Goal: Task Accomplishment & Management: Complete application form

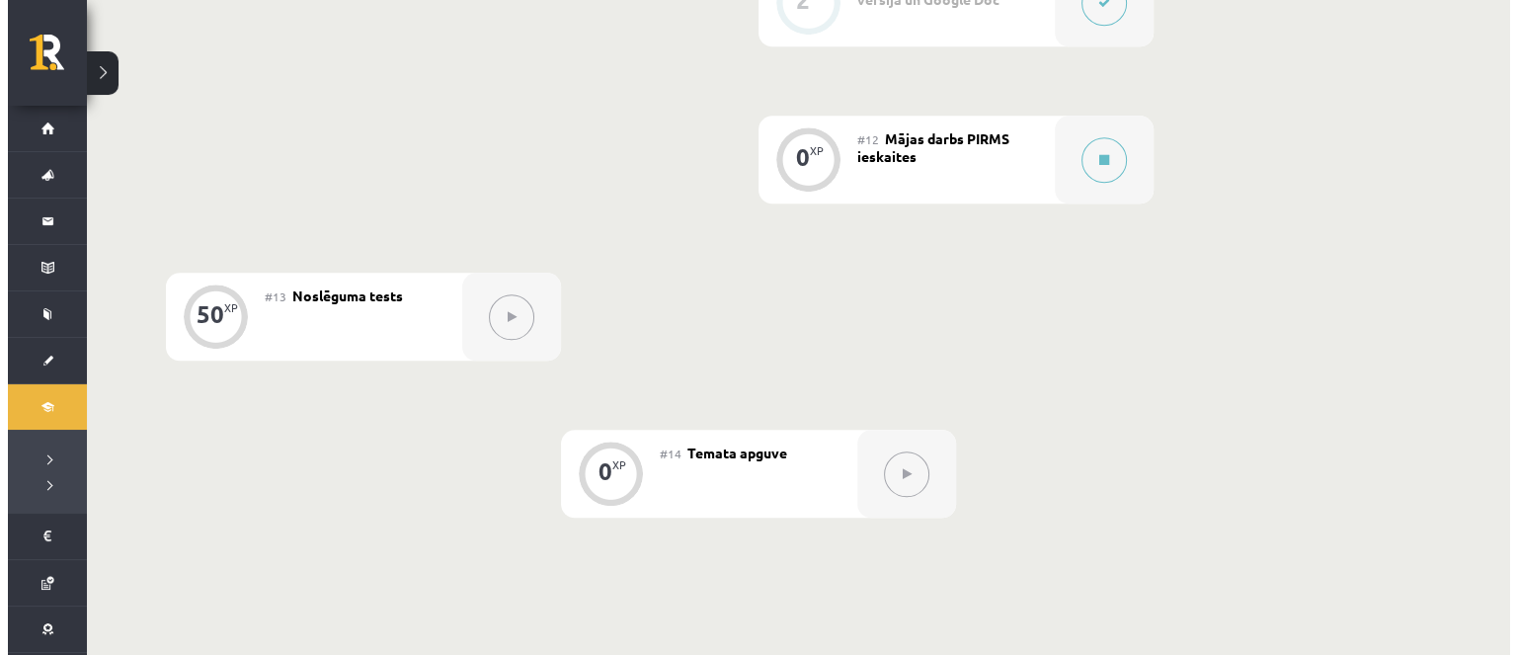
scroll to position [2173, 0]
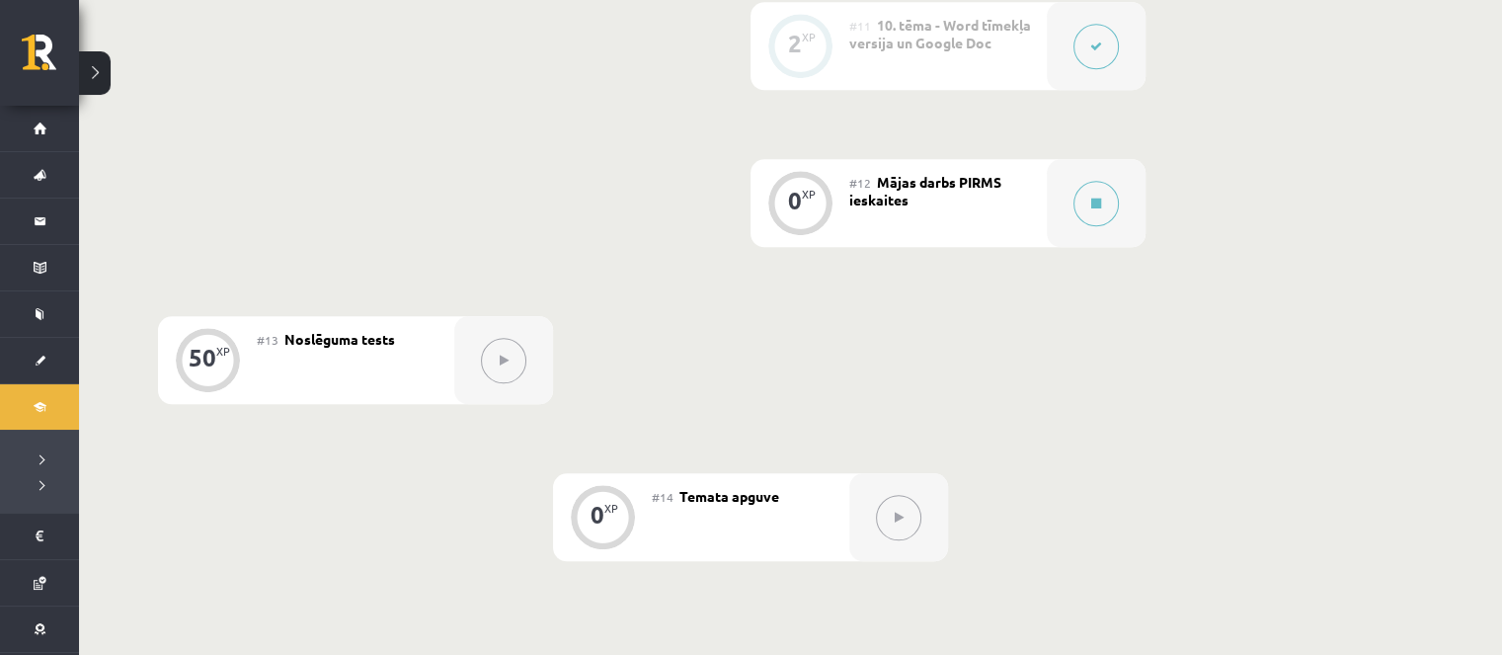
click at [897, 188] on span "Mājas darbs PIRMS ieskaites" at bounding box center [925, 191] width 152 height 36
click at [1060, 199] on div at bounding box center [1096, 203] width 99 height 88
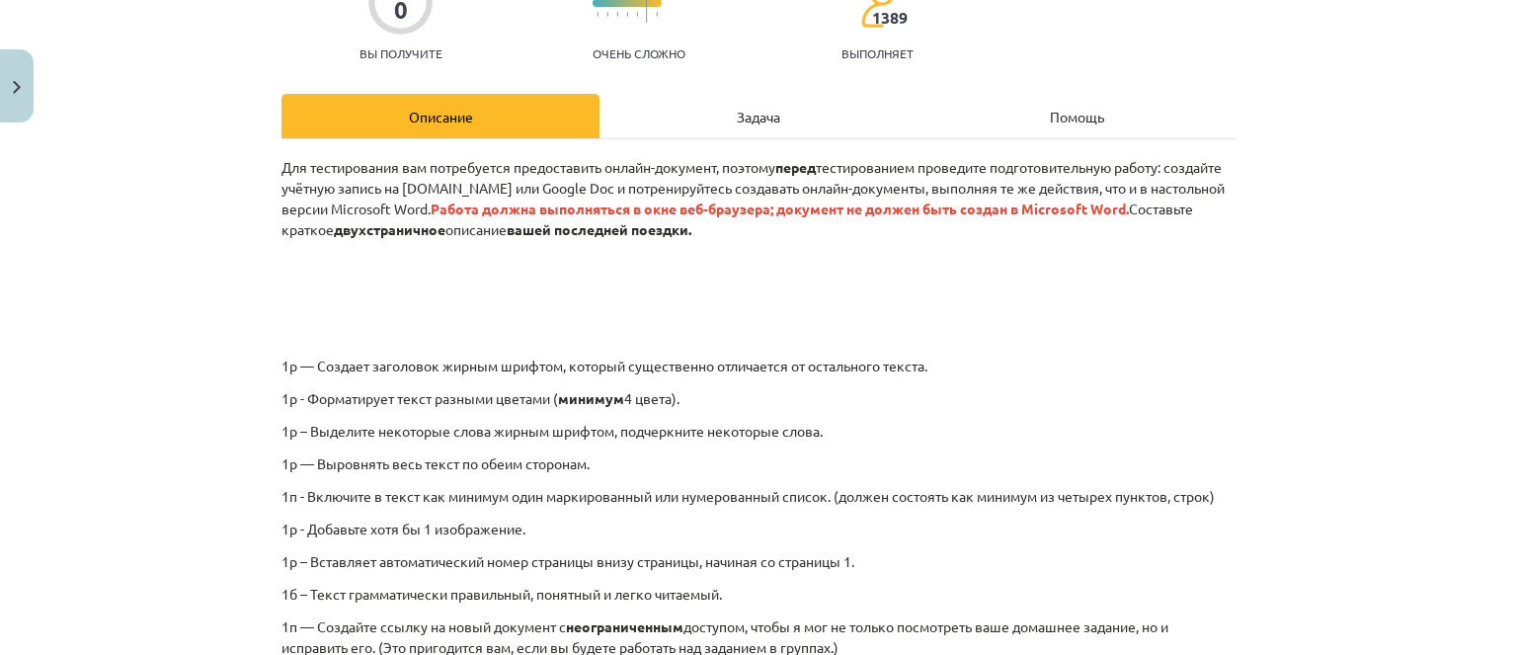
scroll to position [295, 0]
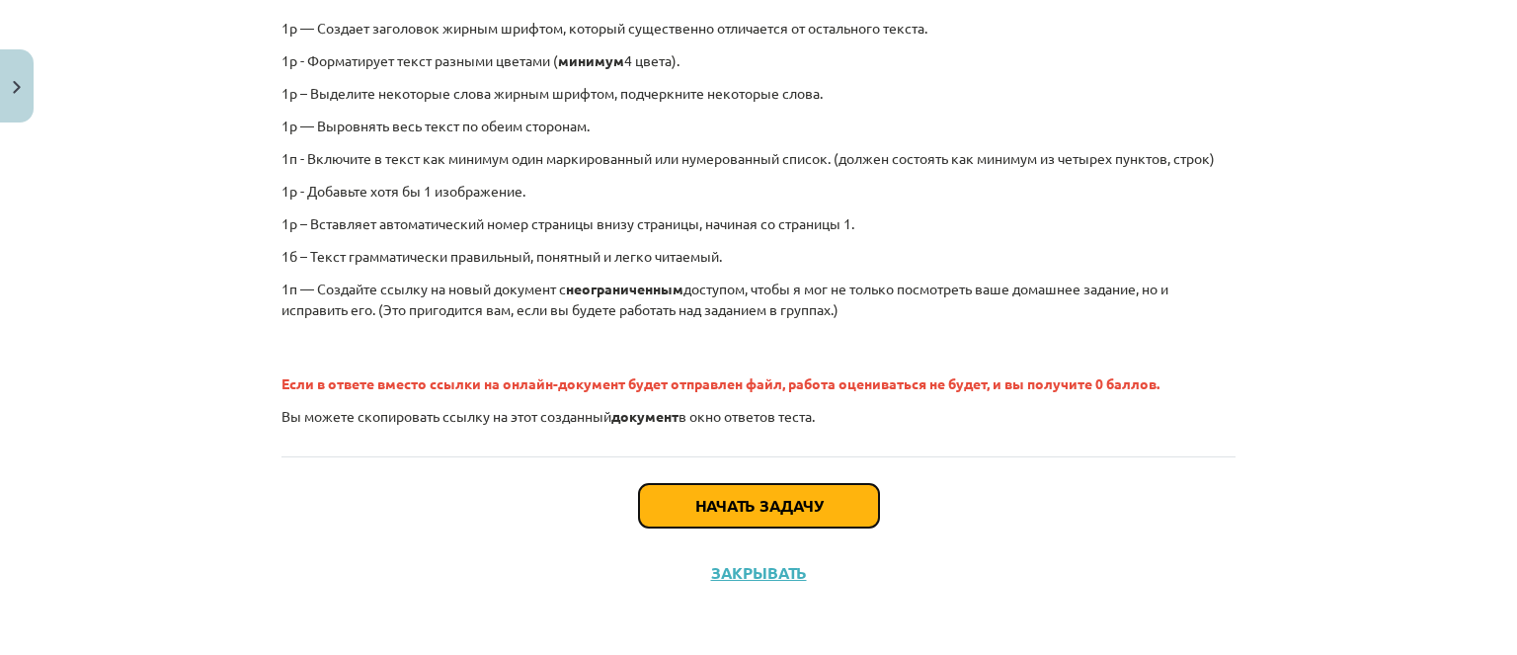
click at [835, 500] on button "Начать задачу" at bounding box center [759, 505] width 240 height 43
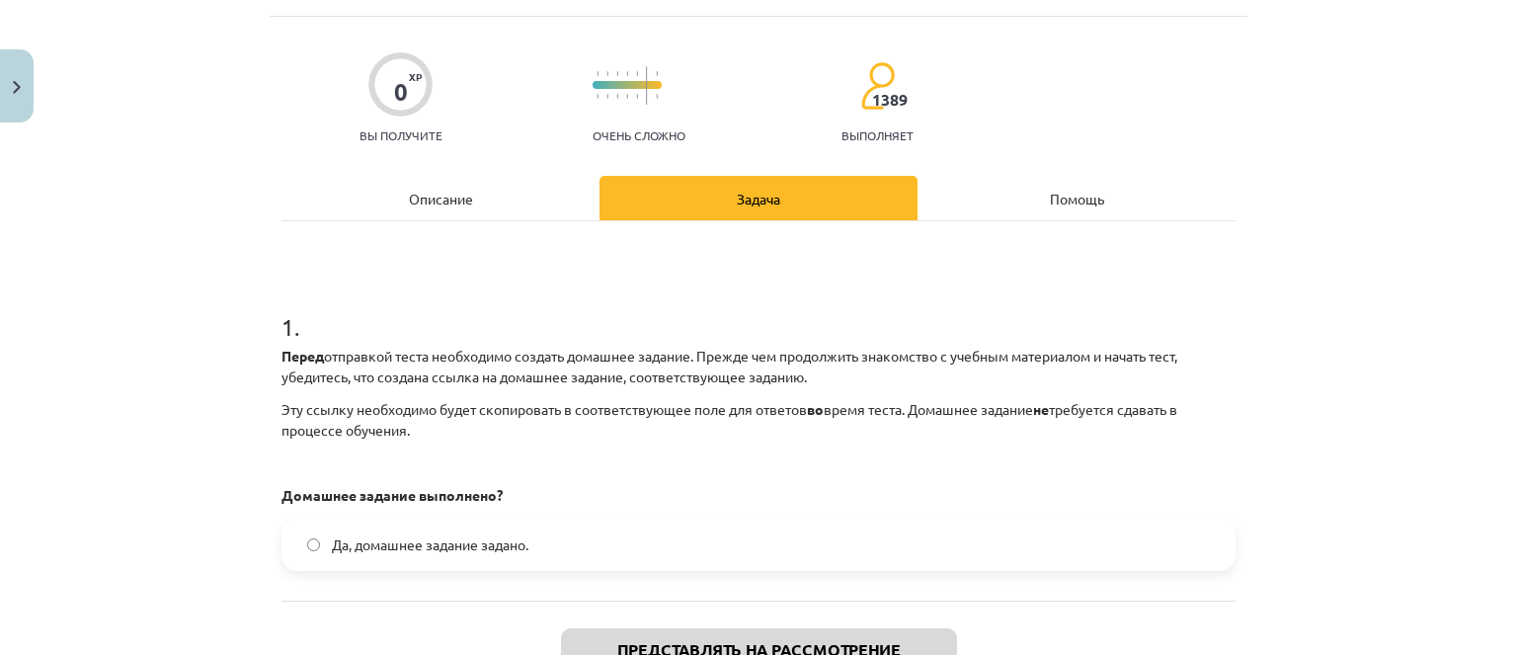
scroll to position [148, 0]
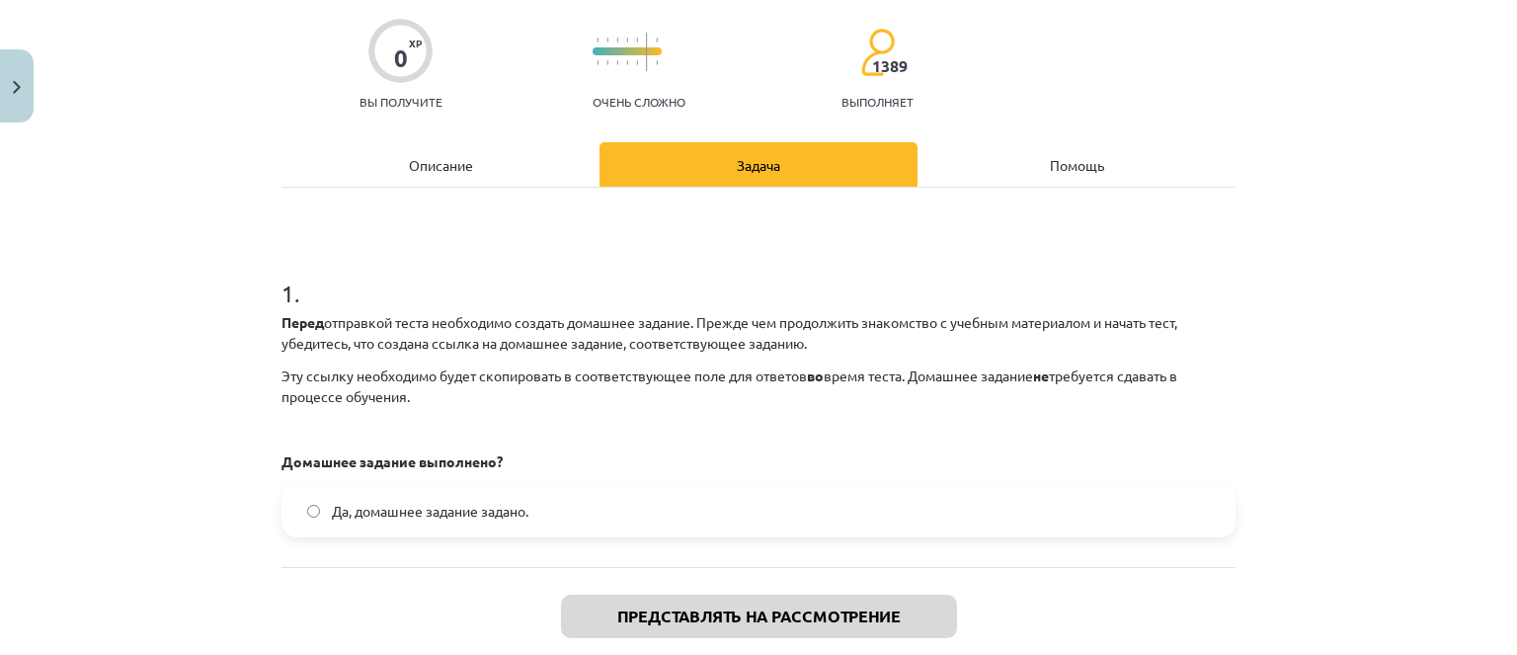
click at [633, 504] on label "Да, домашнее задание задано." at bounding box center [758, 510] width 950 height 49
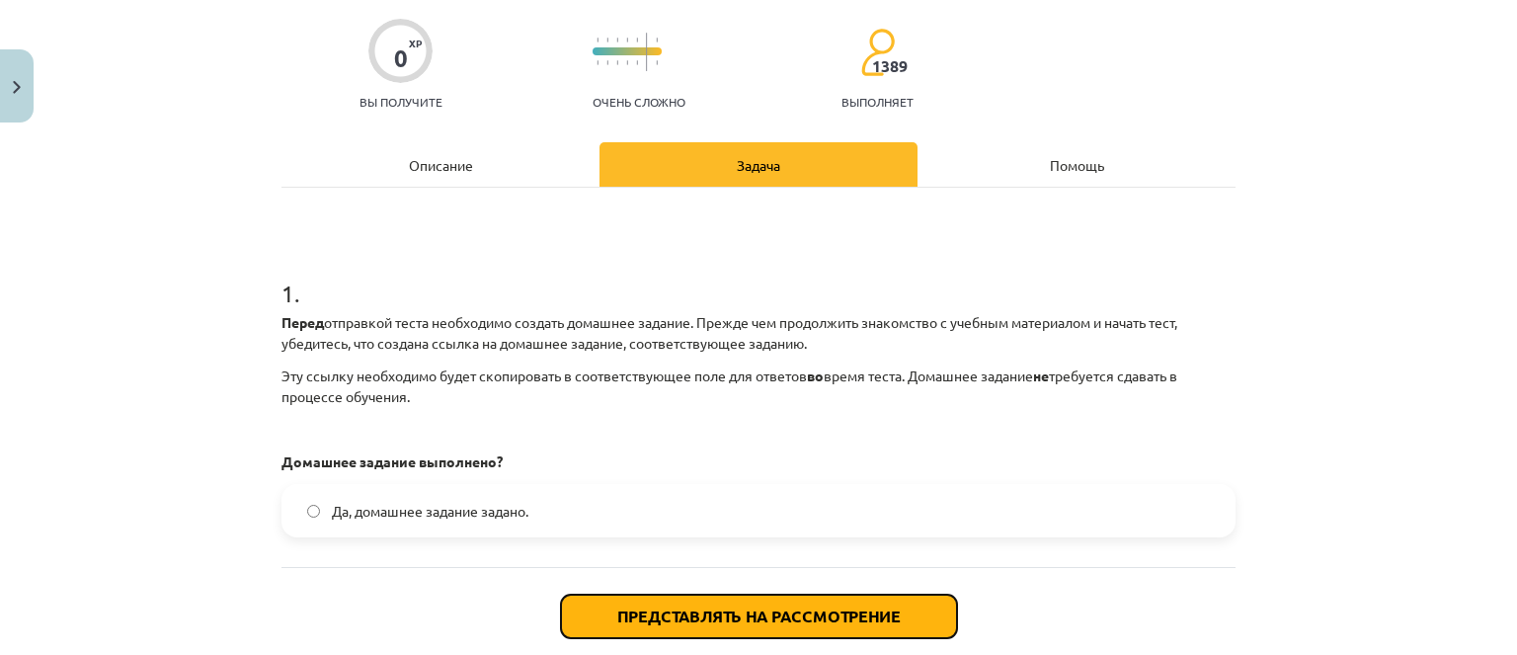
click at [662, 607] on font "Представлять на рассмотрение" at bounding box center [758, 615] width 283 height 21
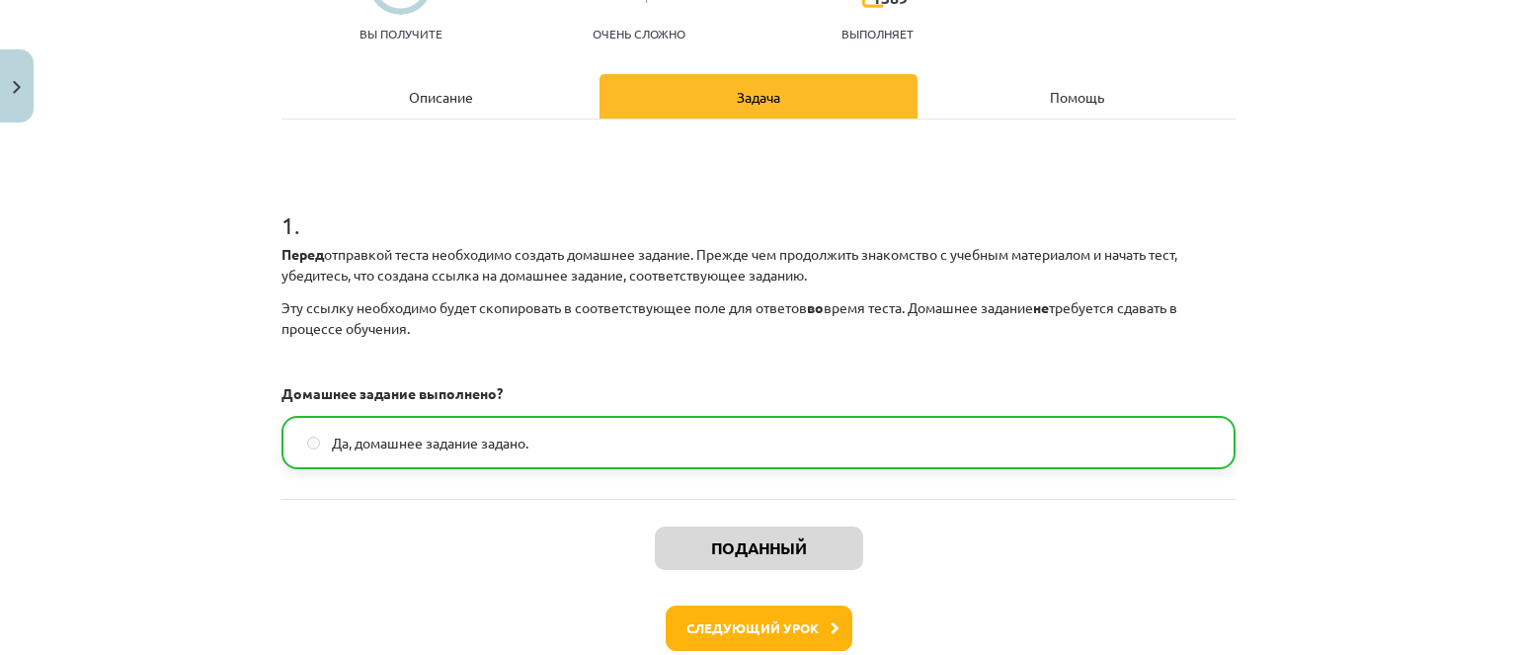
scroll to position [321, 0]
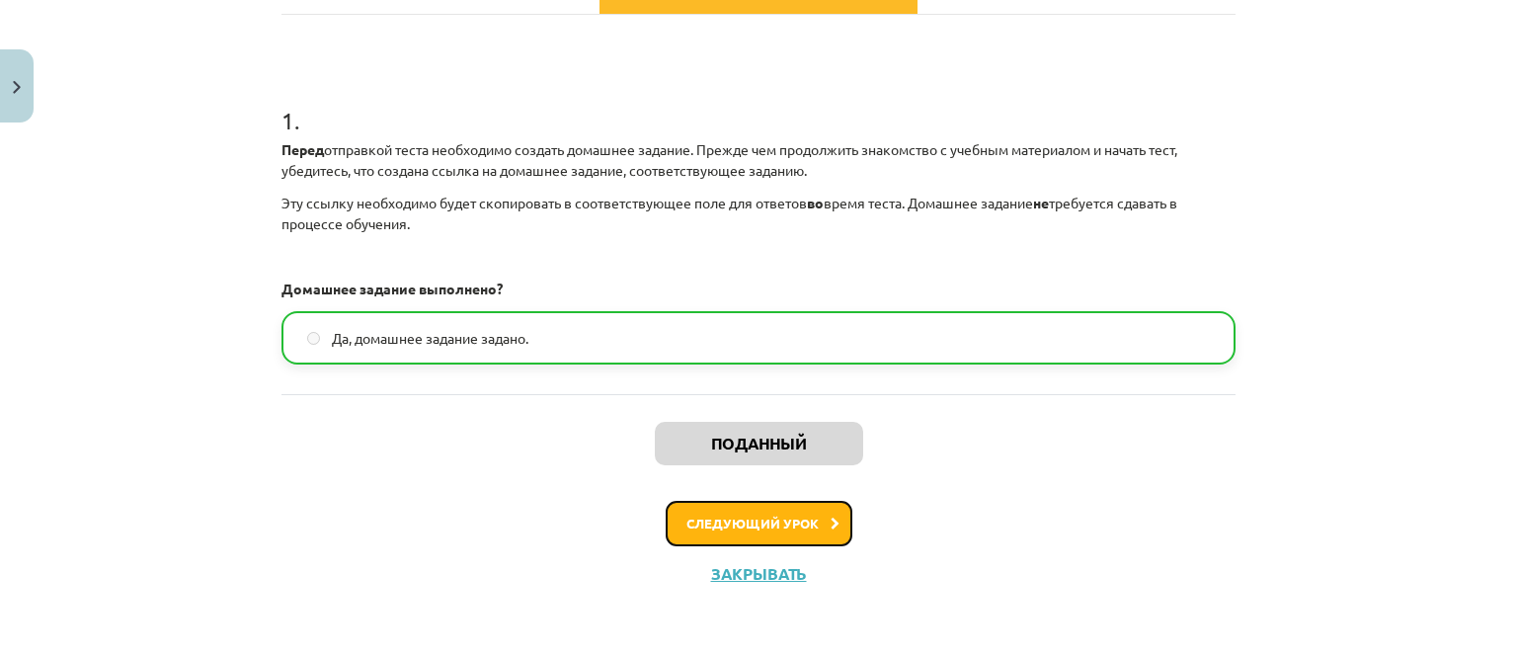
click at [808, 533] on button "Следующий урок" at bounding box center [759, 523] width 187 height 45
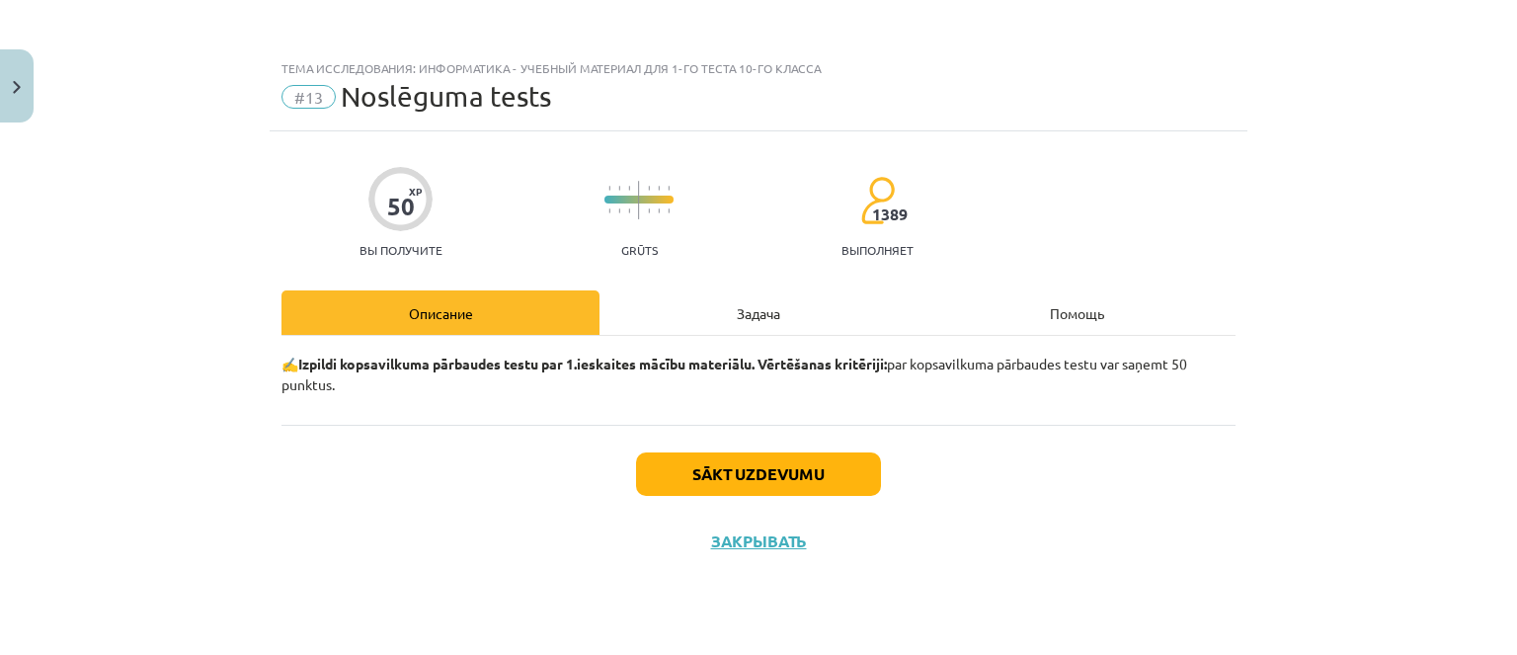
scroll to position [0, 0]
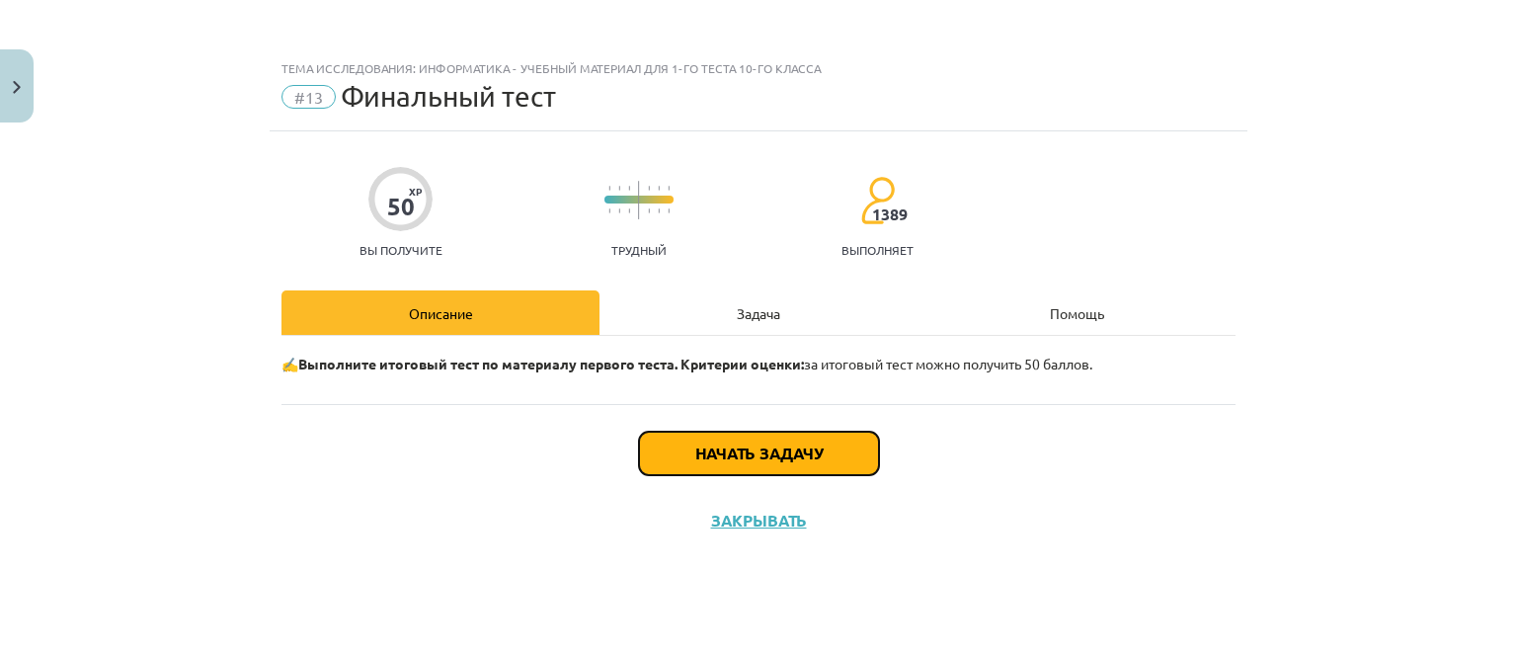
click at [766, 468] on button "Начать задачу" at bounding box center [759, 453] width 240 height 43
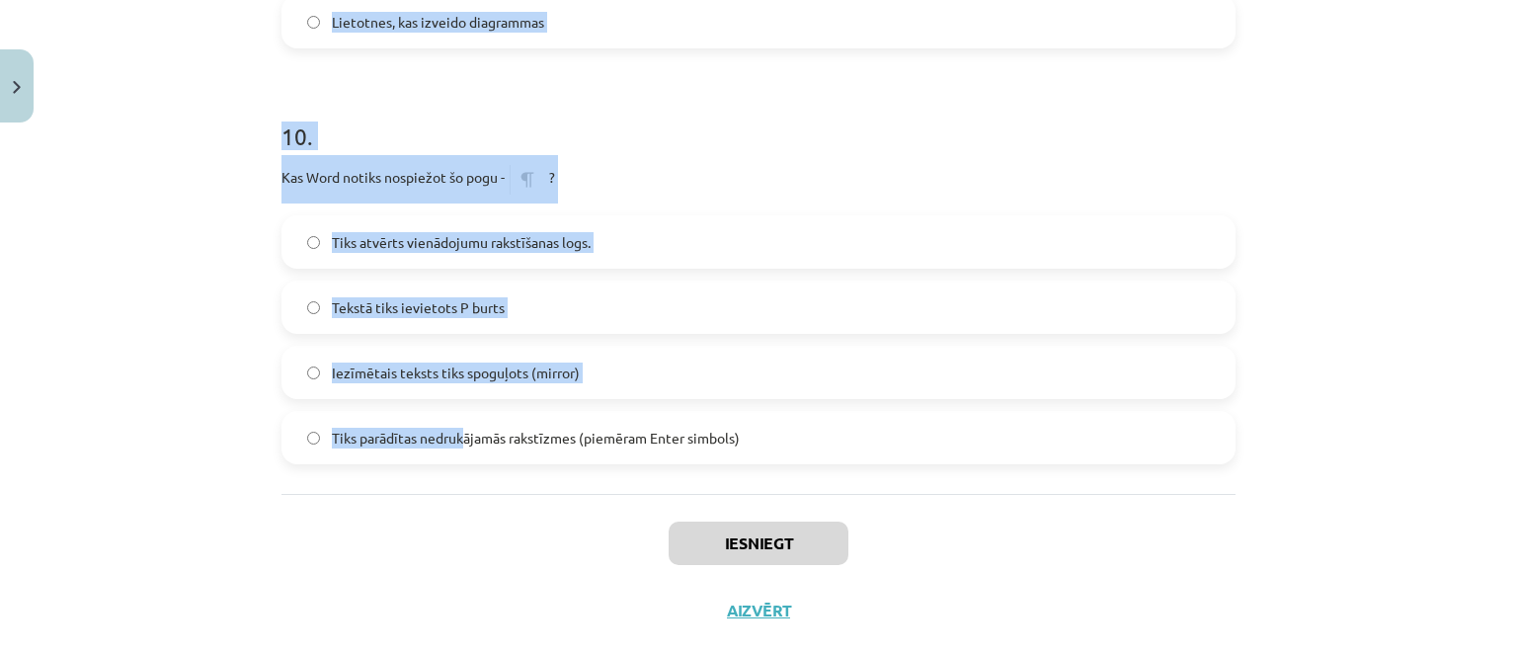
scroll to position [3771, 0]
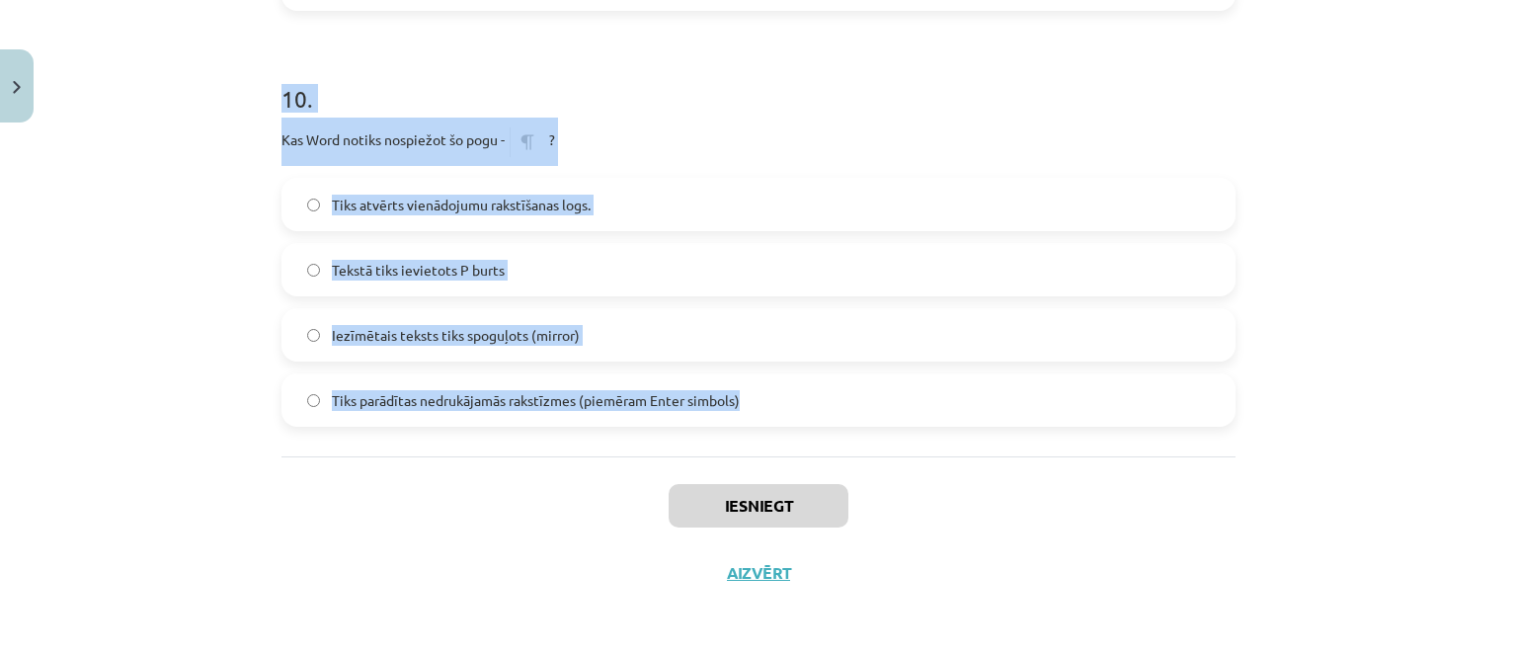
drag, startPoint x: 277, startPoint y: 144, endPoint x: 765, endPoint y: 416, distance: 559.2
copy form "1 . Kā Word sauc rūtiņu, kurā krustojas rinda un kolonna? Aile Šūna Lapa Krusti…"
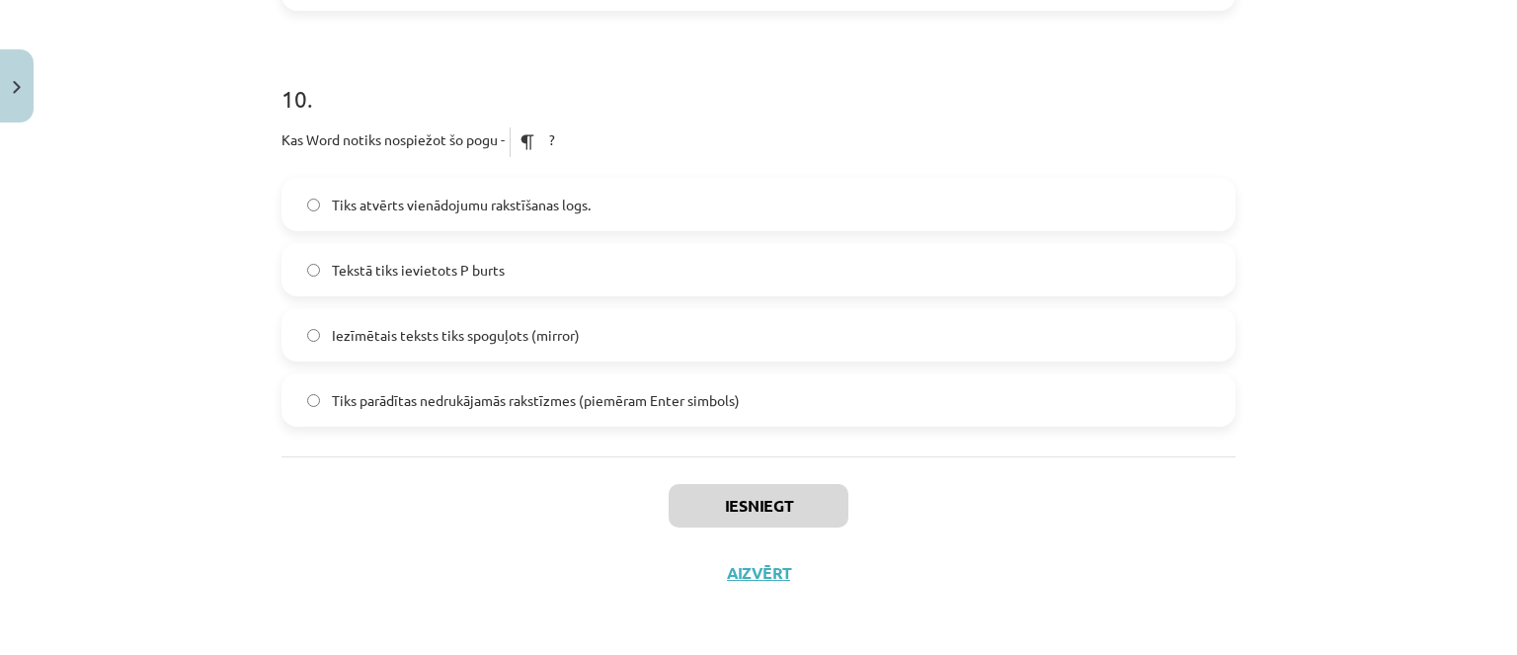
click at [378, 645] on div "Mācību tēma: Datorikas - 10. klases 1. ieskaites mācību materiāls #13 Noslēguma…" at bounding box center [758, 327] width 1517 height 655
click at [596, 397] on span "Tiks parādītas nedrukājamās rakstīzmes (piemēram Enter simbols)" at bounding box center [536, 400] width 408 height 21
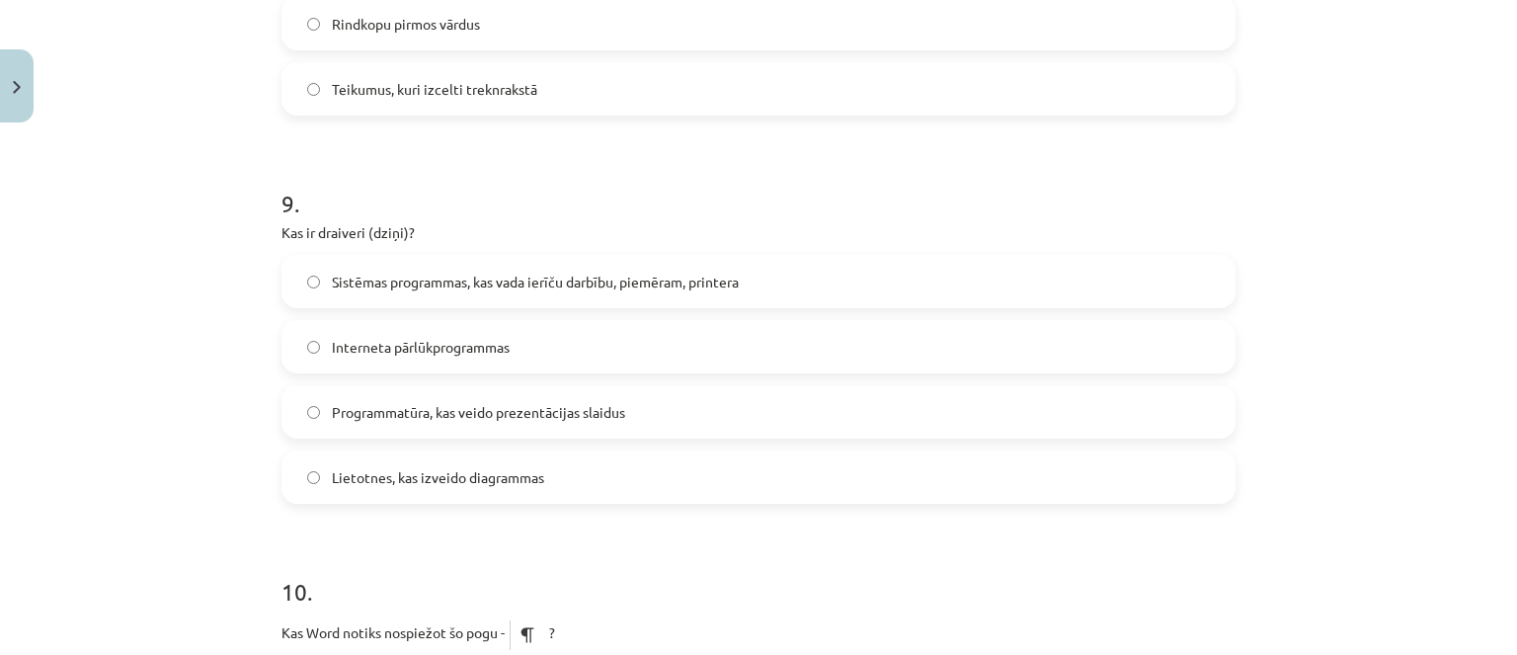
scroll to position [3277, 0]
click at [552, 311] on div "Sistēmas programmas, kas vada ierīču darbību, piemēram, printera Interneta pārl…" at bounding box center [758, 380] width 954 height 249
click at [548, 298] on label "Sistēmas programmas, kas vada ierīču darbību, piemēram, printera" at bounding box center [758, 282] width 950 height 49
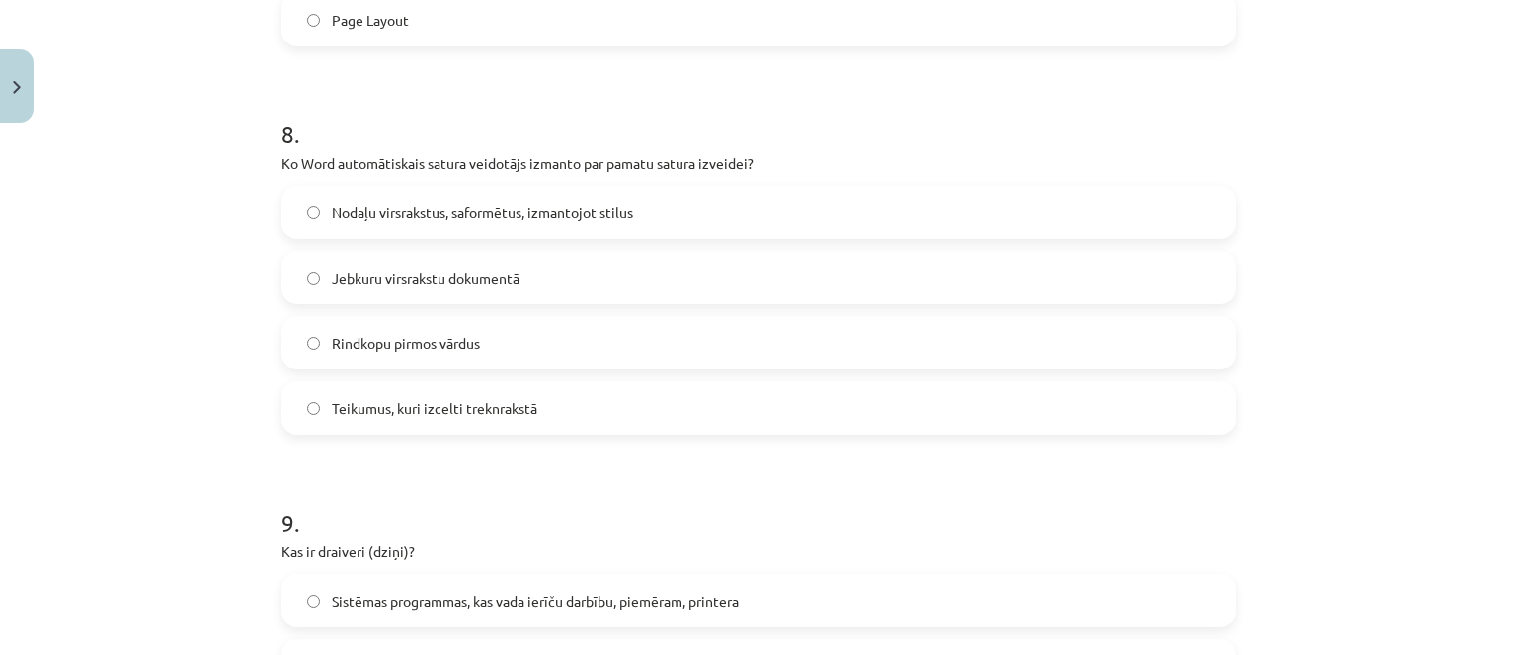
scroll to position [2882, 0]
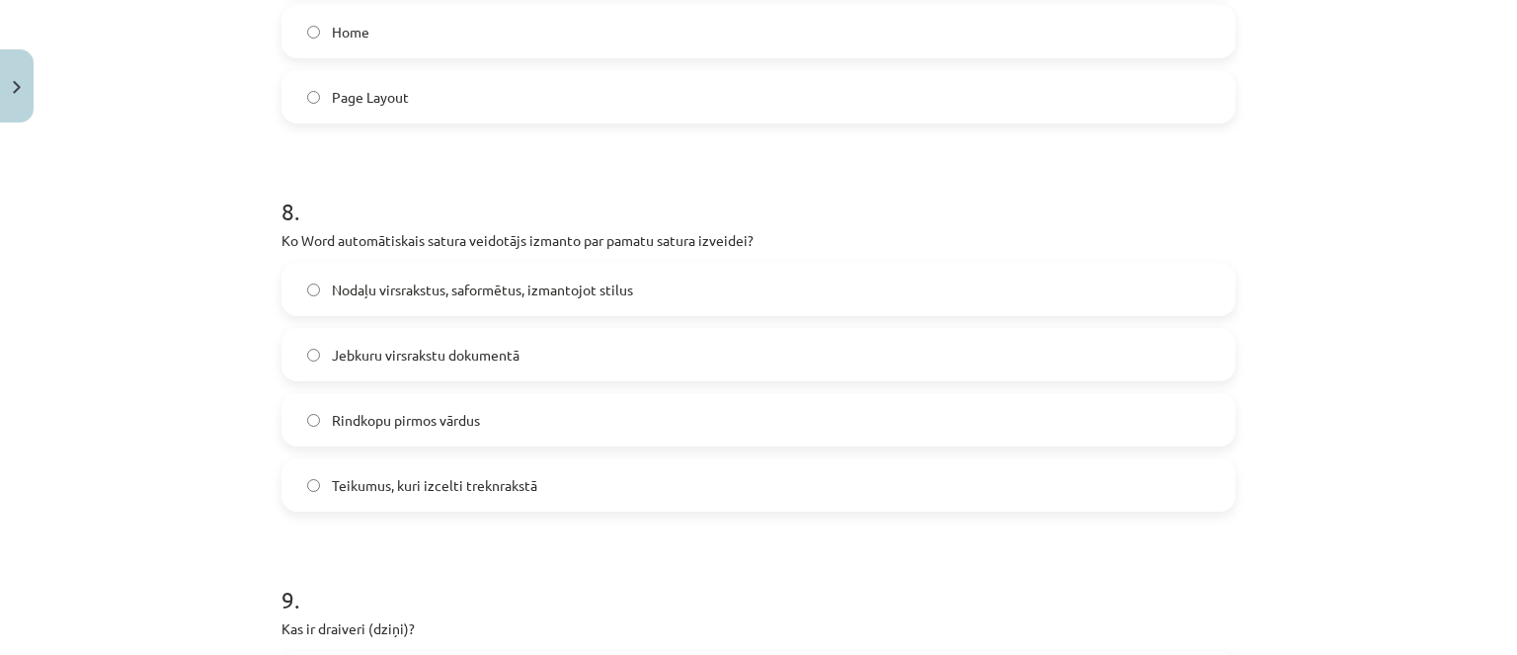
drag, startPoint x: 611, startPoint y: 322, endPoint x: 598, endPoint y: 297, distance: 27.8
click at [606, 316] on div "Nodaļu virsrakstus, saformētus, izmantojot stilus Jebkuru virsrakstu dokumentā …" at bounding box center [758, 387] width 954 height 249
click at [596, 291] on span "Nodaļu virsrakstus, saformētus, izmantojot stilus" at bounding box center [482, 289] width 301 height 21
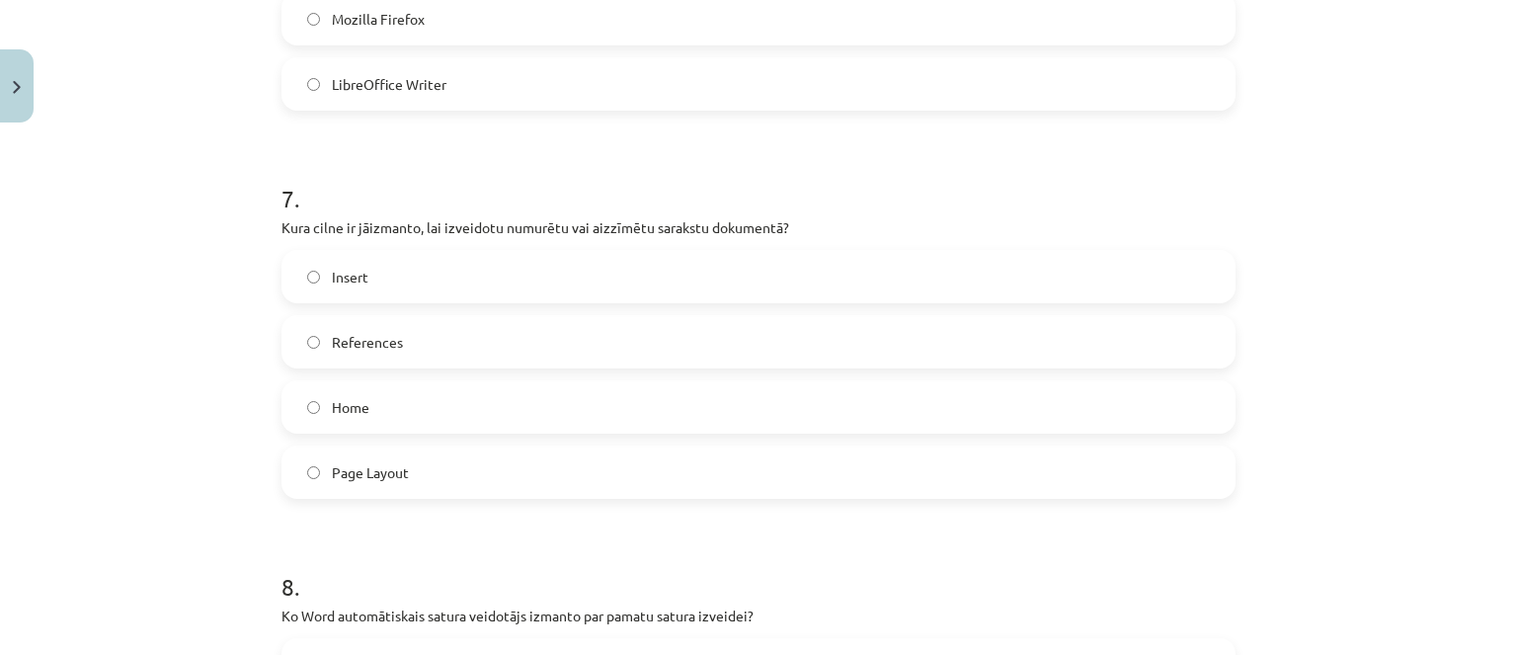
scroll to position [2487, 0]
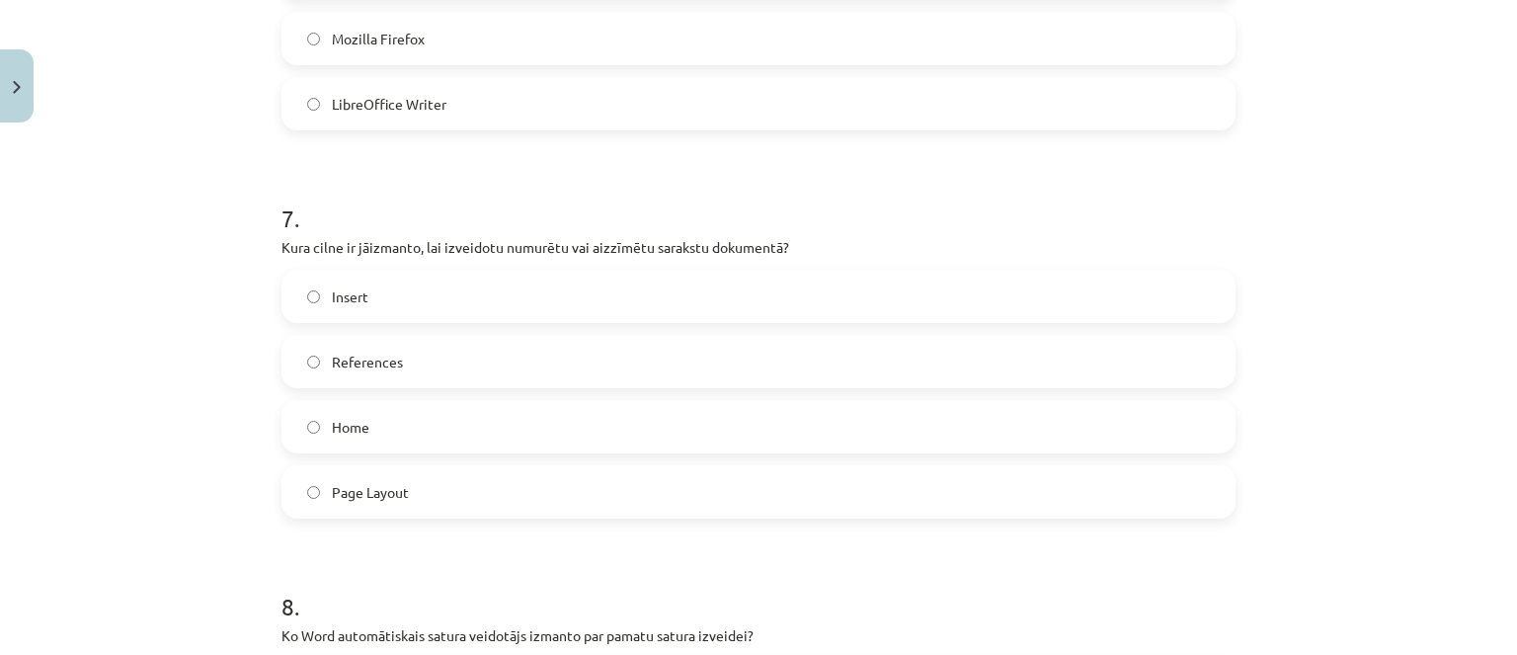
click at [396, 437] on label "Home" at bounding box center [758, 426] width 950 height 49
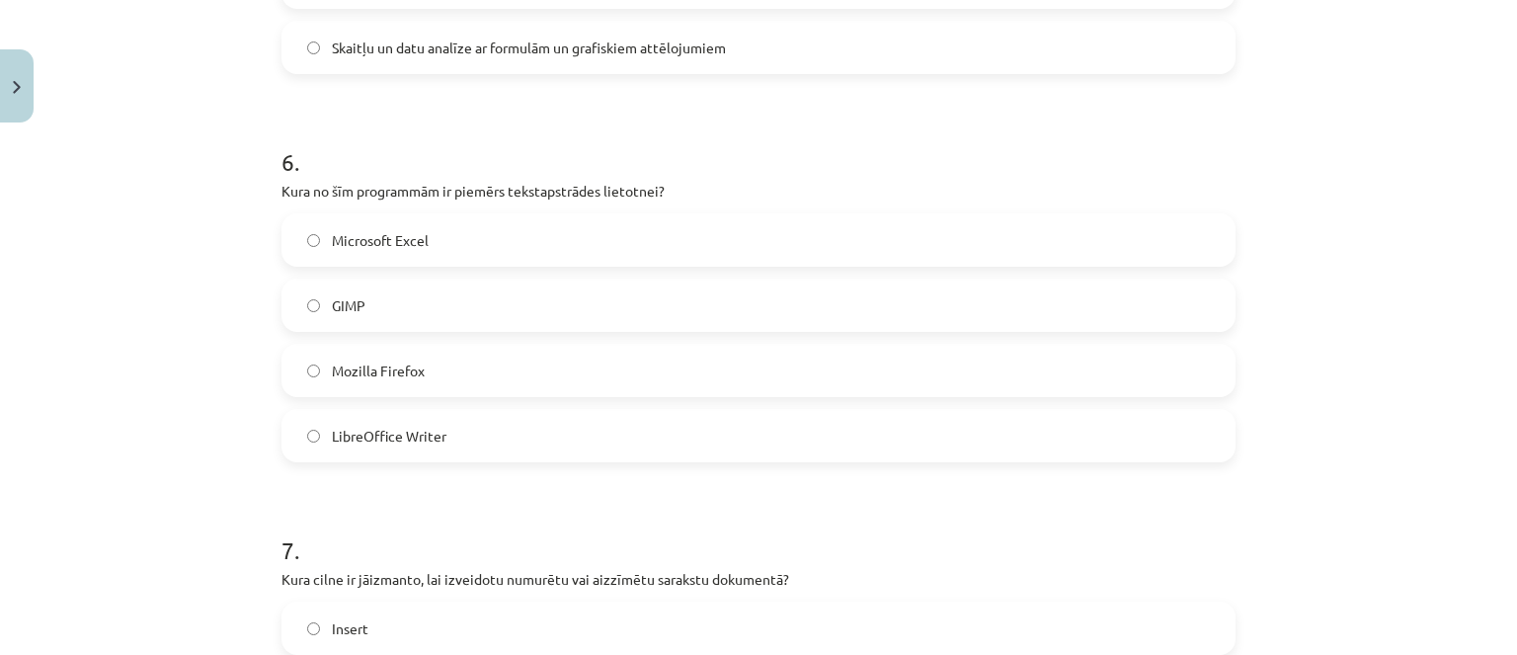
scroll to position [2092, 0]
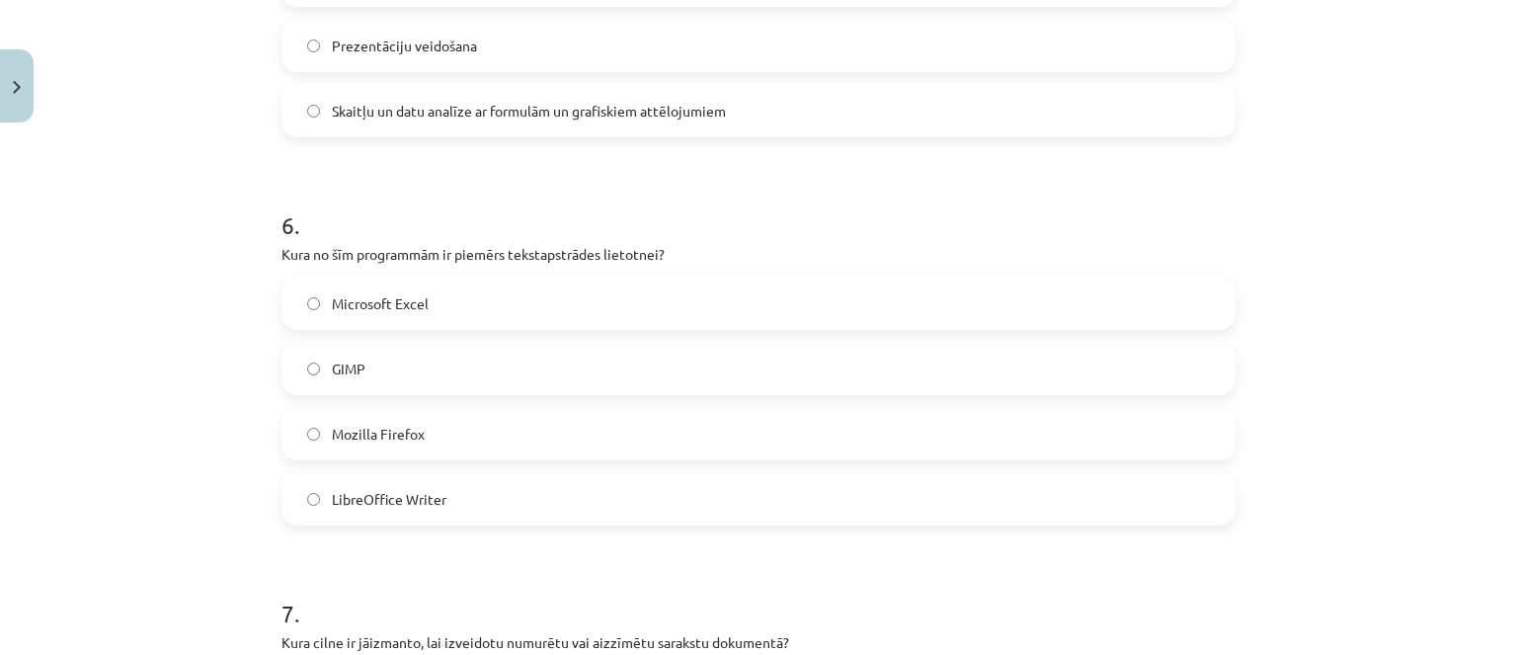
click at [430, 515] on label "LibreOffice Writer" at bounding box center [758, 498] width 950 height 49
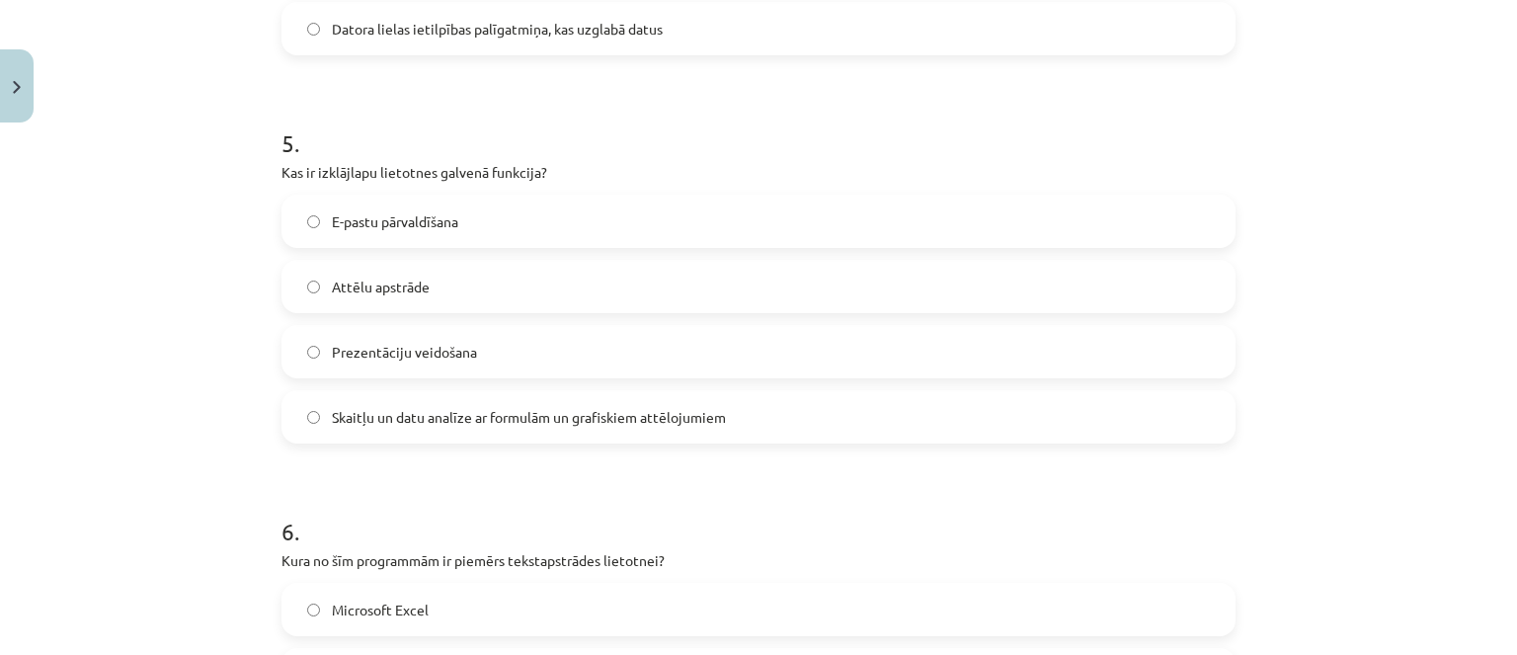
scroll to position [1697, 0]
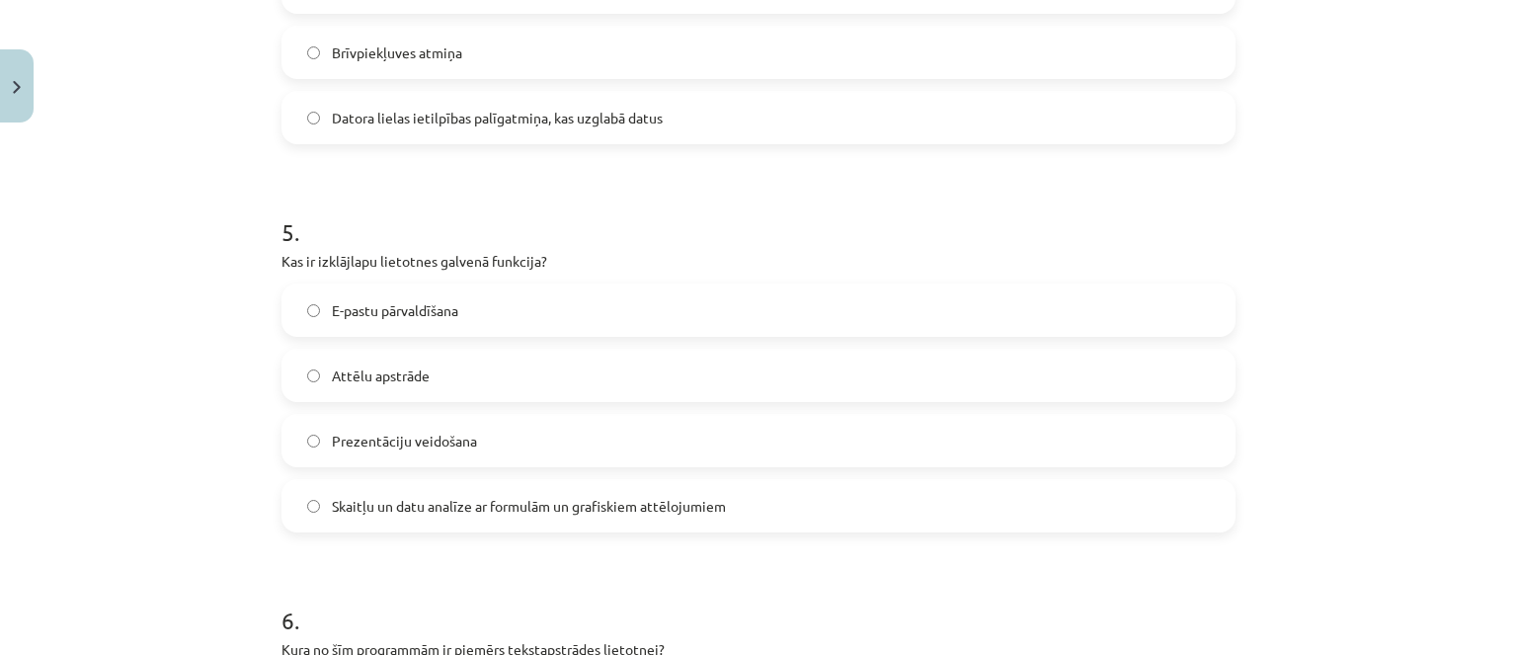
click at [564, 513] on span "Skaitļu un datu analīze ar formulām un grafiskiem attēlojumiem" at bounding box center [529, 506] width 394 height 21
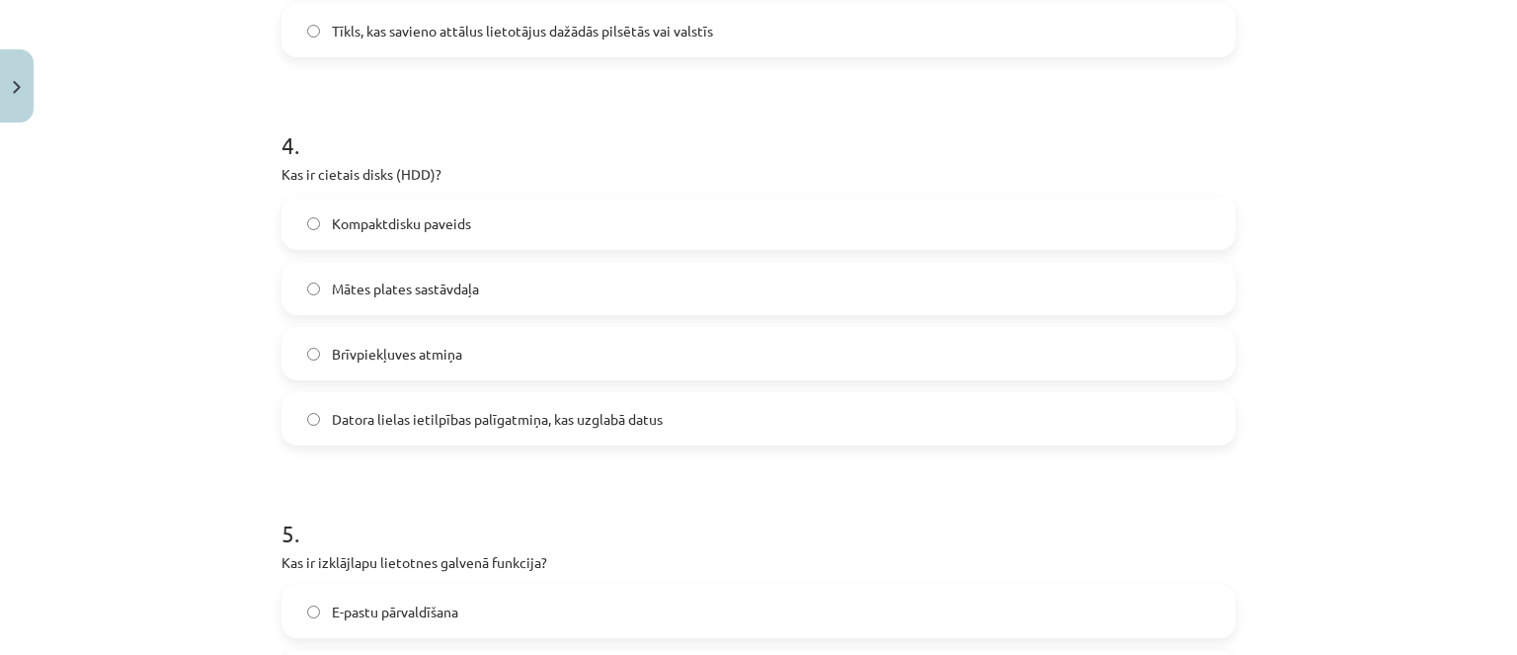
scroll to position [1302, 0]
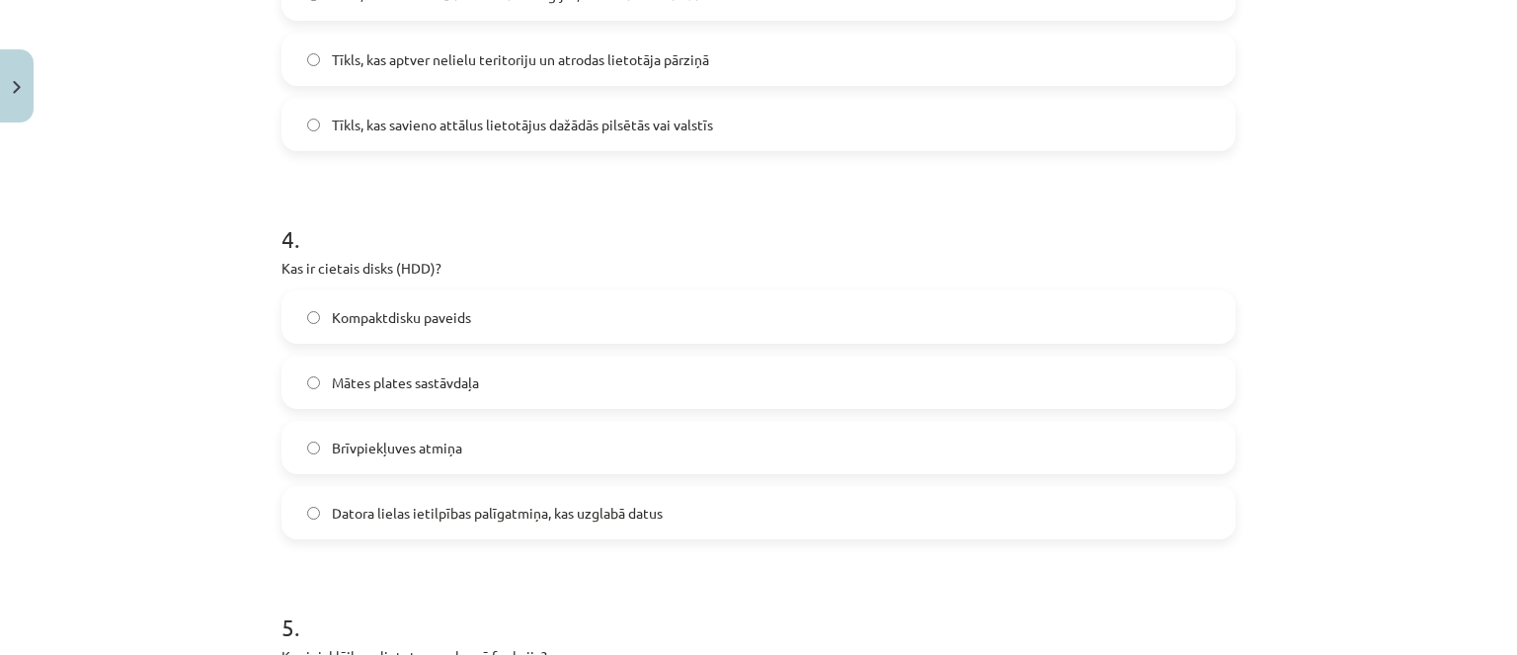
click at [631, 511] on span "Datora lielas ietilpības palīgatmiņa, kas uzglabā datus" at bounding box center [497, 513] width 331 height 21
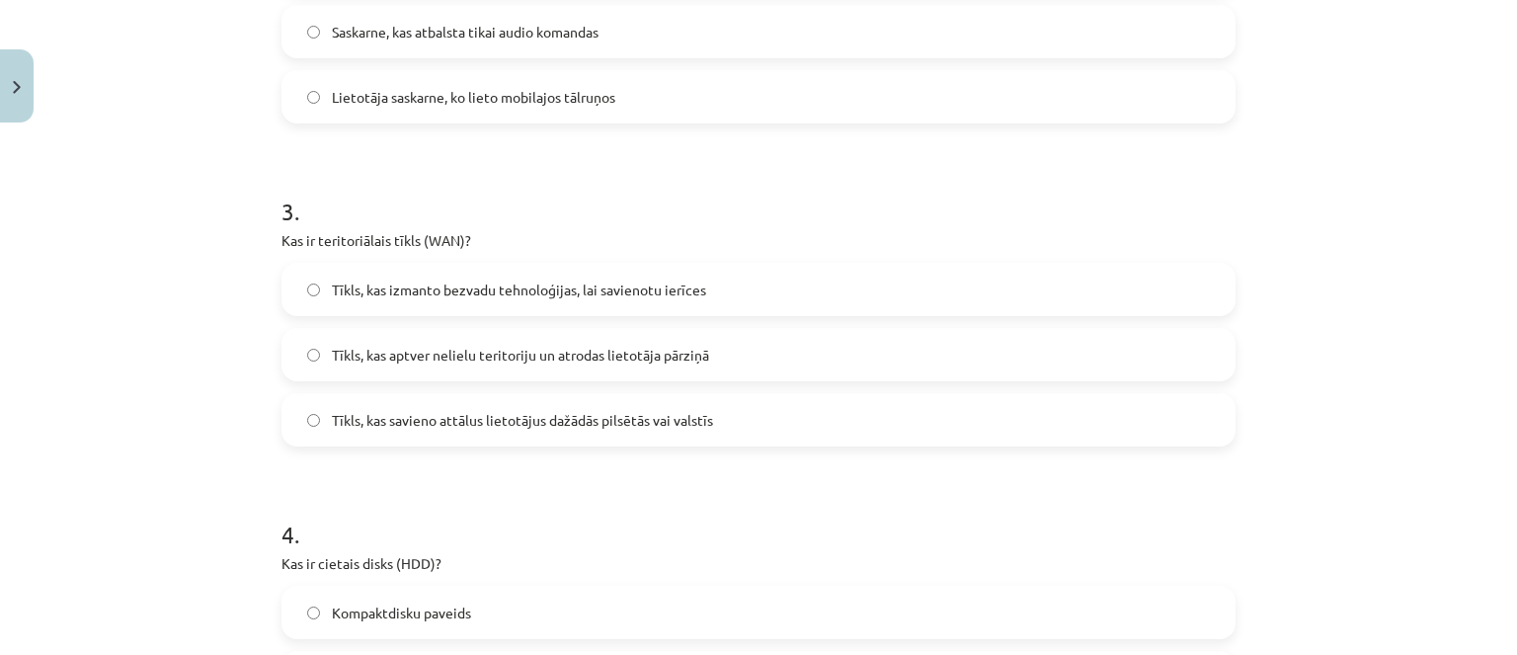
scroll to position [1005, 0]
click at [617, 418] on span "Tīkls, kas savieno attālus lietotājus dažādās pilsētās vai valstīs" at bounding box center [522, 421] width 381 height 21
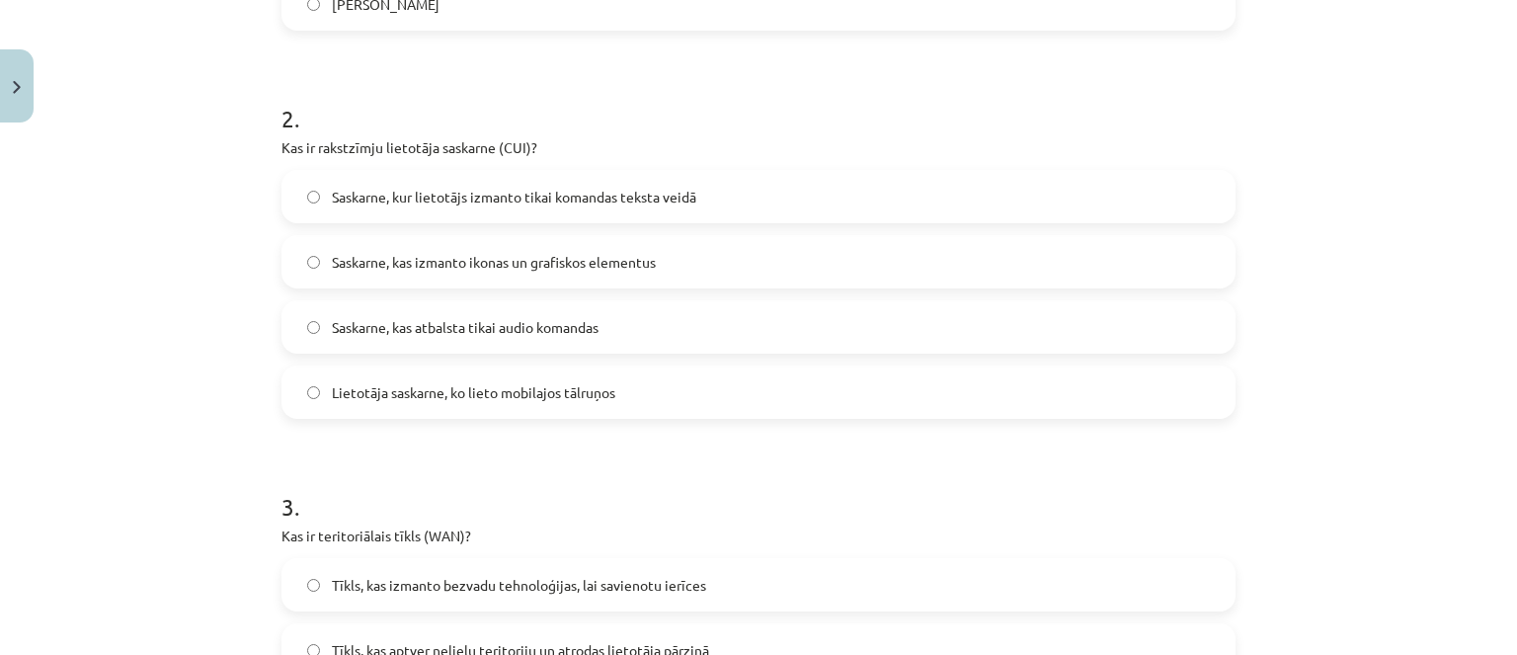
scroll to position [709, 0]
click at [584, 197] on span "Saskarne, kur lietotājs izmanto tikai komandas teksta veidā" at bounding box center [514, 199] width 364 height 21
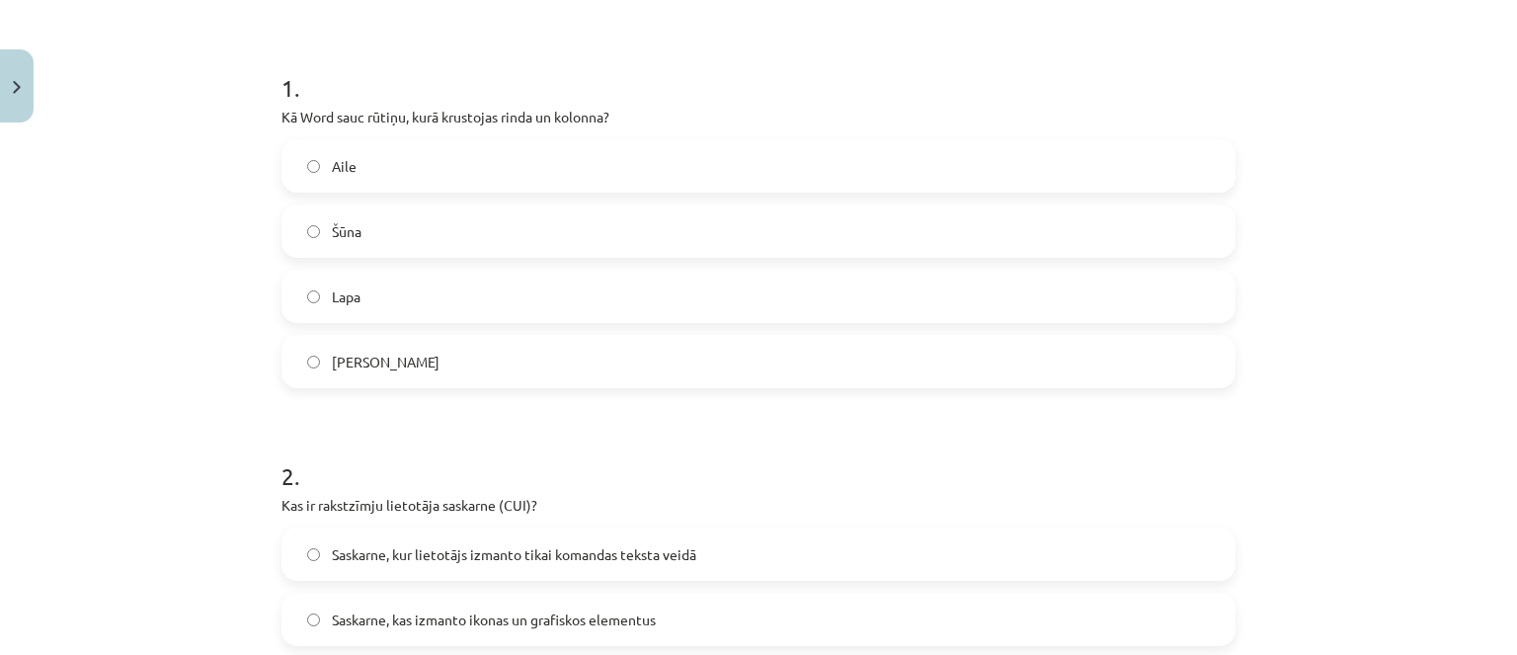
scroll to position [314, 0]
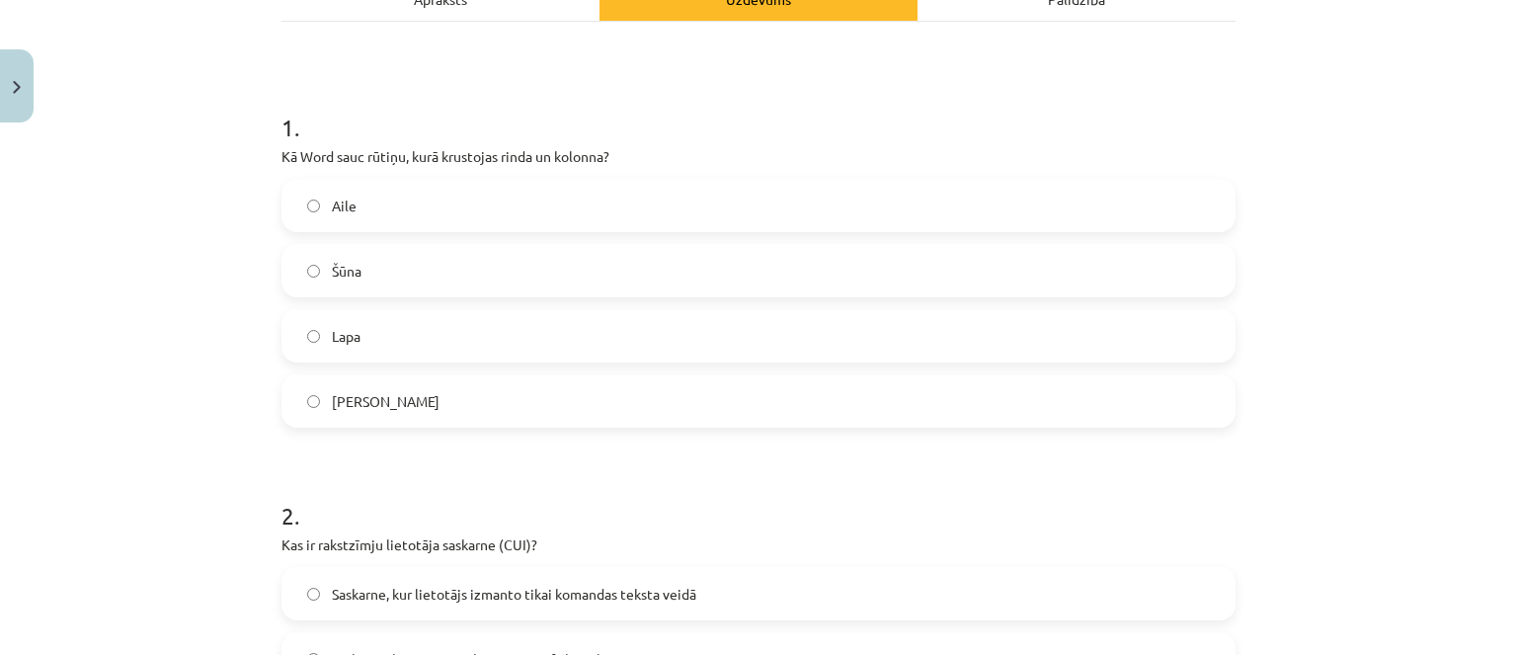
click at [440, 264] on label "Šūna" at bounding box center [758, 270] width 950 height 49
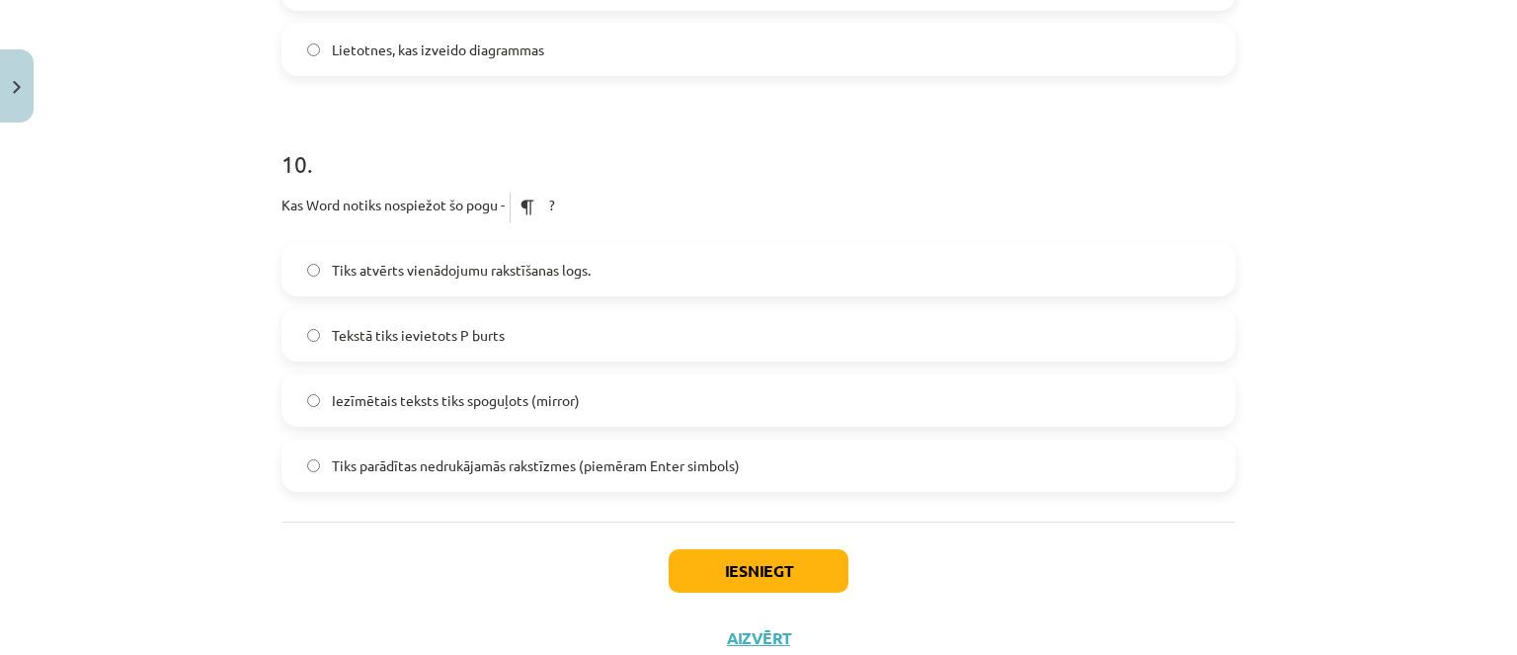
scroll to position [3771, 0]
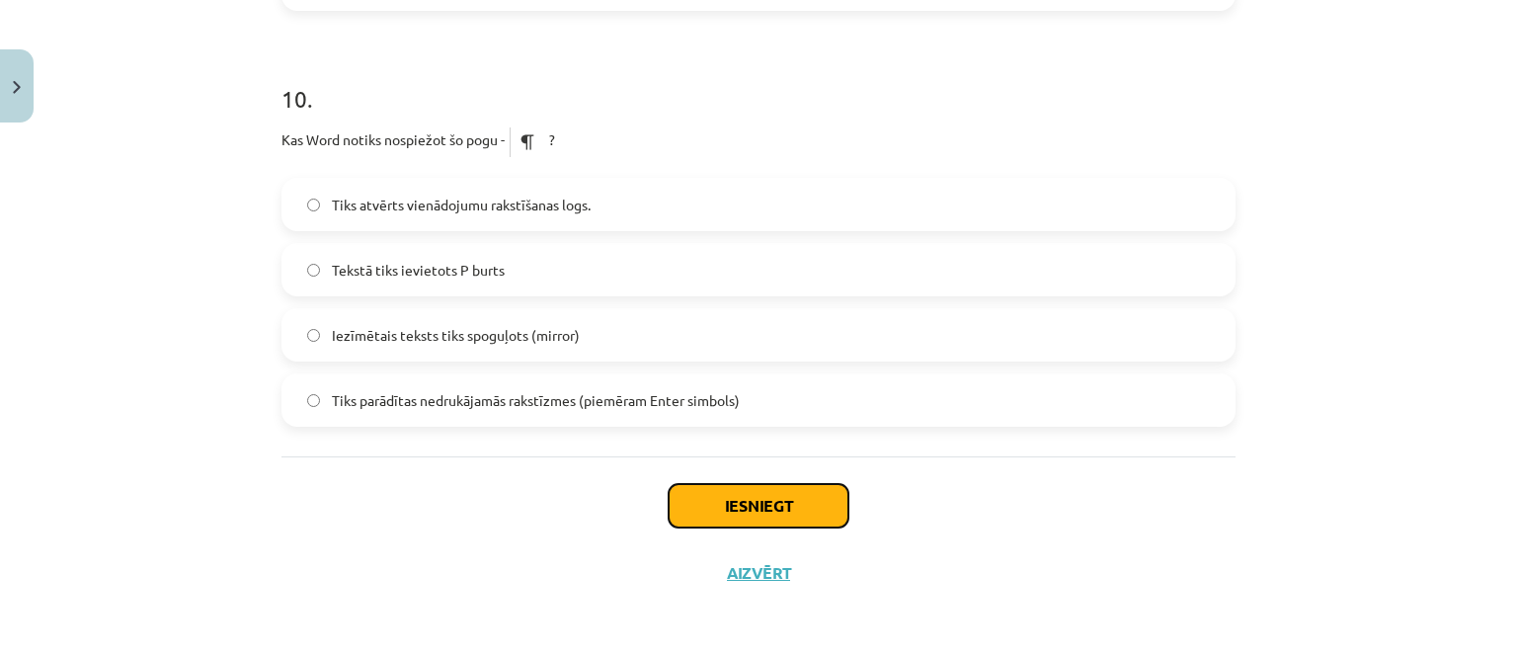
click at [669, 509] on button "Iesniegt" at bounding box center [759, 505] width 180 height 43
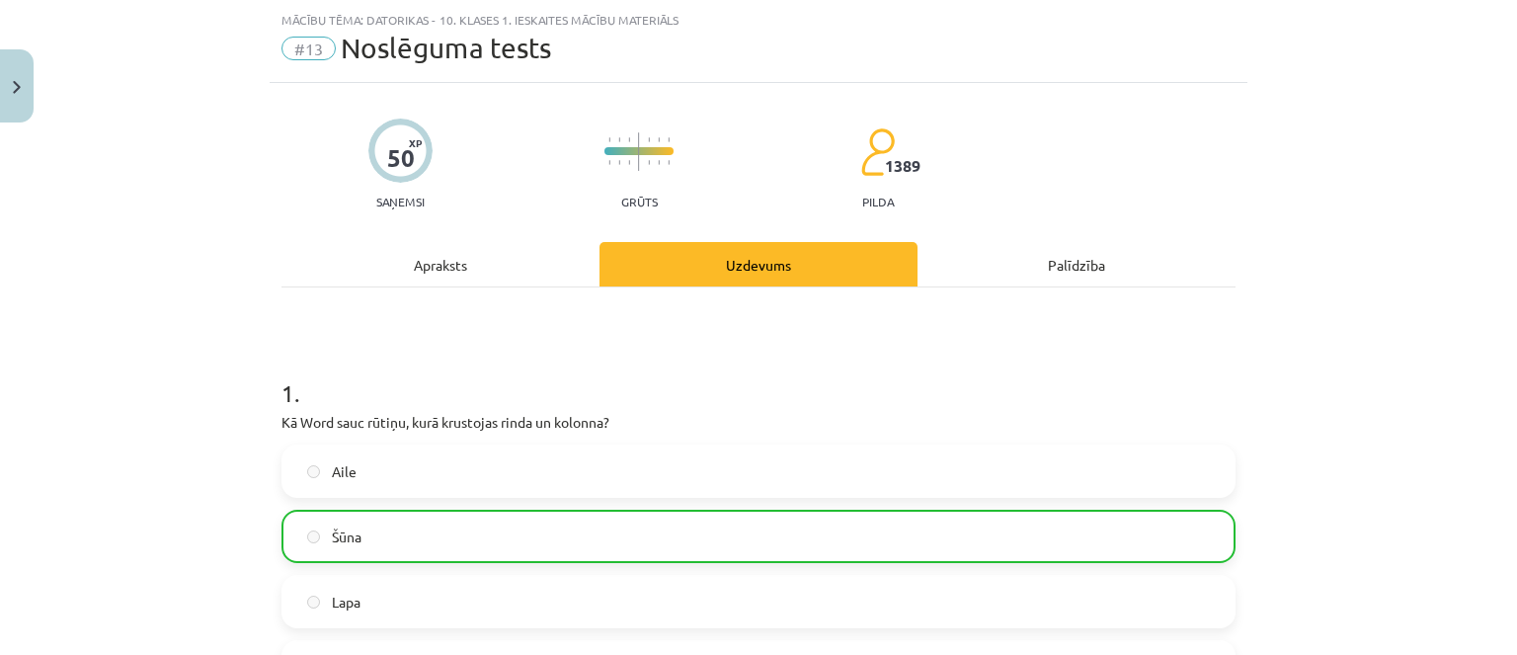
scroll to position [0, 0]
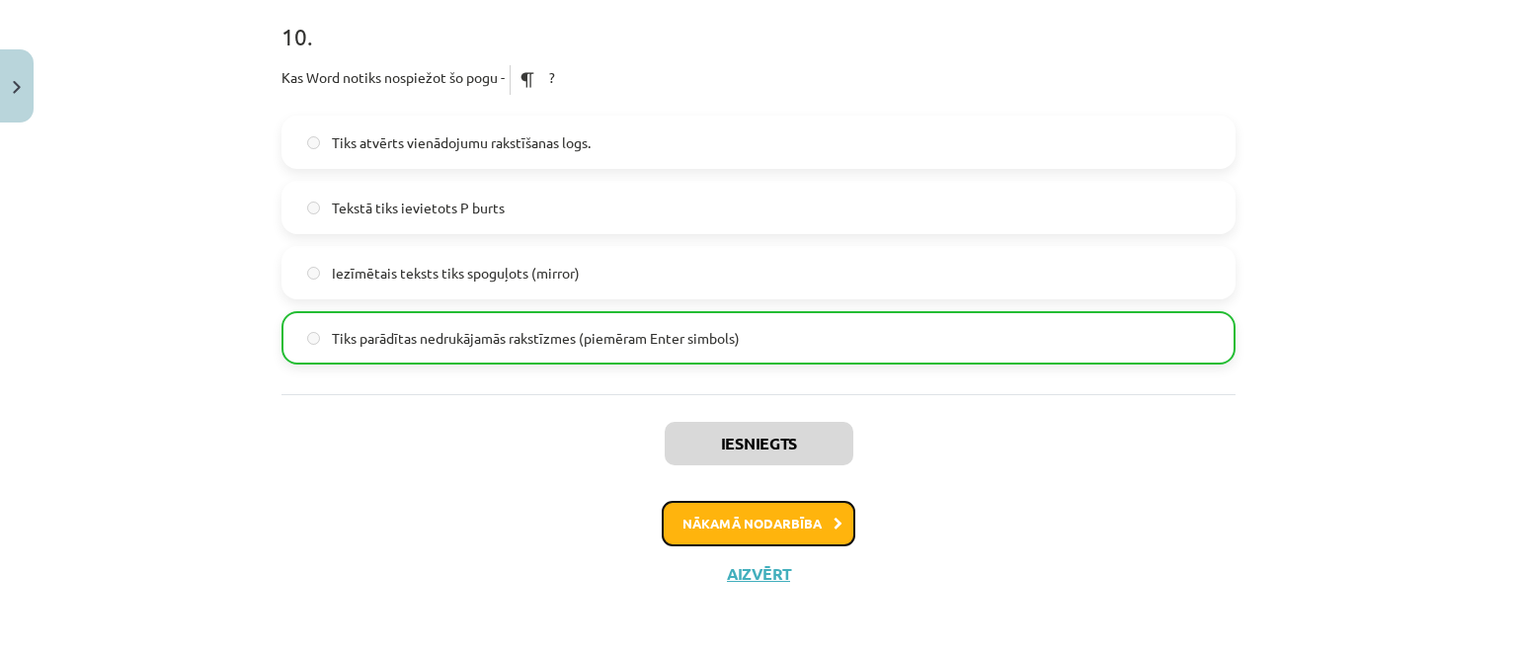
click at [696, 509] on button "Nākamā nodarbība" at bounding box center [759, 523] width 194 height 45
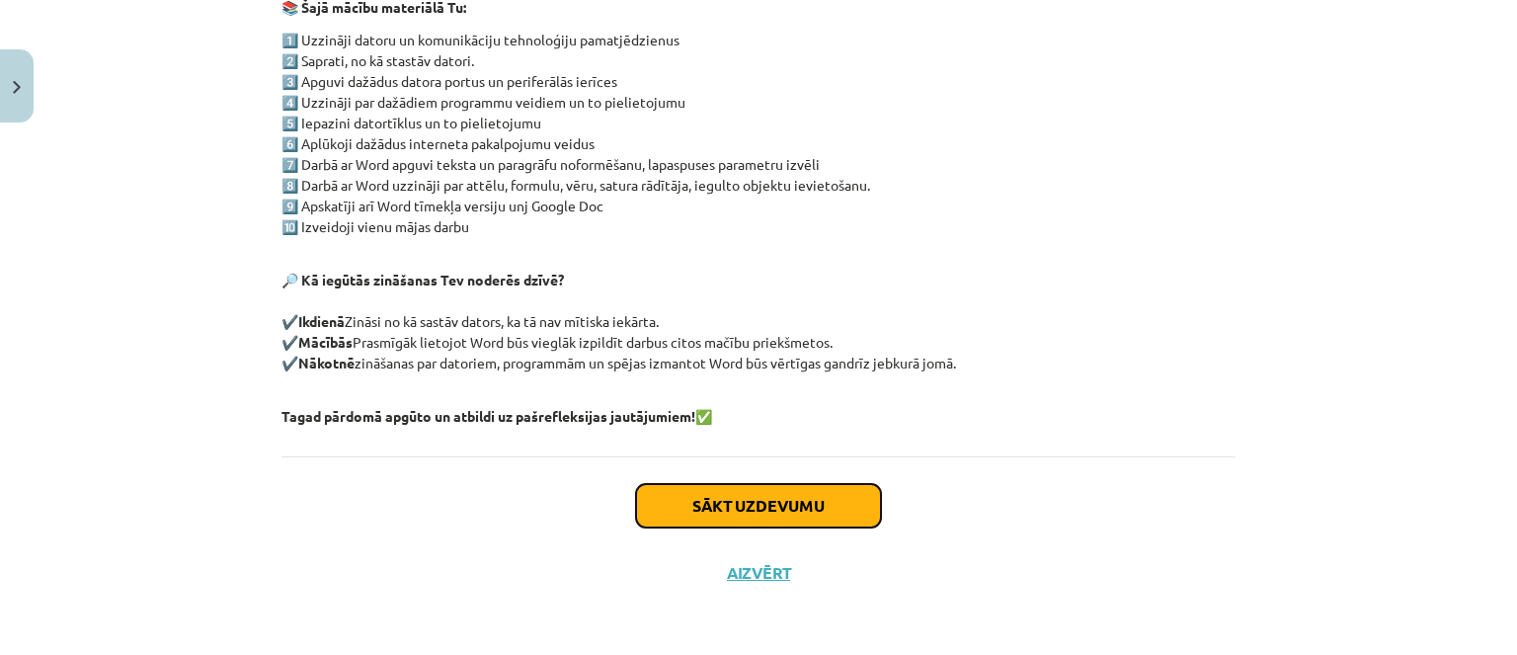
click at [687, 492] on button "Sākt uzdevumu" at bounding box center [758, 505] width 245 height 43
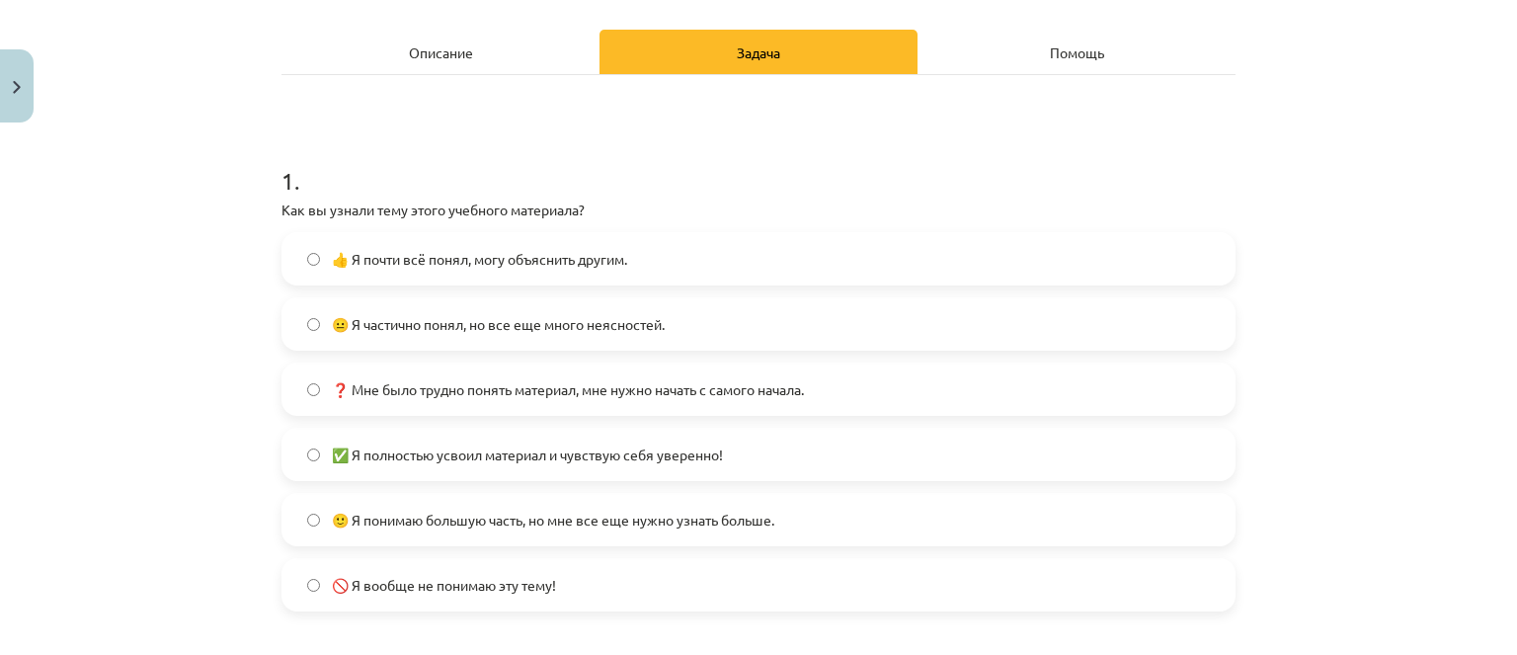
scroll to position [296, 0]
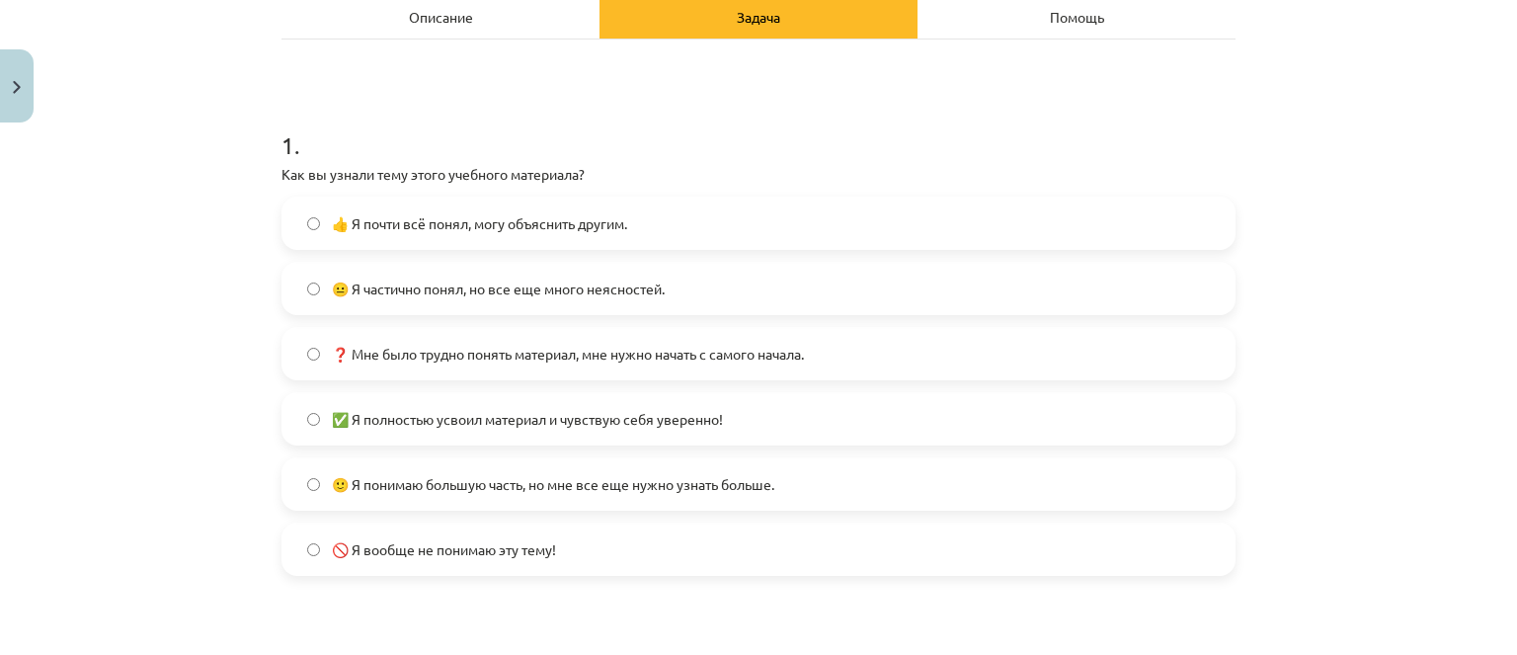
click at [679, 474] on span "🙂 Я понимаю большую часть, но мне все еще нужно узнать больше." at bounding box center [553, 484] width 442 height 21
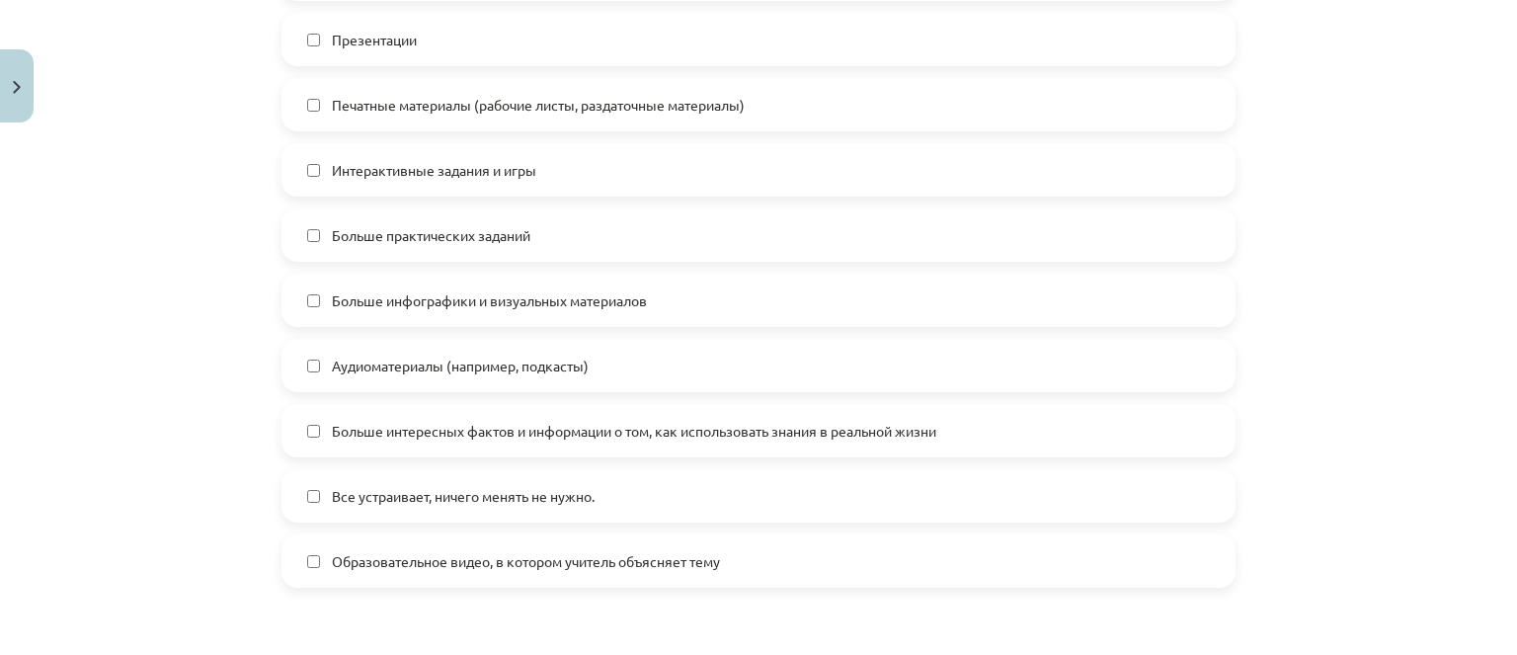
scroll to position [1185, 0]
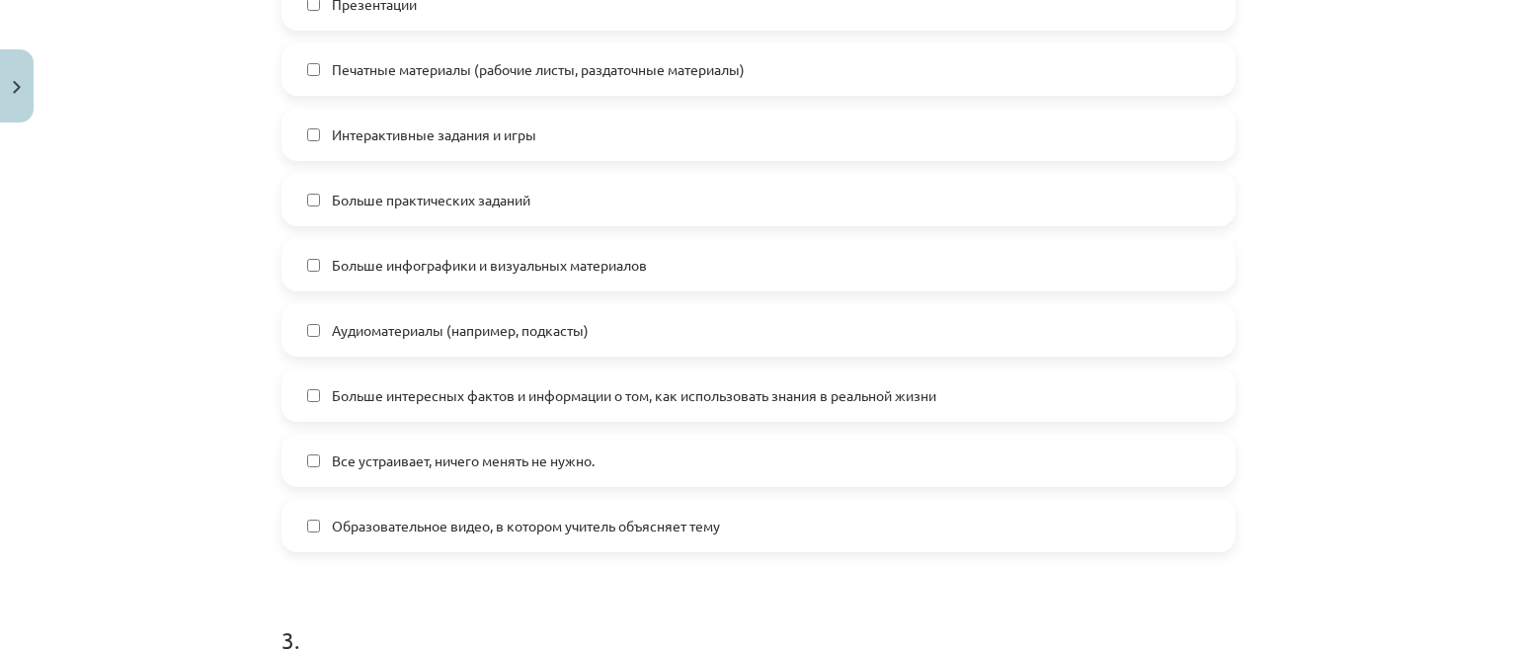
click at [549, 410] on label "Больше интересных фактов и информации о том, как использовать знания в реальной…" at bounding box center [758, 394] width 950 height 49
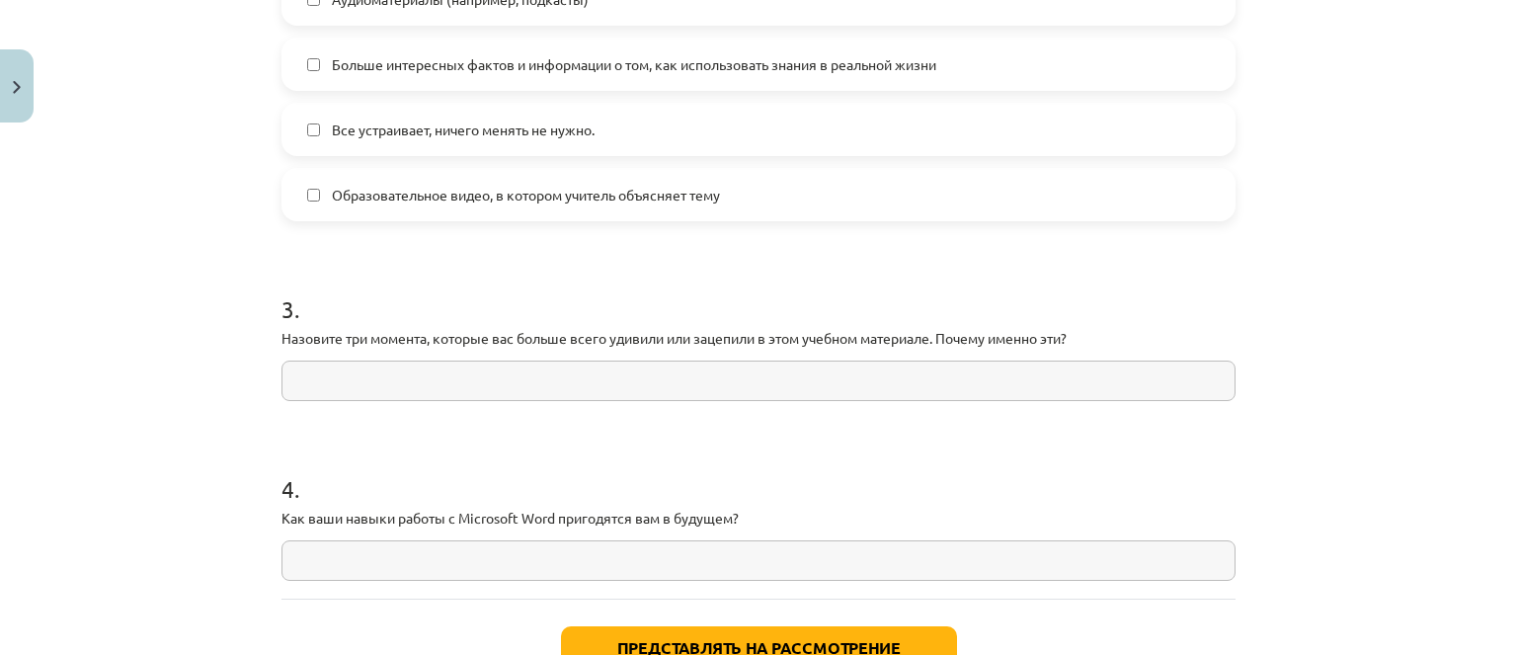
scroll to position [1383, 0]
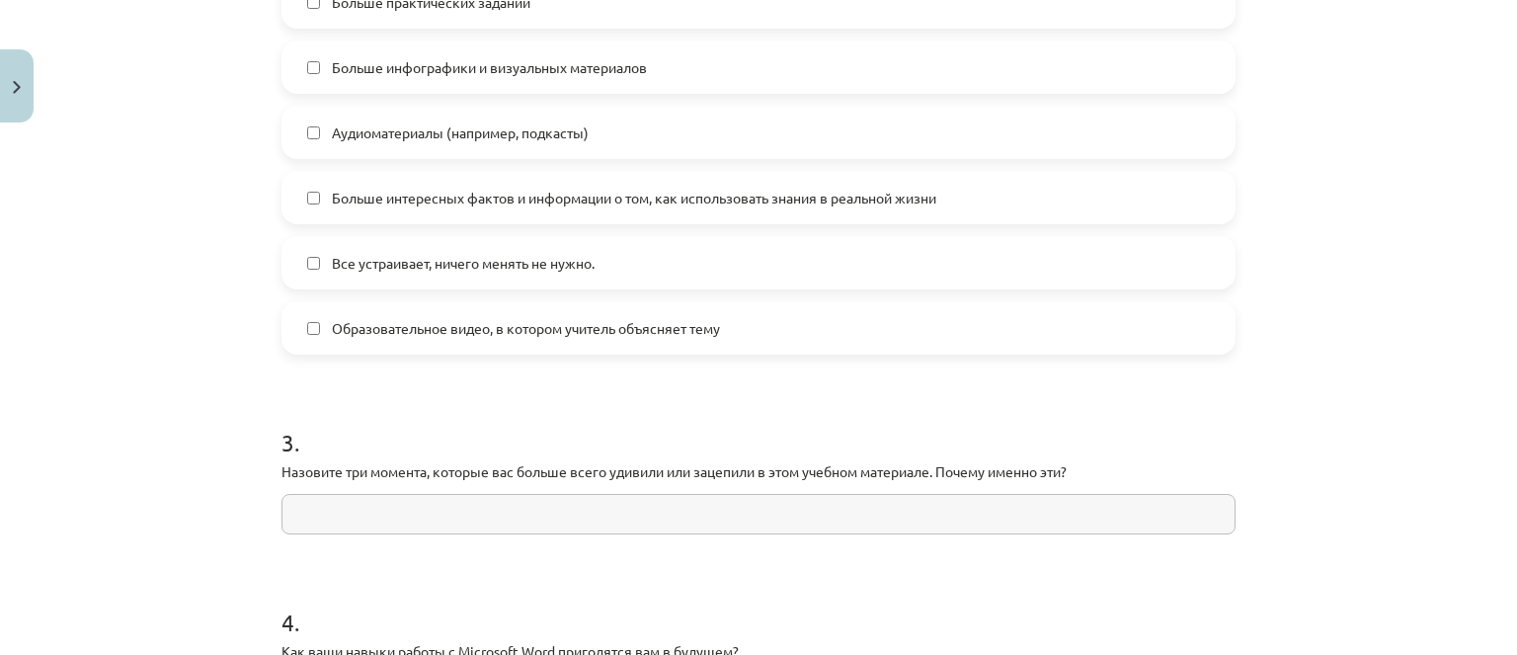
click at [534, 181] on label "Больше интересных фактов и информации о том, как использовать знания в реальной…" at bounding box center [758, 197] width 950 height 49
click at [539, 253] on span "Все устраивает, ничего менять не нужно." at bounding box center [463, 263] width 263 height 21
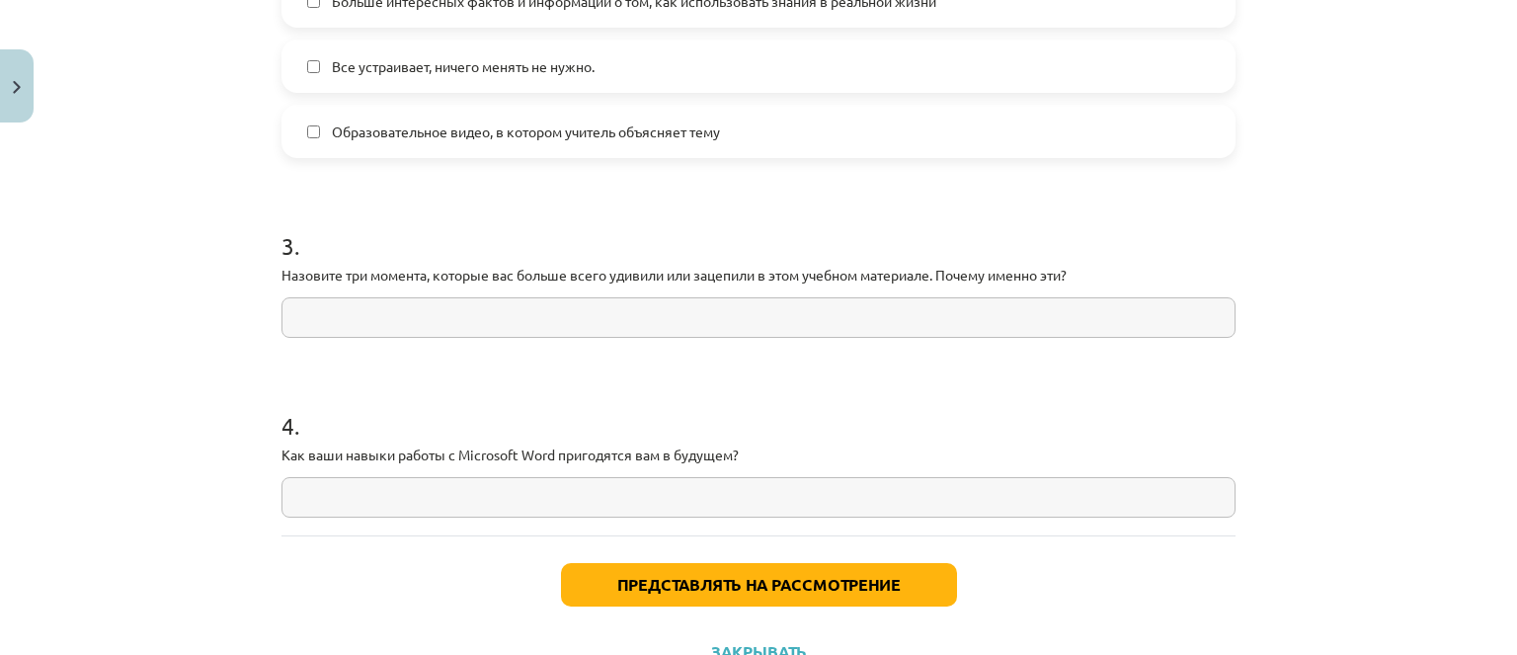
scroll to position [1658, 0]
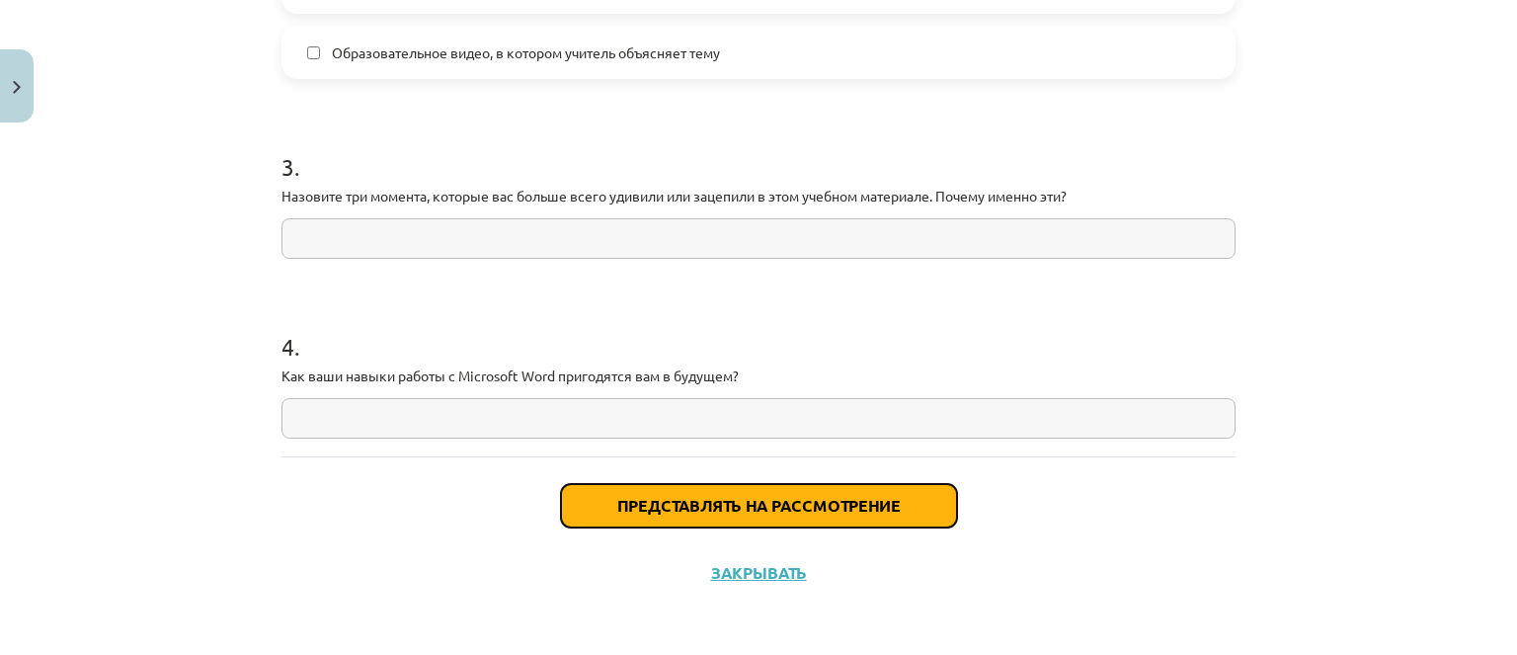
click at [720, 485] on button "Представлять на рассмотрение" at bounding box center [759, 505] width 396 height 43
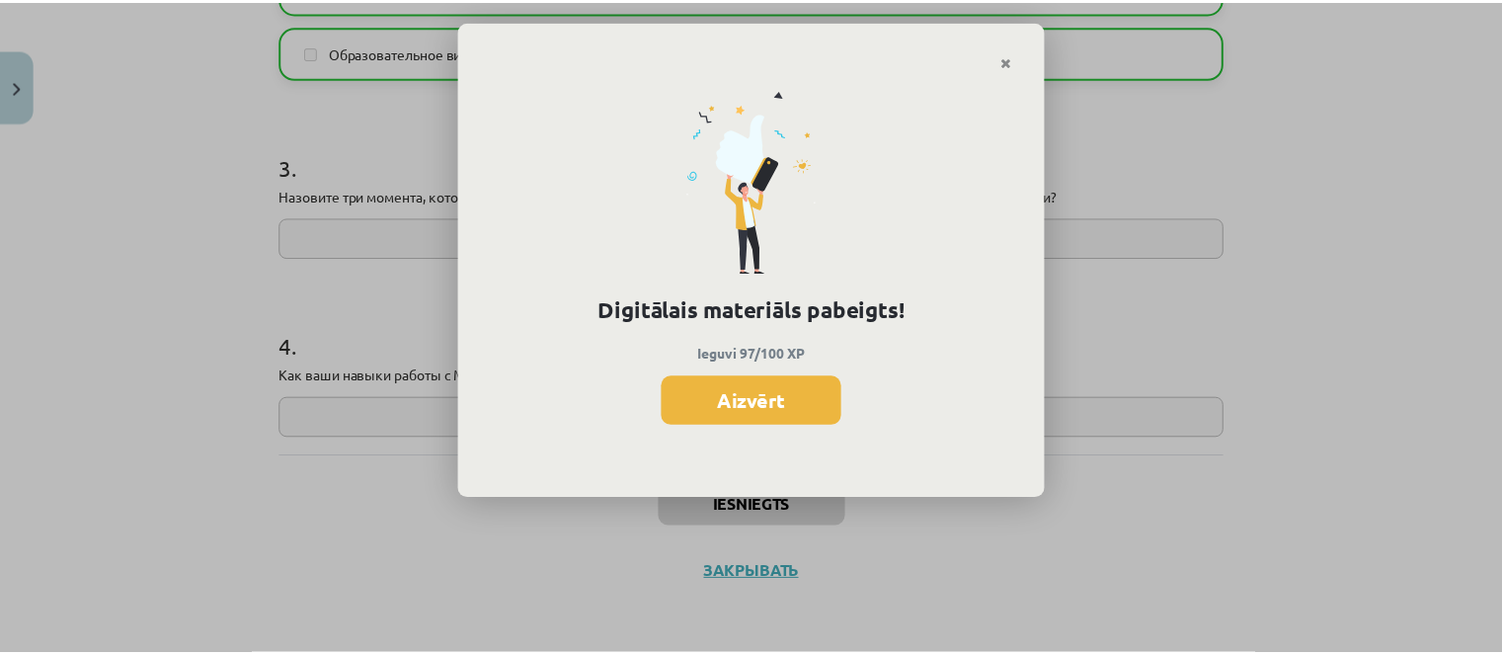
scroll to position [2269, 0]
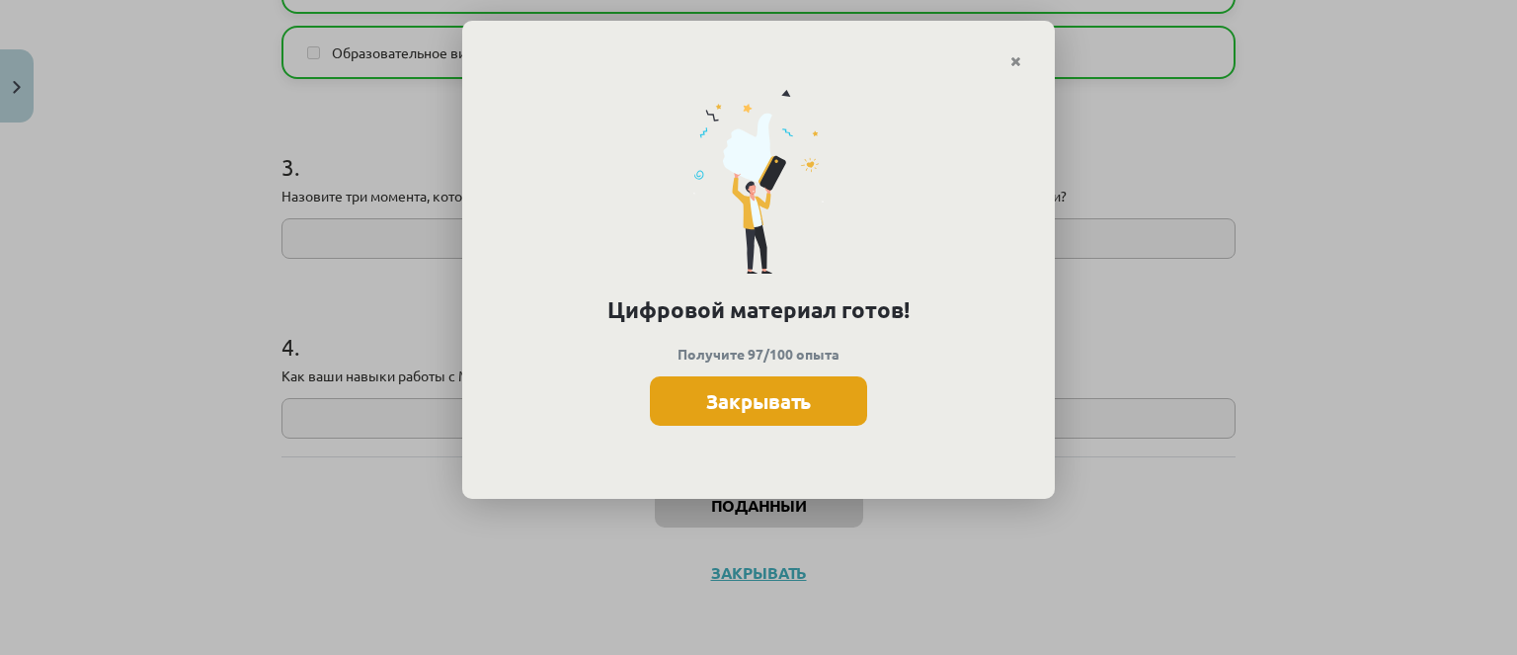
click at [698, 376] on button "Закрывать" at bounding box center [758, 400] width 217 height 49
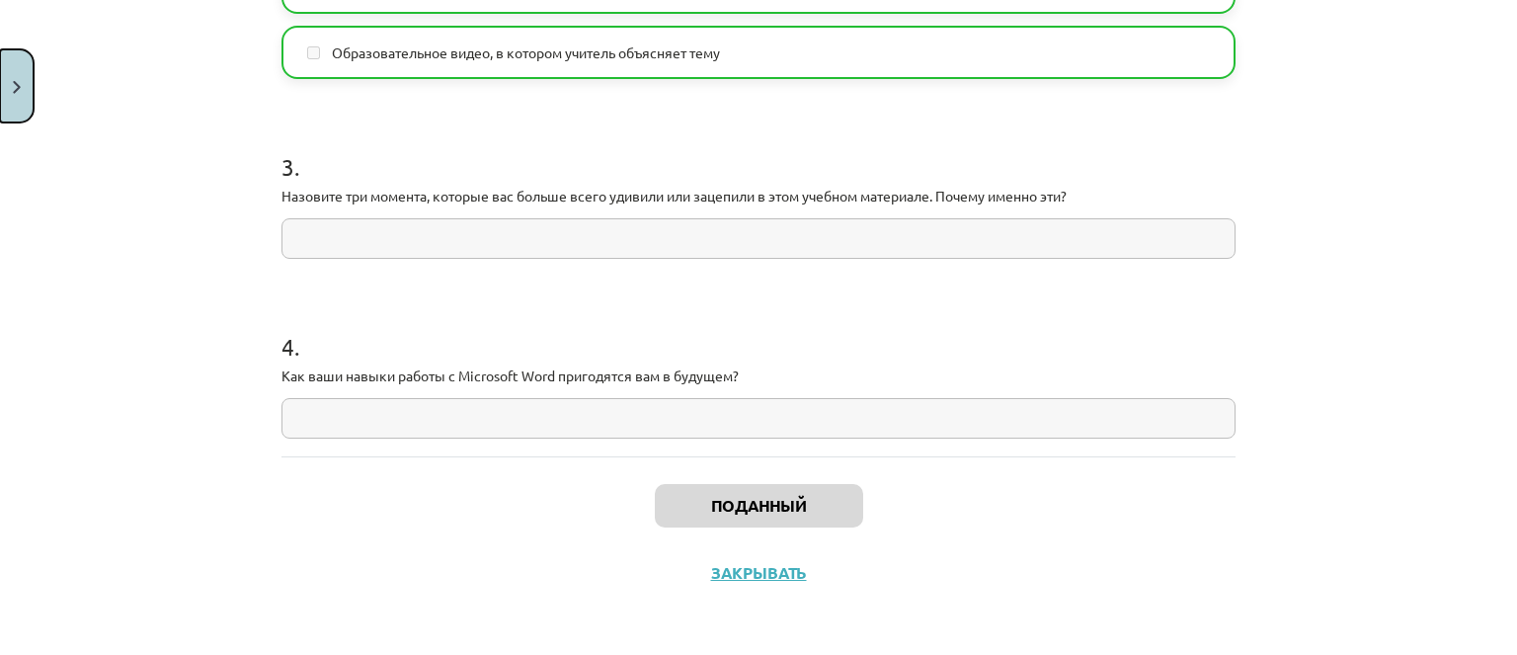
click at [24, 98] on button "Закрывать" at bounding box center [17, 85] width 34 height 73
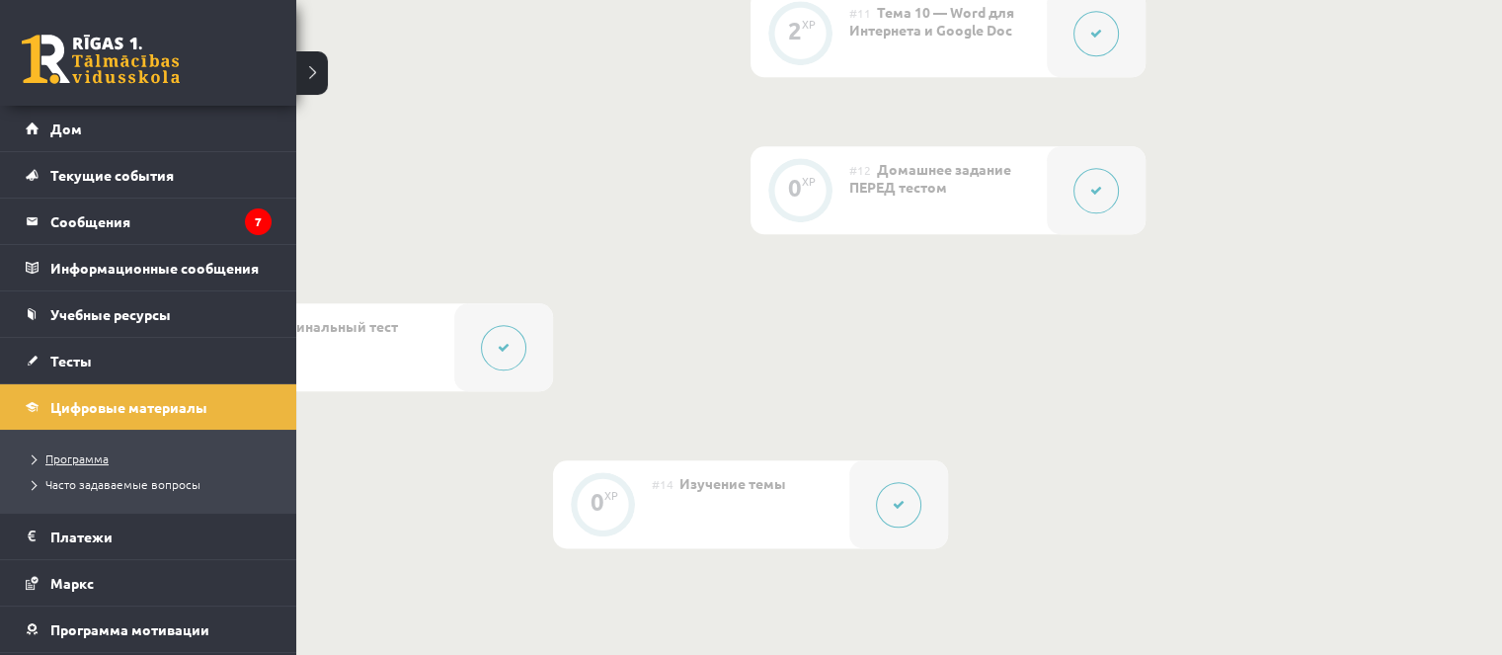
click at [35, 458] on span "Программа" at bounding box center [67, 458] width 84 height 16
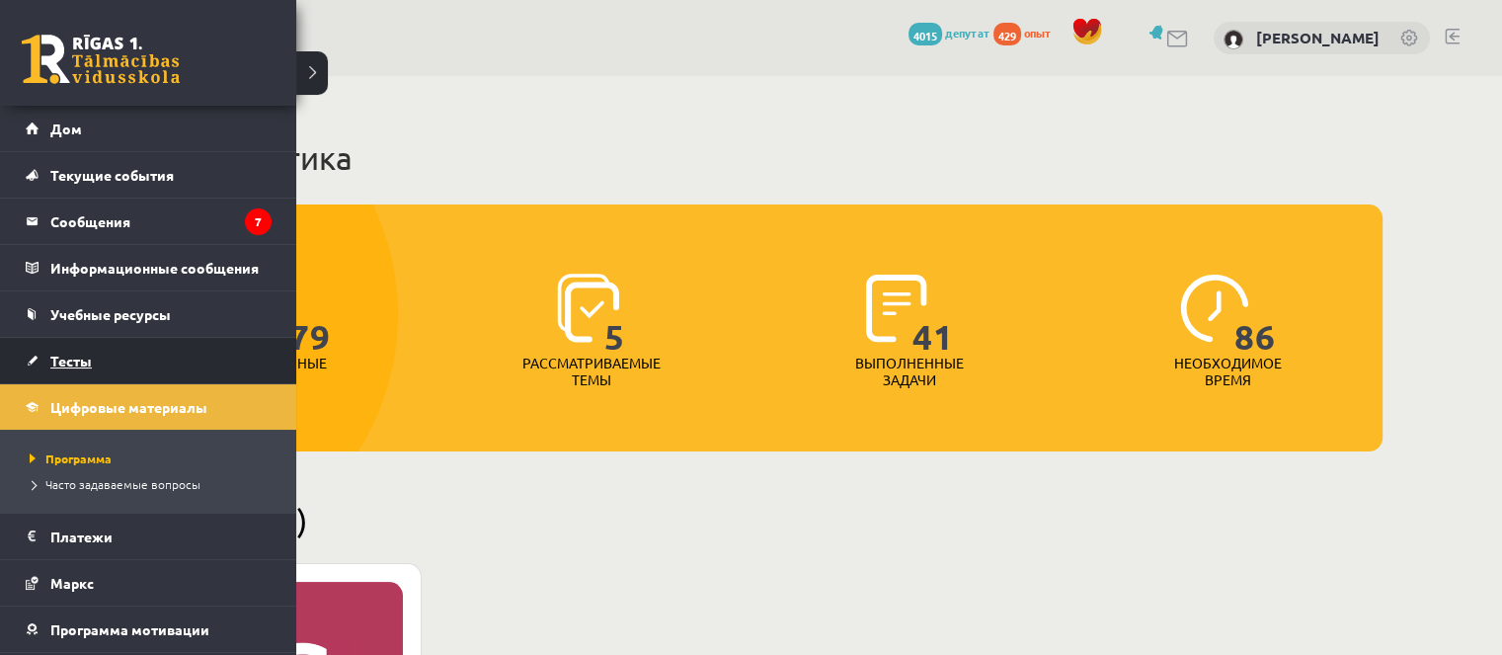
click at [69, 354] on font "Тесты" at bounding box center [70, 361] width 41 height 18
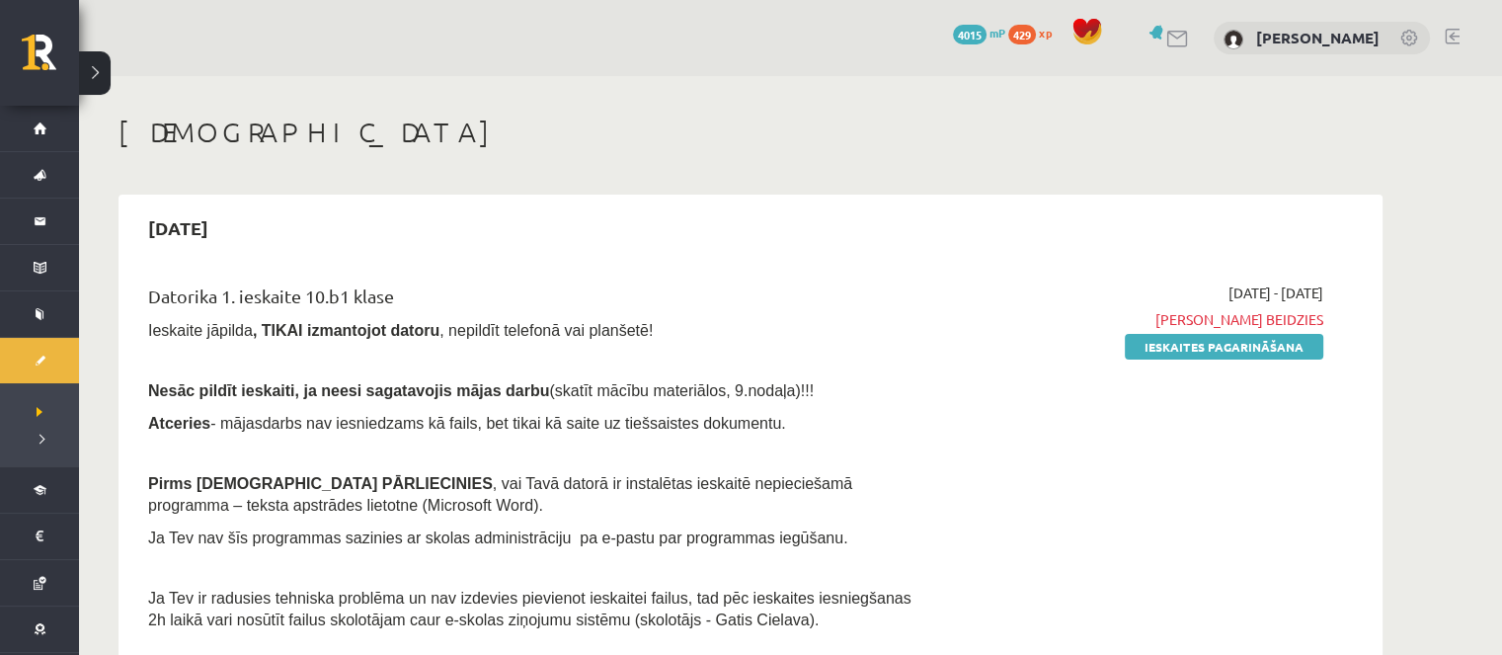
click at [1217, 332] on div "2025-09-01 - 2025-09-15 Termiņš beidzies Ieskaites pagarināšana" at bounding box center [1137, 461] width 402 height 358
click at [1217, 335] on link "Ieskaites pagarināšana" at bounding box center [1224, 347] width 199 height 26
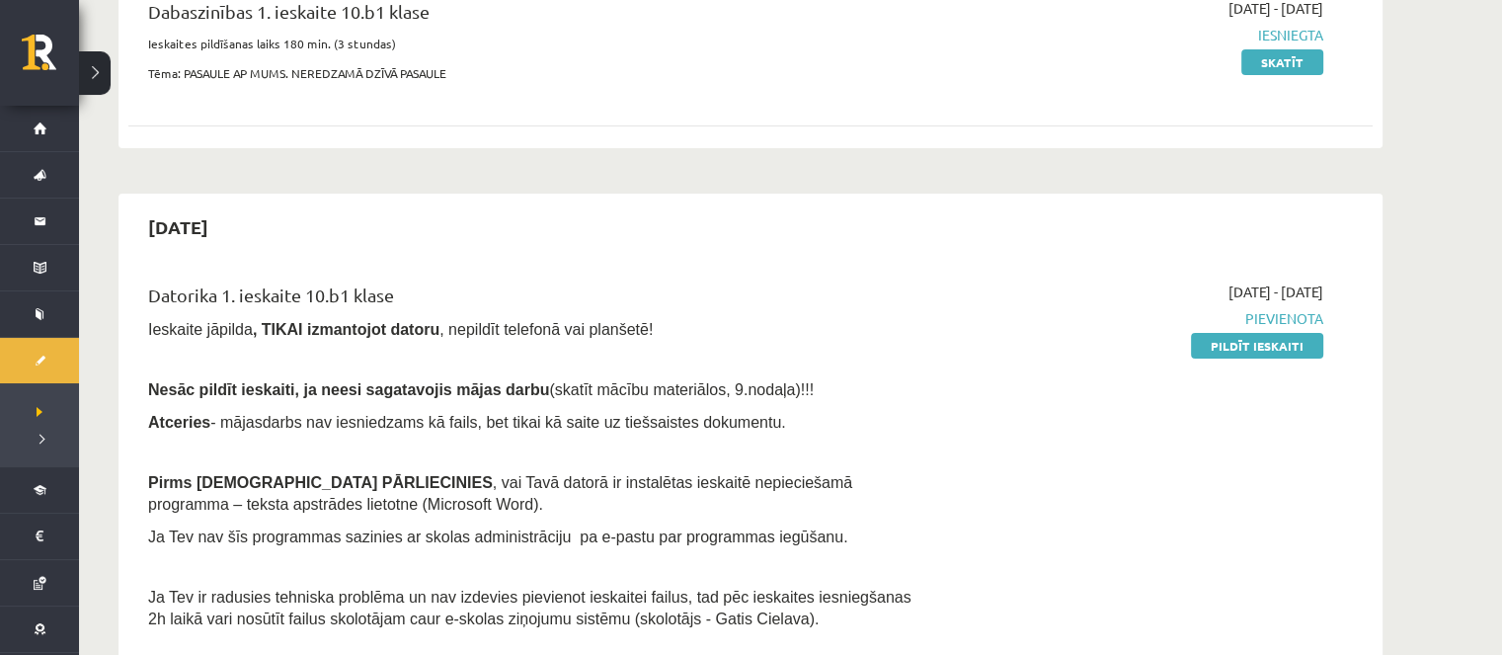
scroll to position [395, 0]
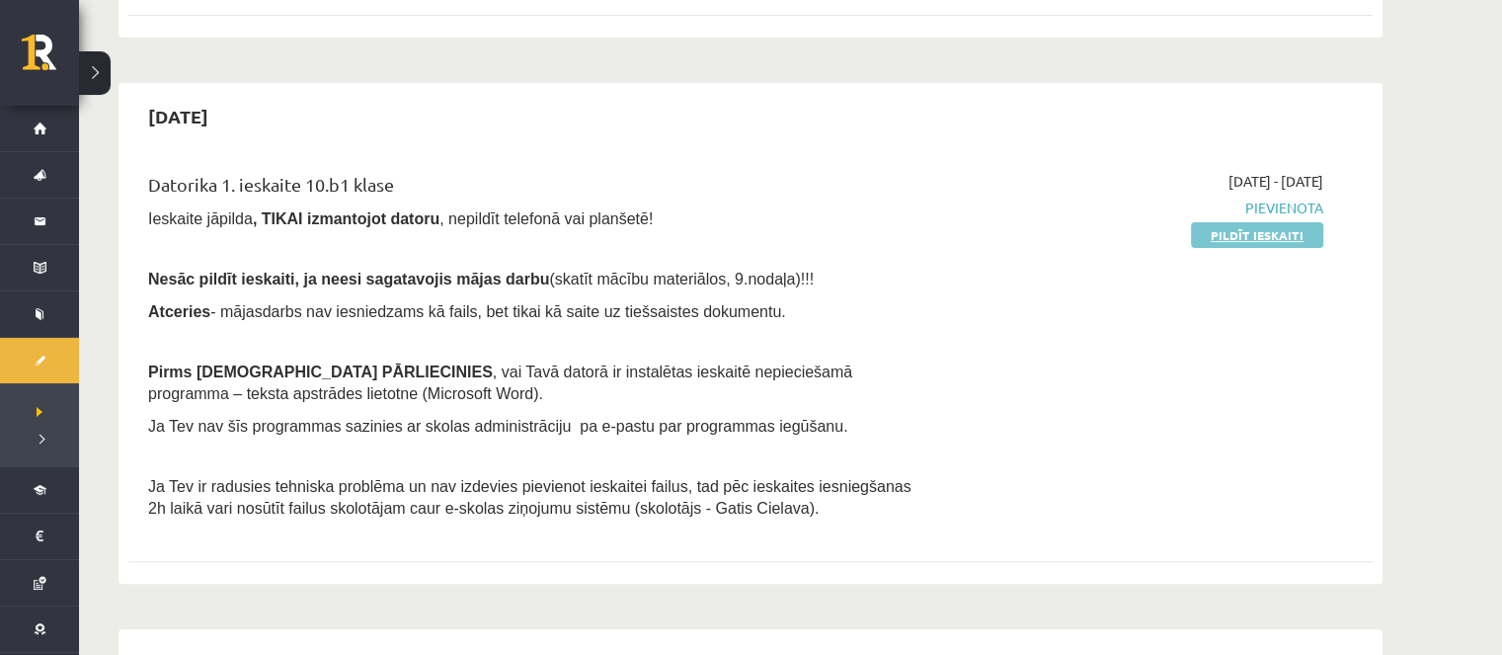
click at [1234, 227] on link "Pildīt ieskaiti" at bounding box center [1257, 235] width 132 height 26
click at [1209, 233] on link "Pildīt ieskaiti" at bounding box center [1257, 235] width 132 height 26
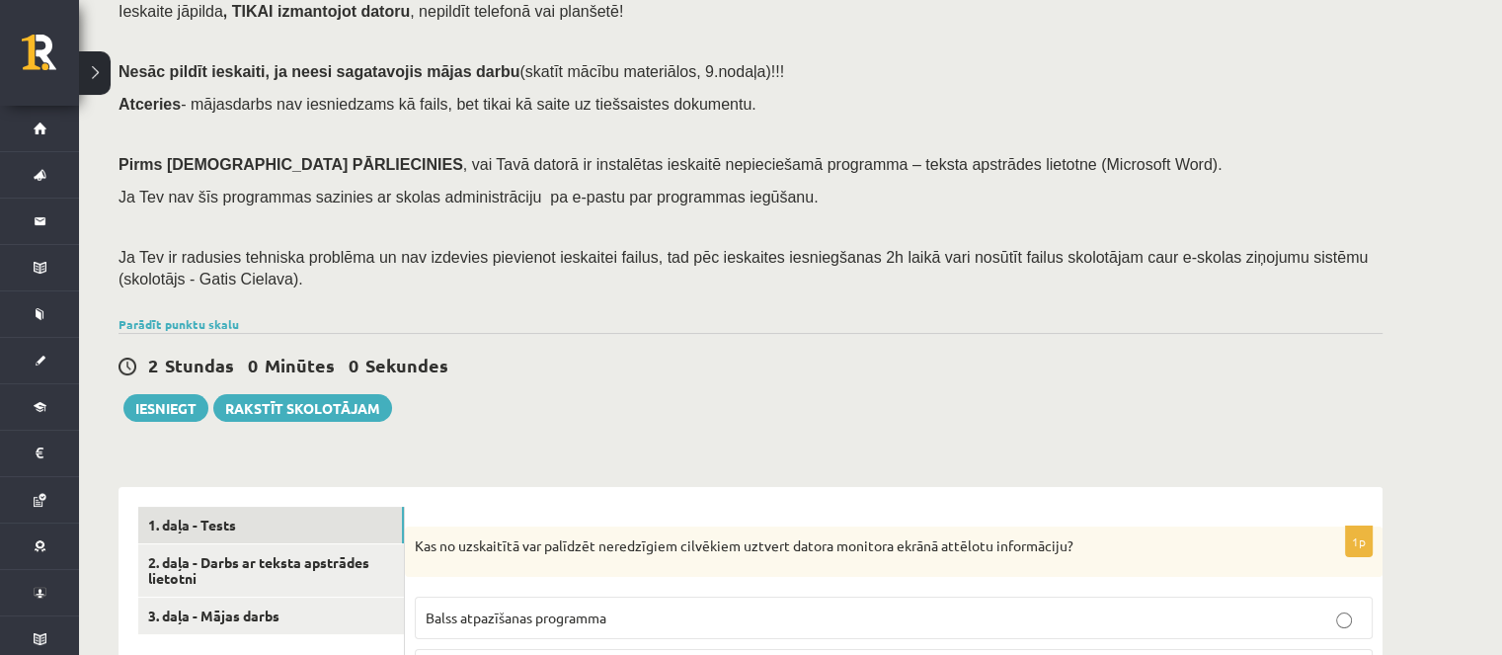
scroll to position [296, 0]
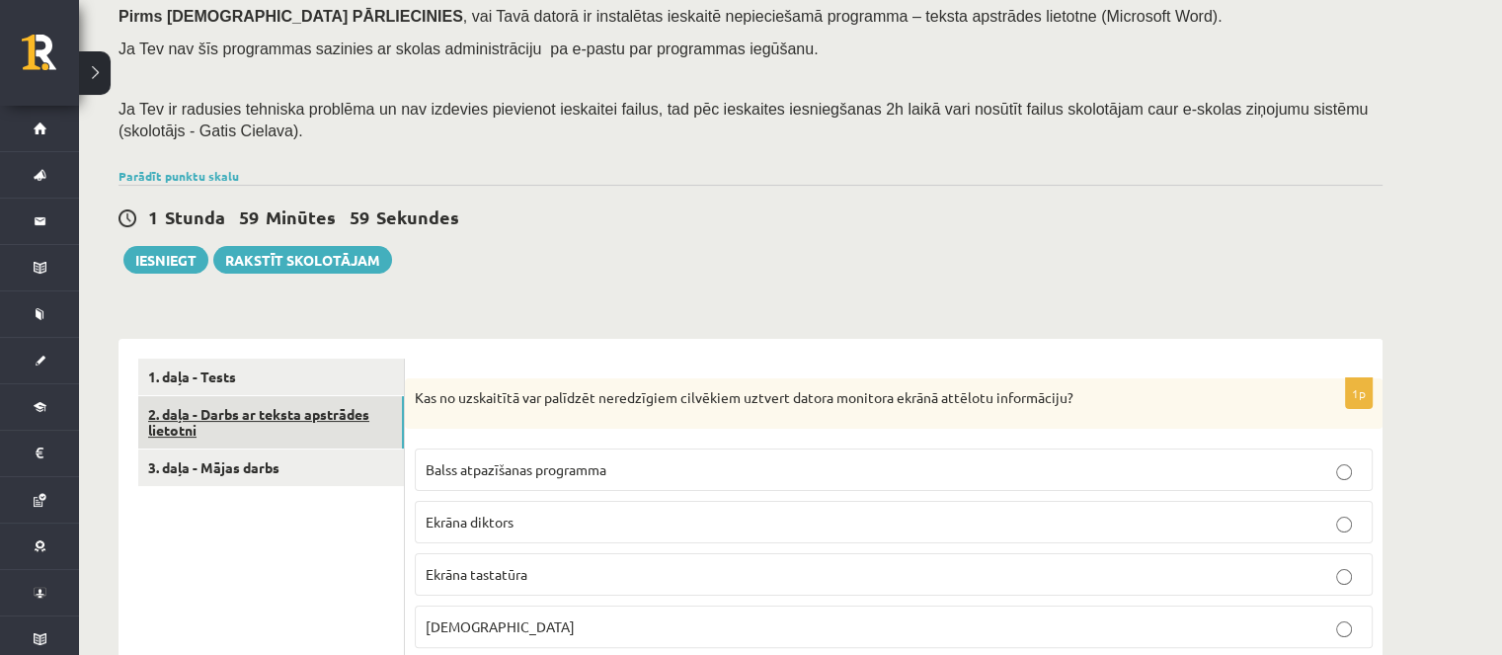
click at [328, 414] on link "2. daļa - Darbs ar teksta apstrādes lietotni" at bounding box center [271, 422] width 266 height 53
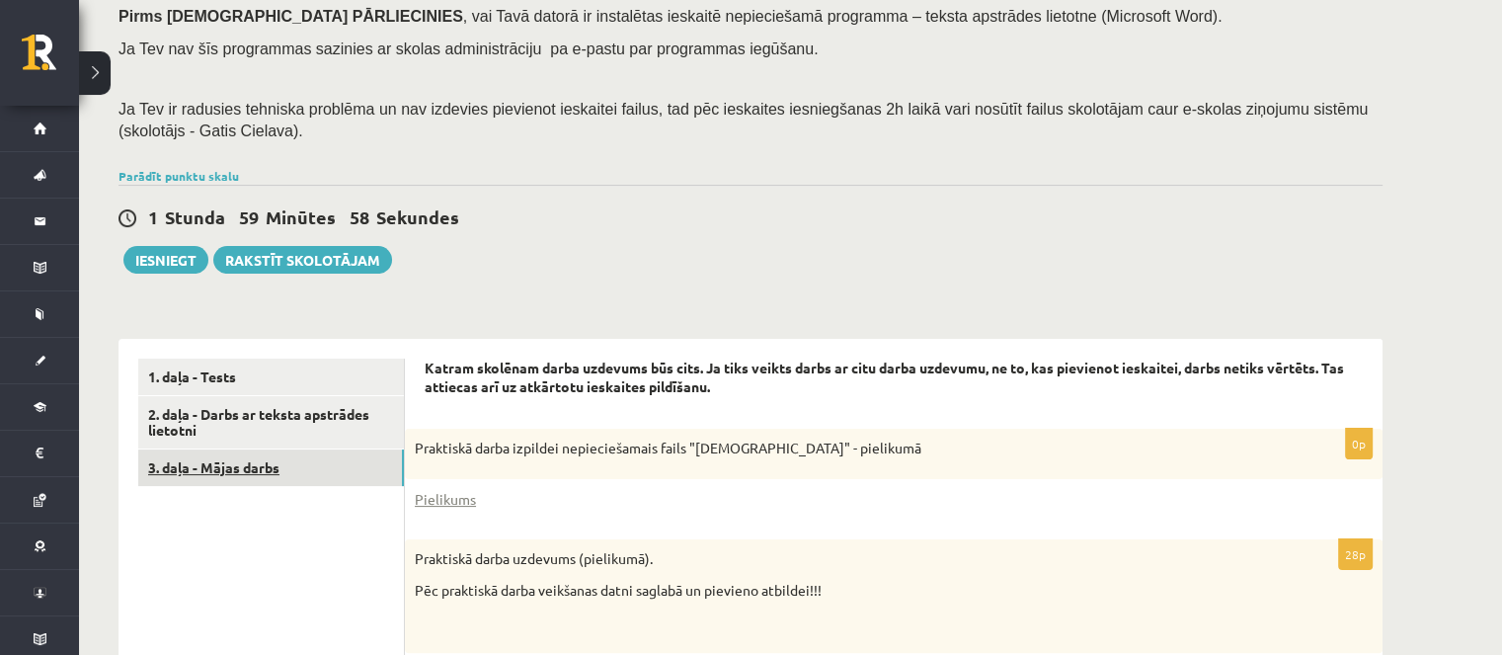
click at [327, 449] on link "3. daļa - Mājas darbs" at bounding box center [271, 467] width 266 height 37
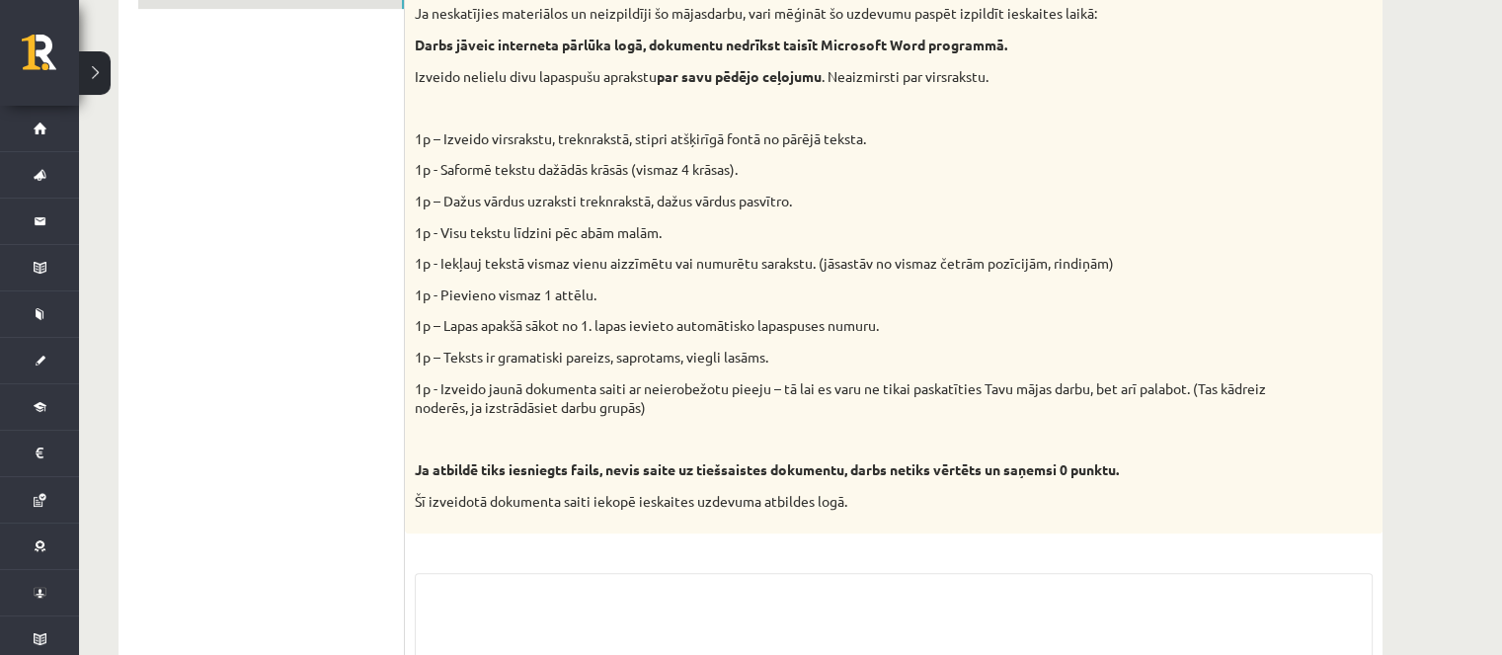
scroll to position [964, 0]
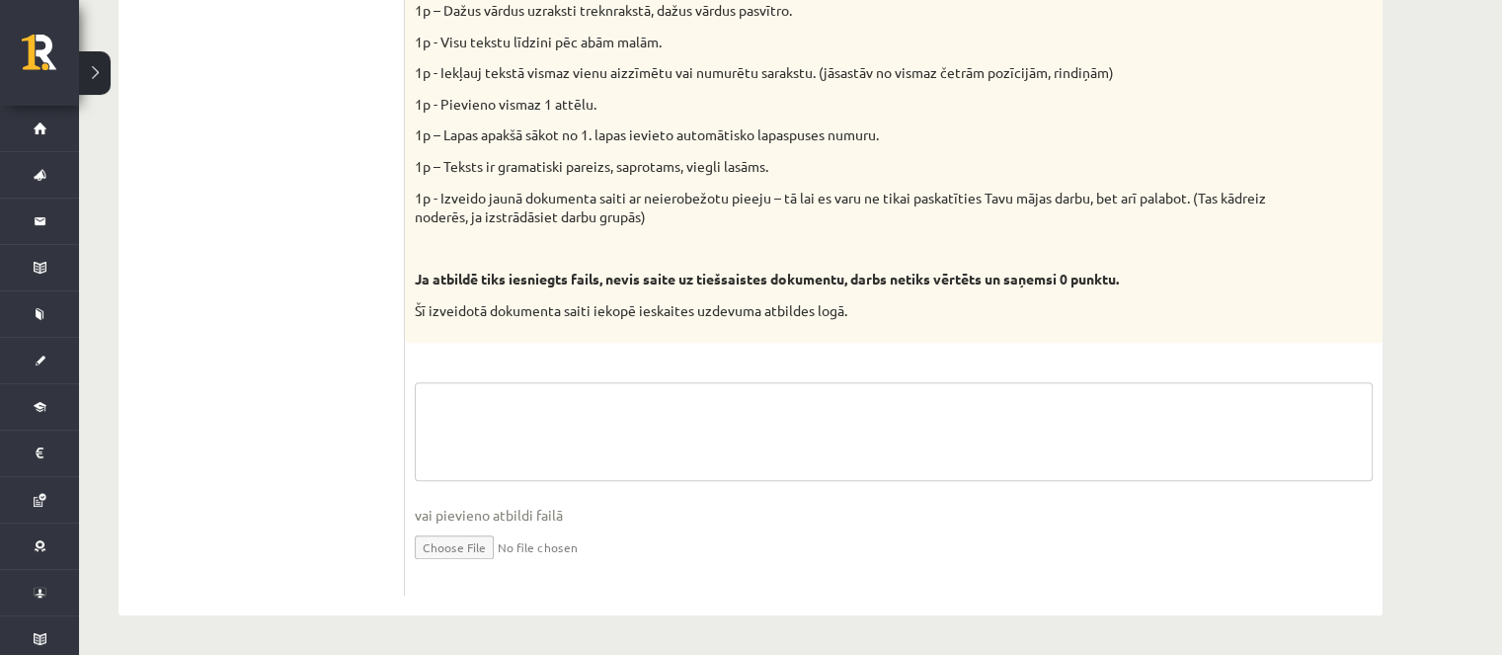
click at [470, 441] on textarea at bounding box center [894, 431] width 958 height 99
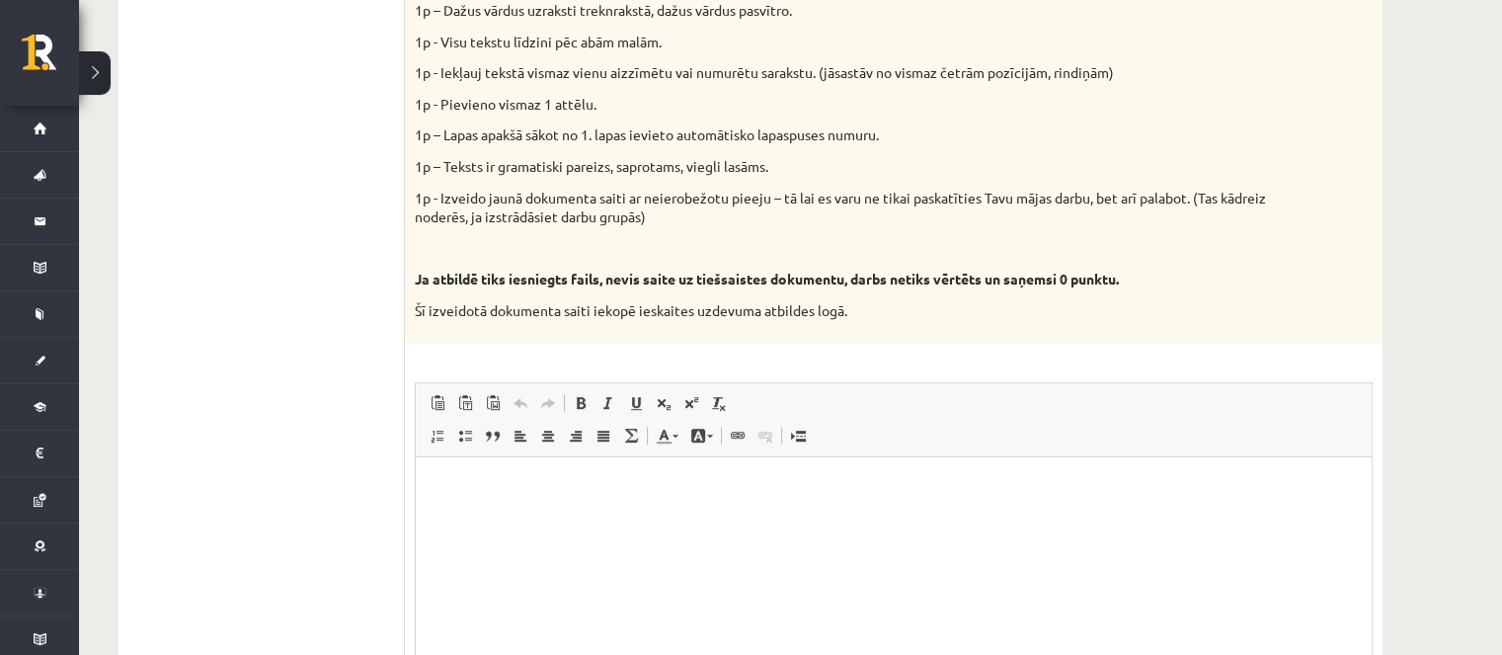
scroll to position [0, 0]
click at [501, 474] on html at bounding box center [894, 486] width 956 height 60
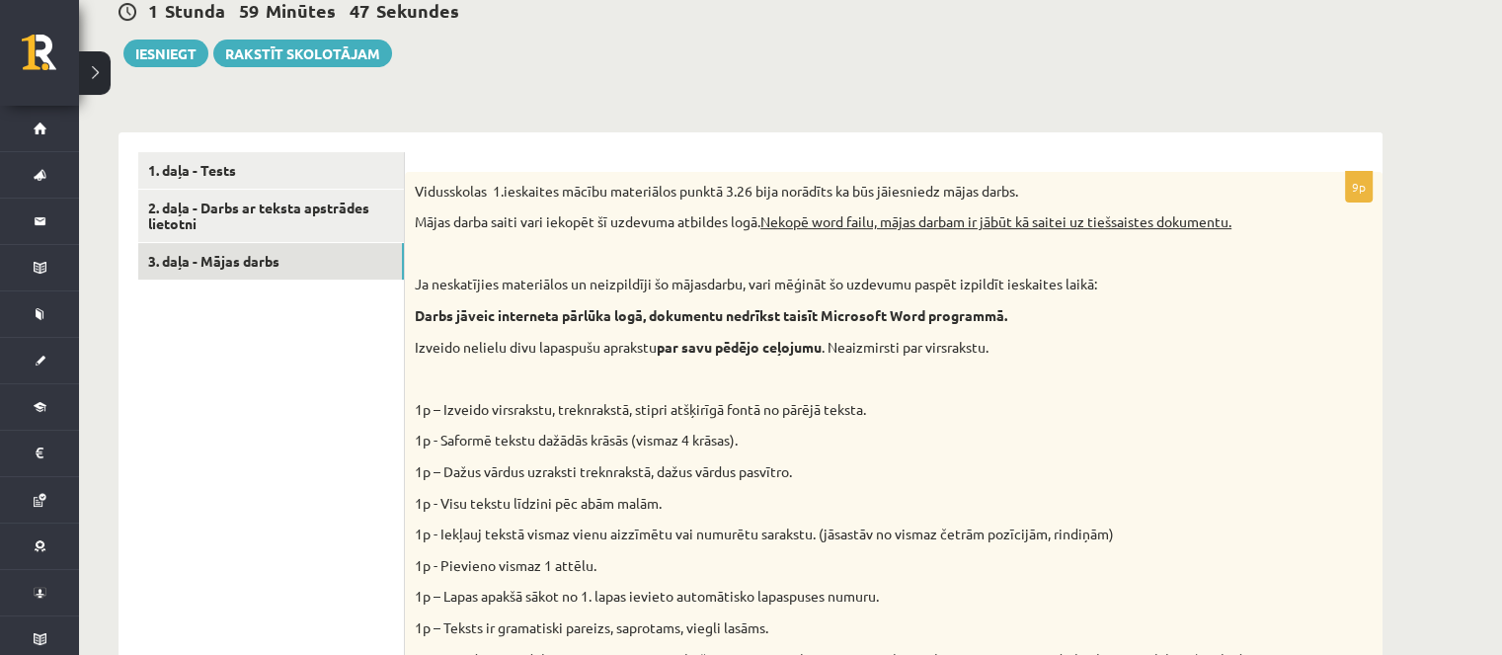
scroll to position [470, 0]
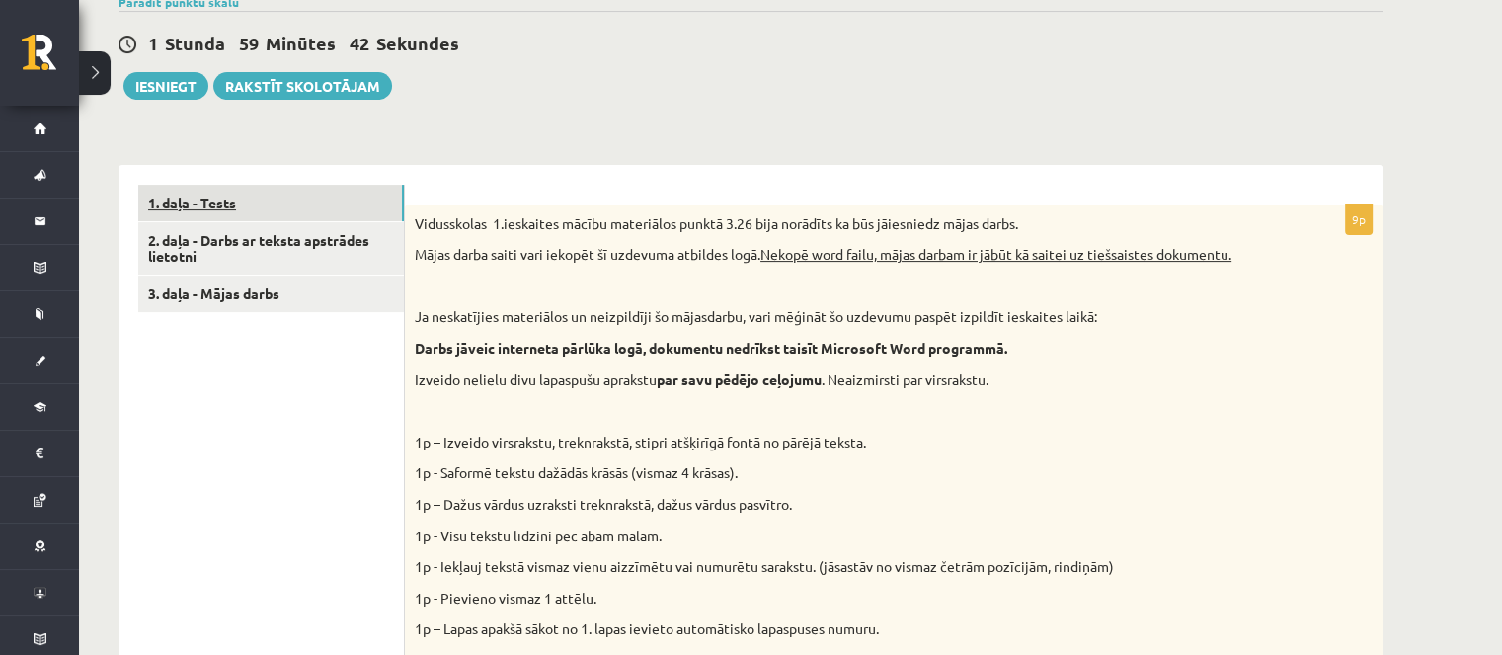
click at [214, 203] on link "1. daļa - Tests" at bounding box center [271, 203] width 266 height 37
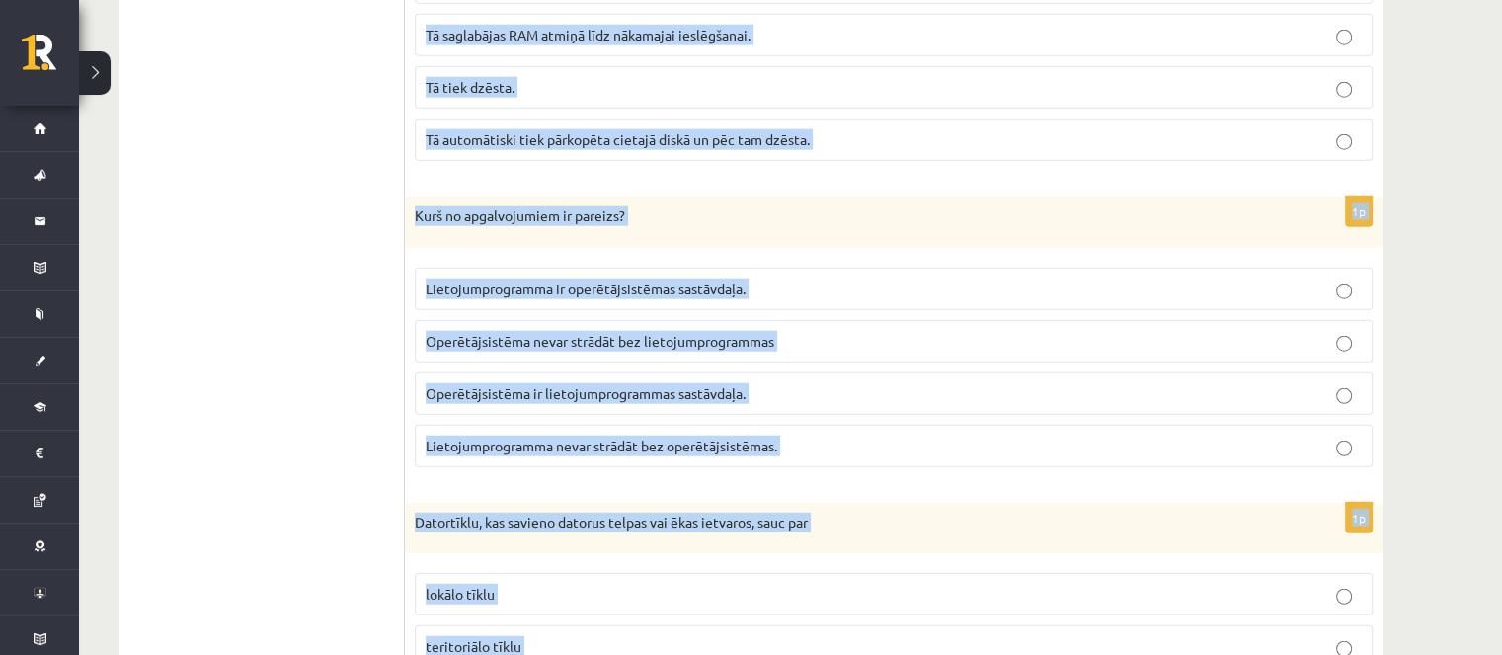
scroll to position [5503, 0]
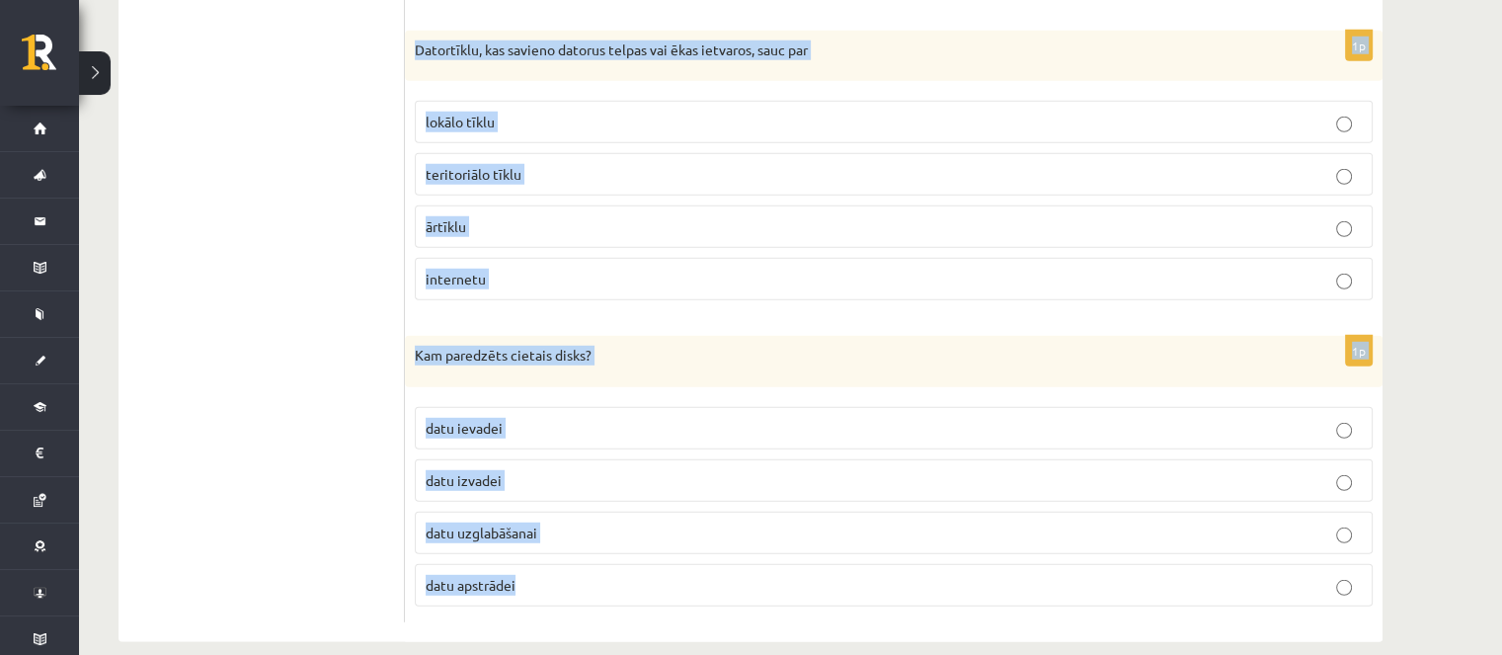
drag, startPoint x: 414, startPoint y: 217, endPoint x: 516, endPoint y: 401, distance: 210.0
copy form "Kas no uzskaitītā var palīdzēt neredzīgiem cilvēkiem uztvert datora monitora ek…"
click at [508, 523] on span "datu uzglabāšanai" at bounding box center [482, 532] width 112 height 18
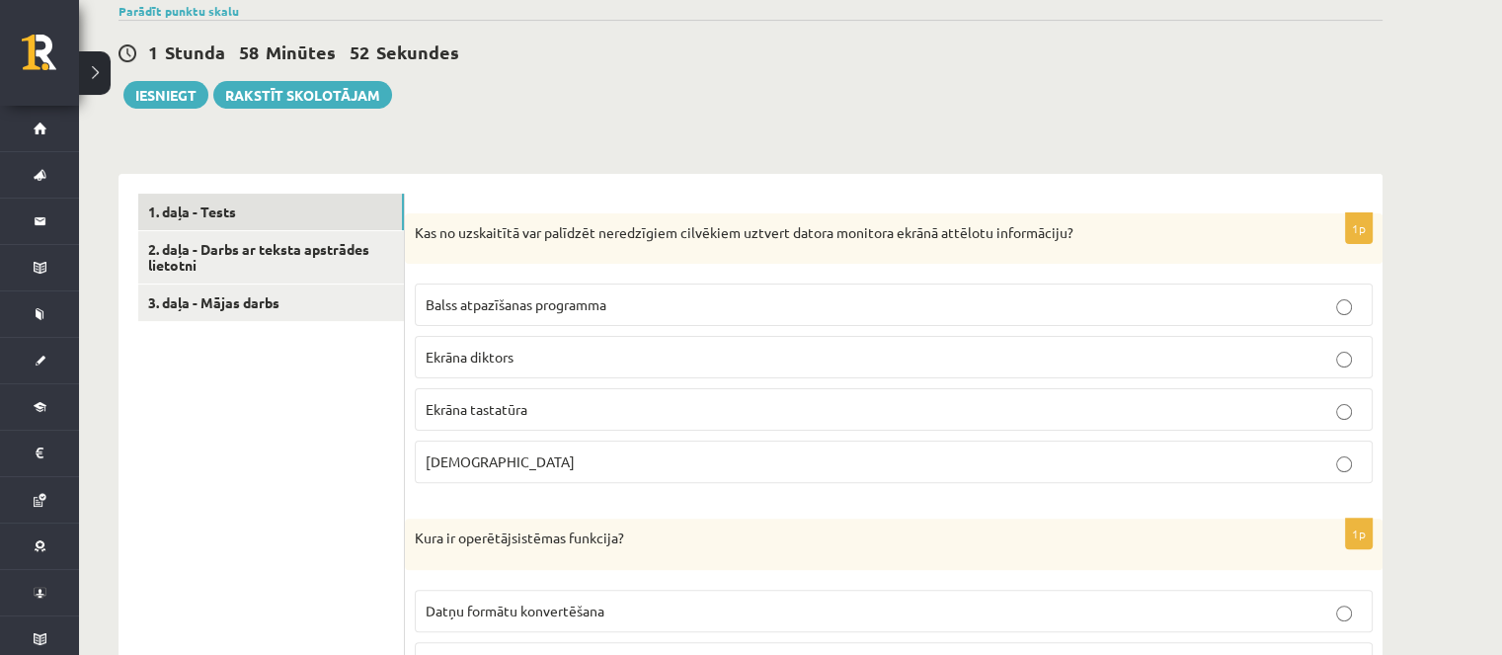
scroll to position [593, 0]
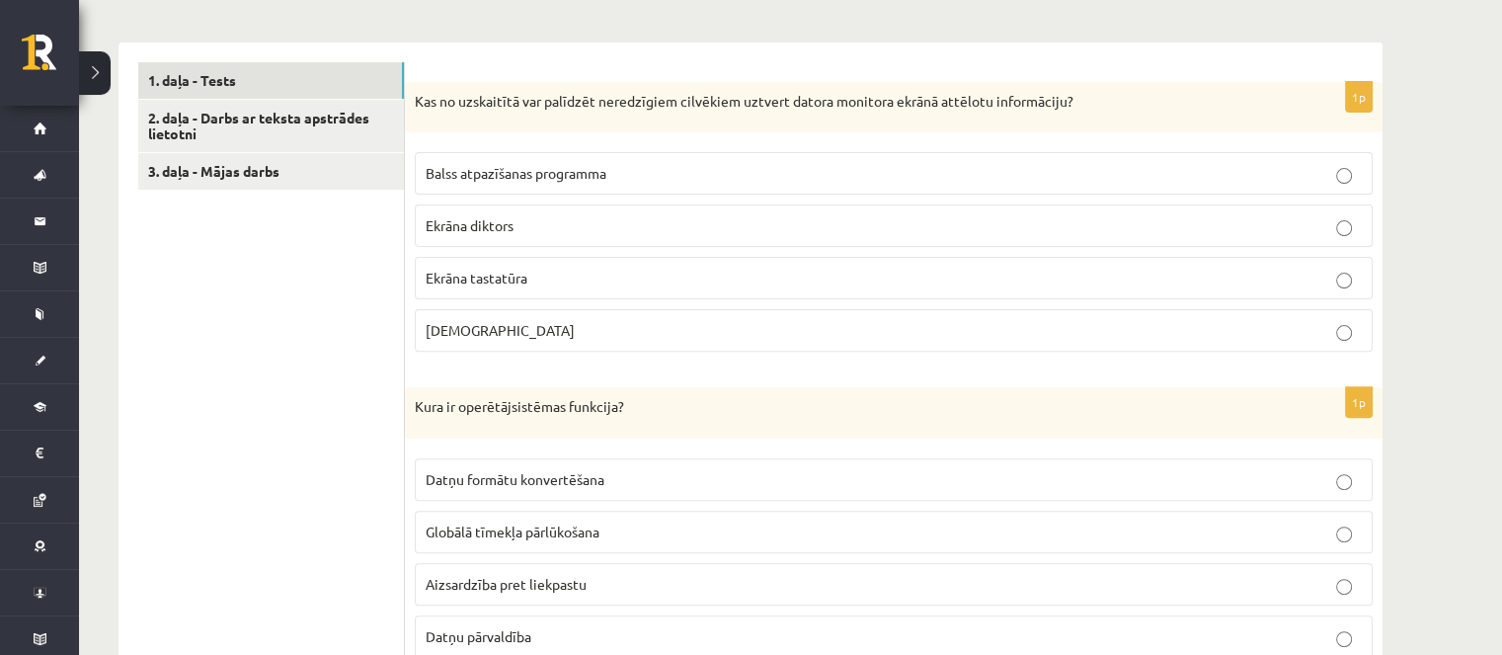
click at [542, 242] on label "Ekrāna diktors" at bounding box center [894, 225] width 958 height 42
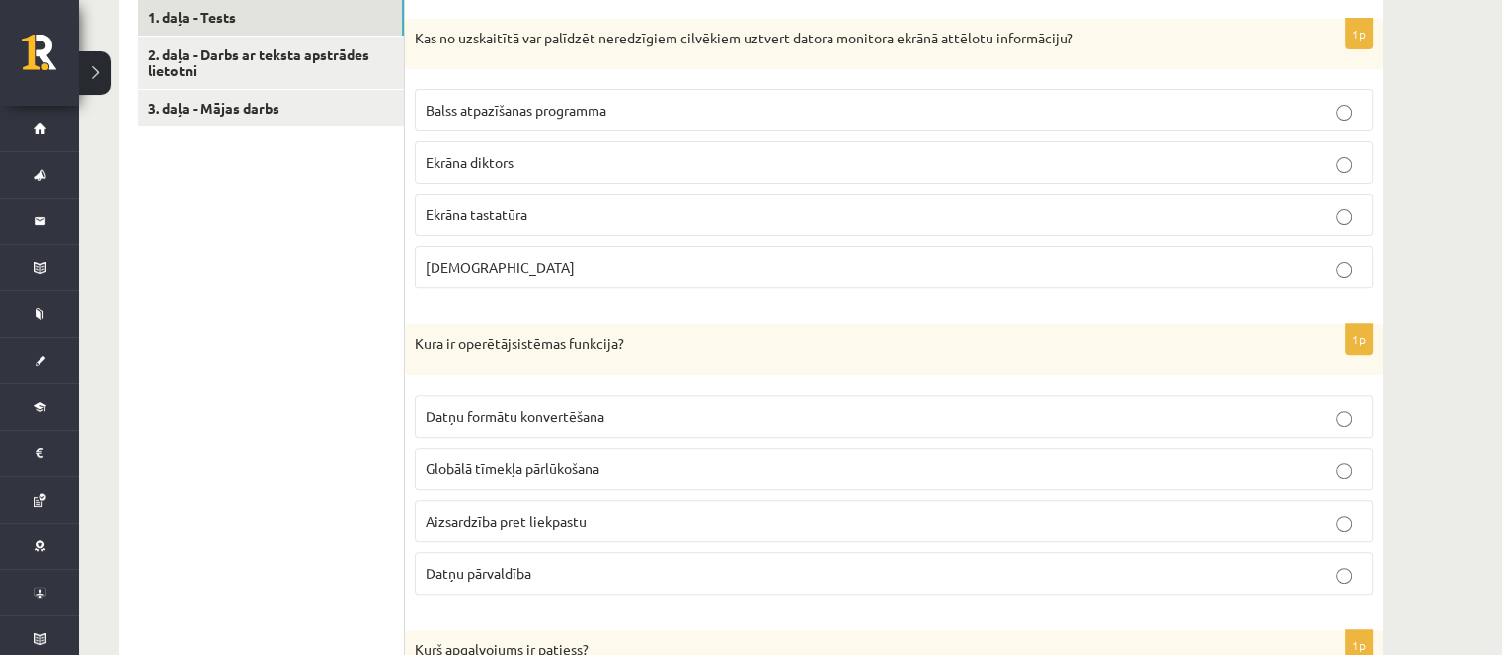
scroll to position [790, 0]
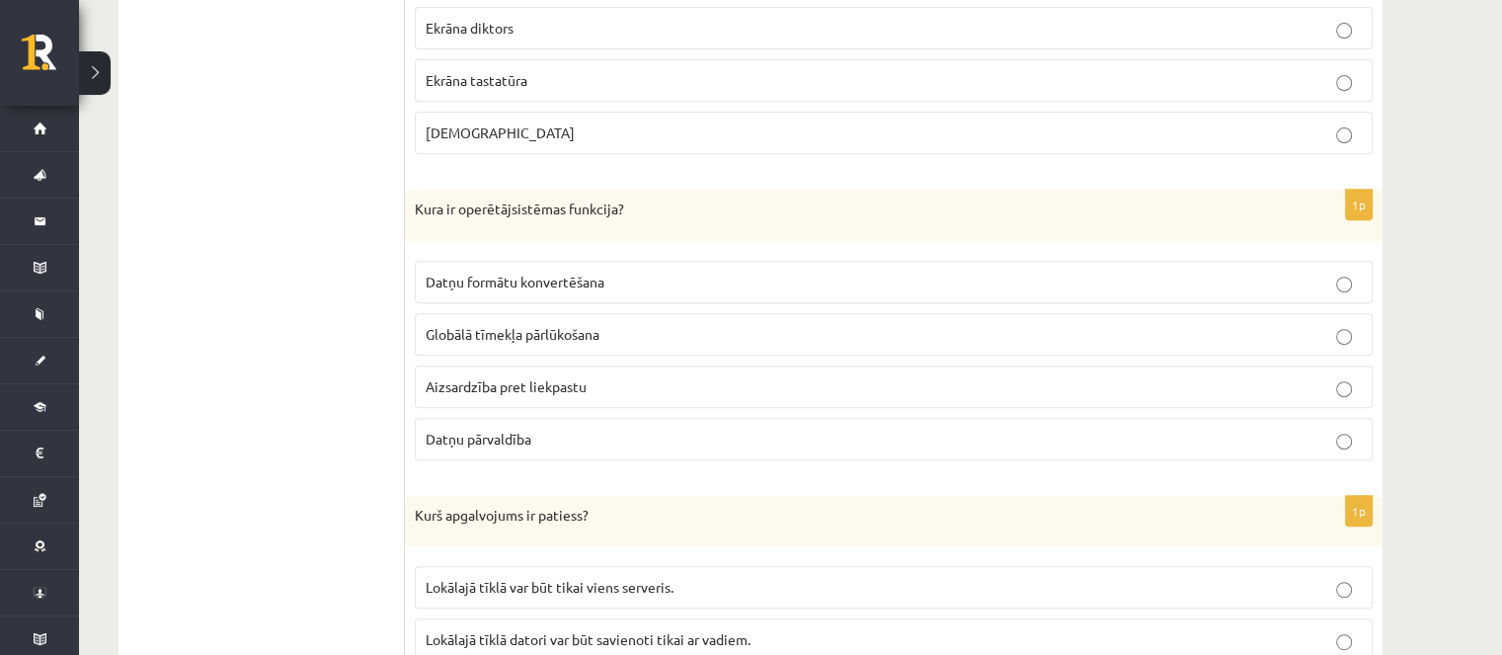
click at [587, 429] on p "Datņu pārvaldība" at bounding box center [894, 439] width 936 height 21
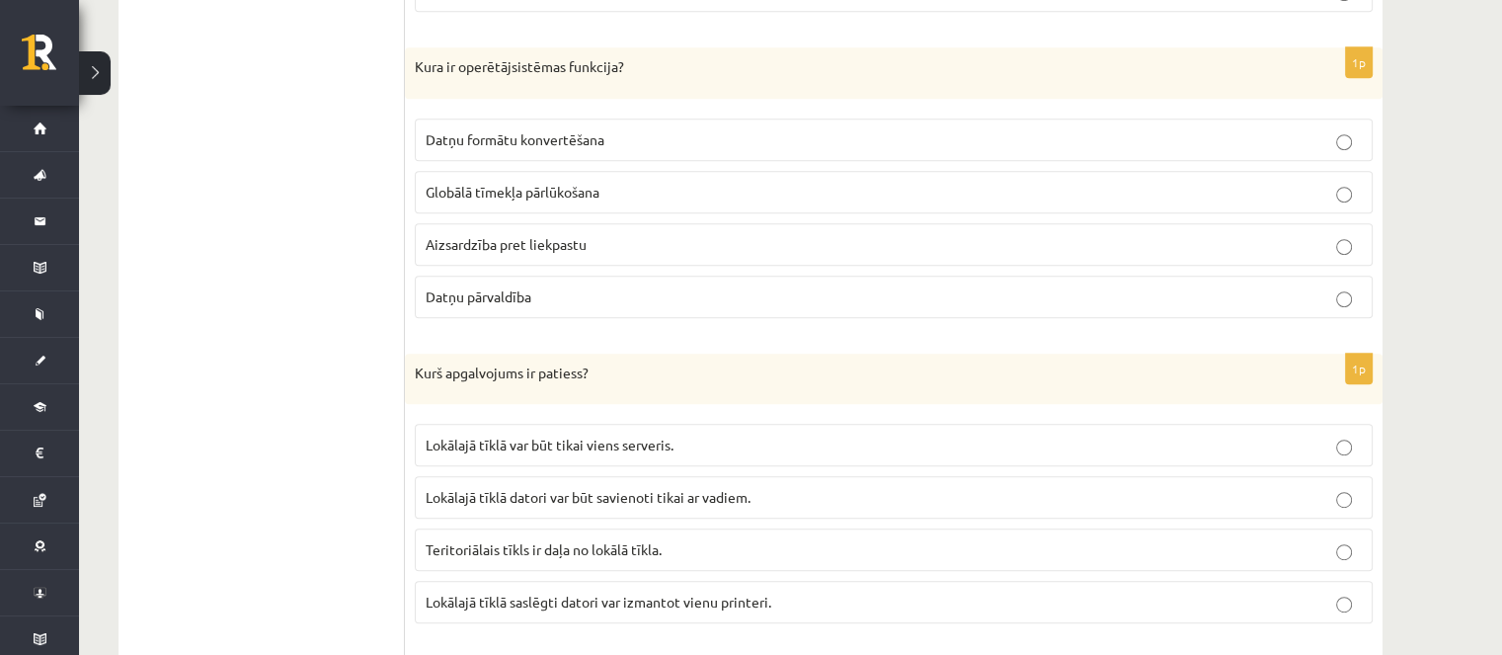
scroll to position [1086, 0]
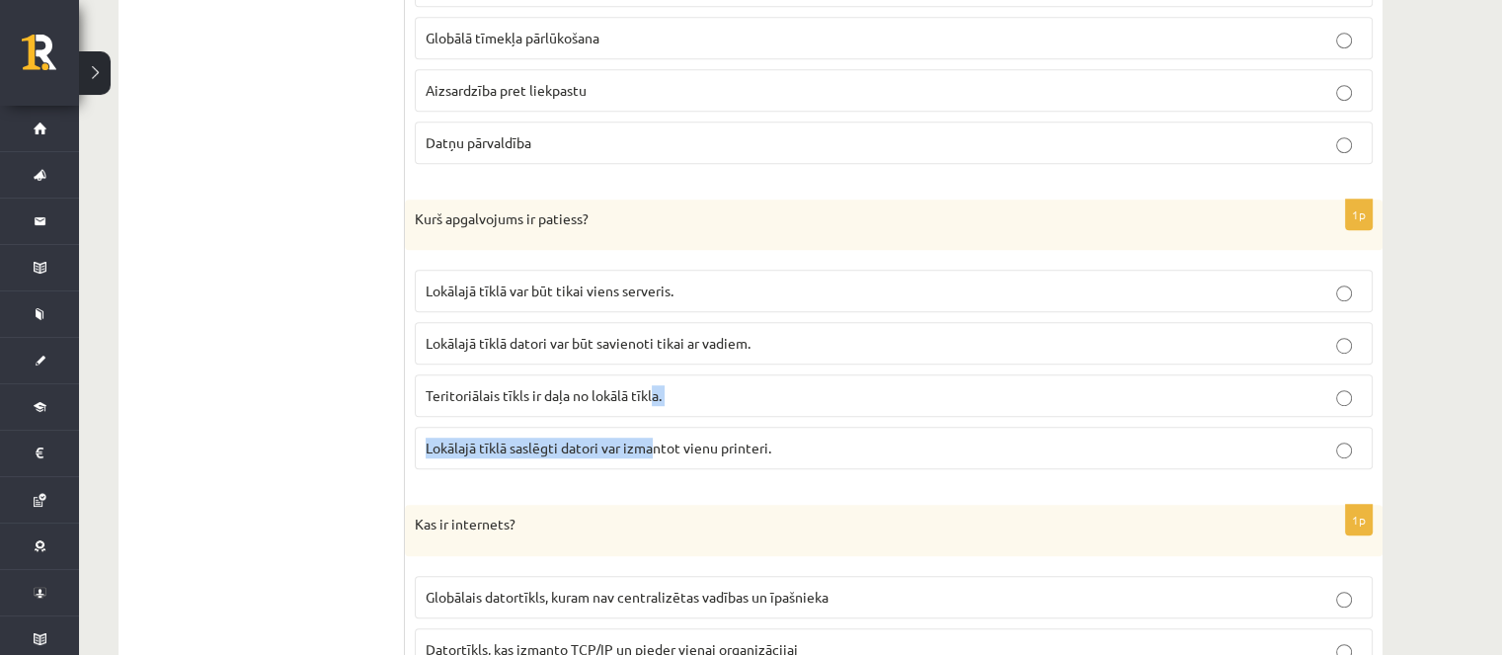
click at [653, 414] on fieldset "Lokālajā tīklā var būt tikai viens serveris. Lokālajā tīklā datori var būt savi…" at bounding box center [894, 367] width 958 height 215
click at [663, 443] on span "Lokālajā tīklā saslēgti datori var izmantot vienu printeri." at bounding box center [599, 447] width 346 height 18
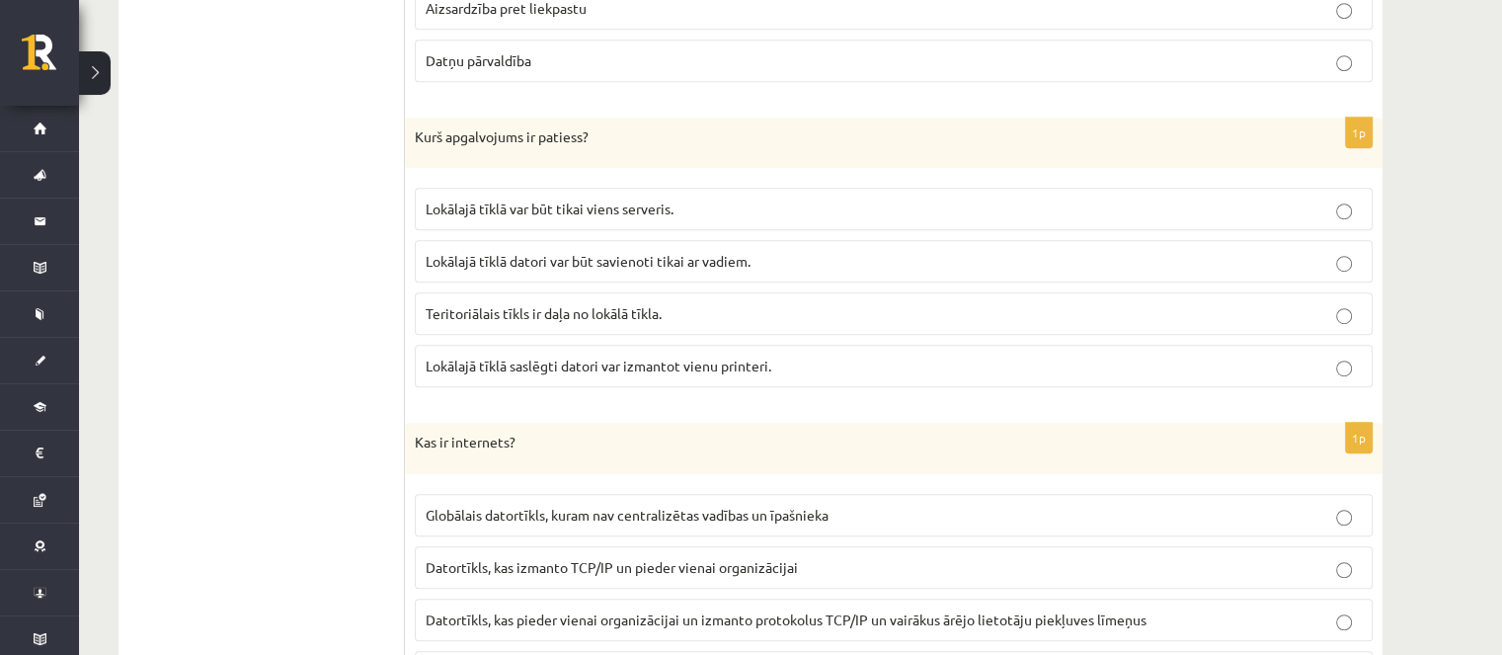
scroll to position [1383, 0]
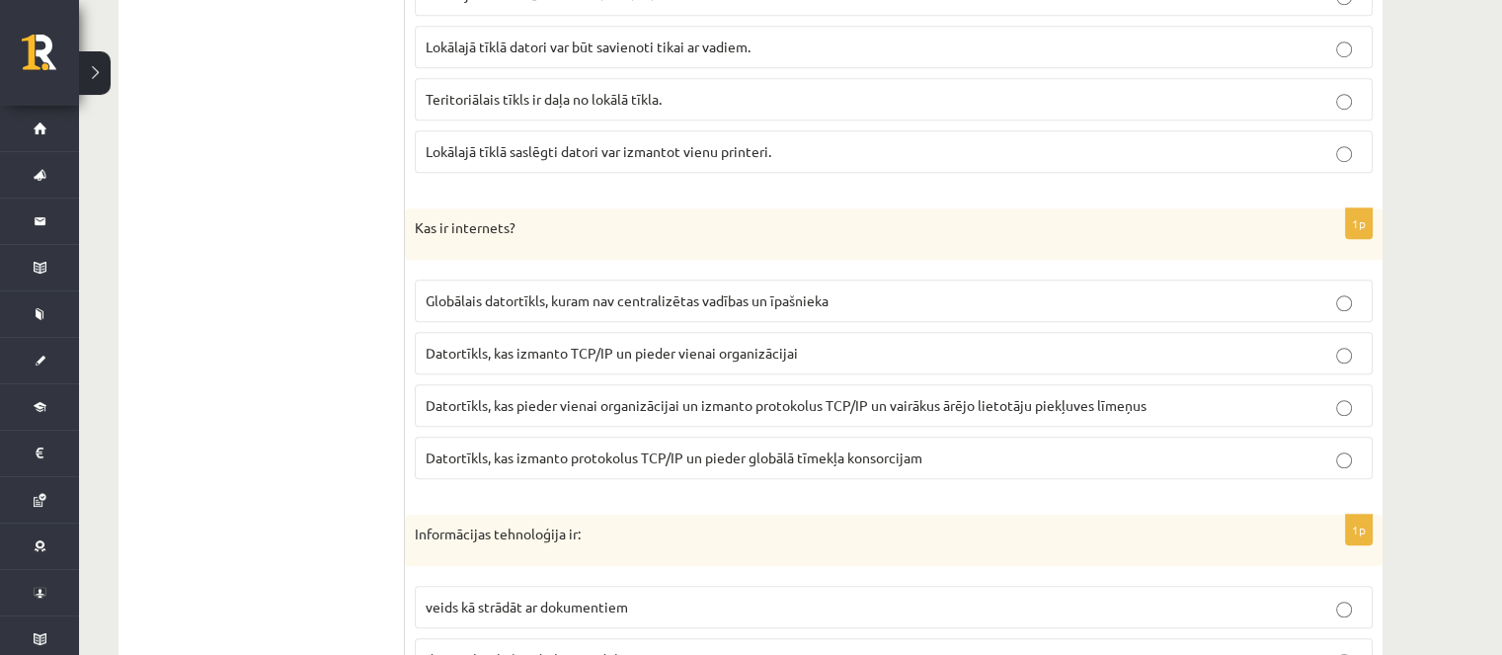
click at [745, 311] on label "Globālais datortīkls, kuram nav centralizētas vadības un īpašnieka" at bounding box center [894, 300] width 958 height 42
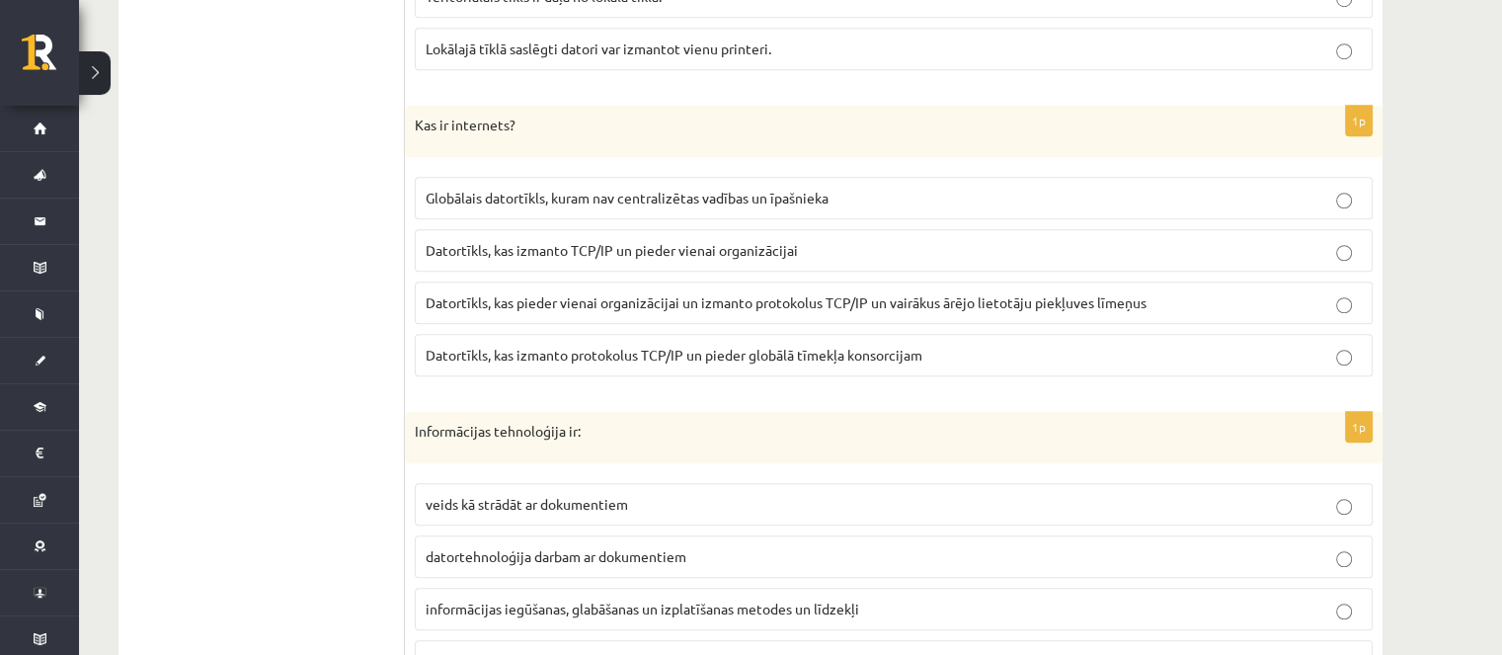
scroll to position [1679, 0]
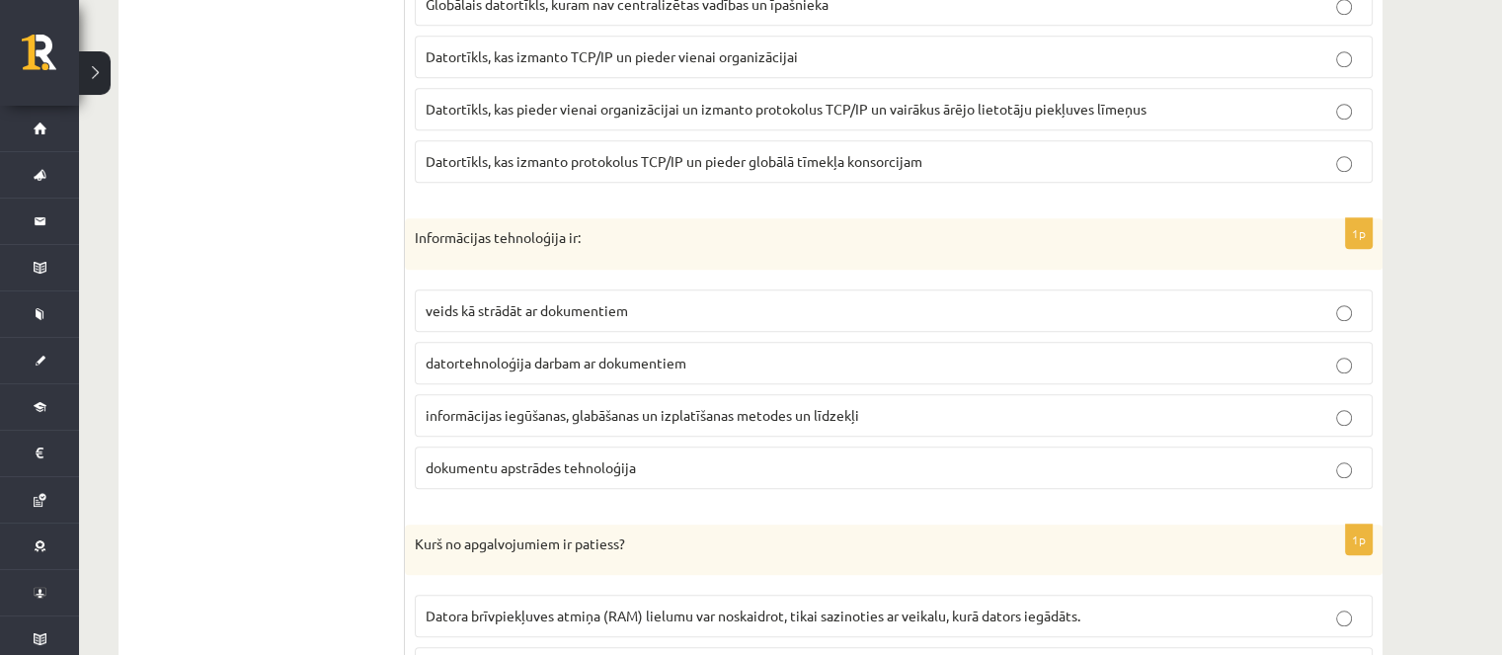
click at [680, 406] on span "informācijas iegūšanas, glabāšanas un izplatīšanas metodes un līdzekļi" at bounding box center [643, 415] width 434 height 18
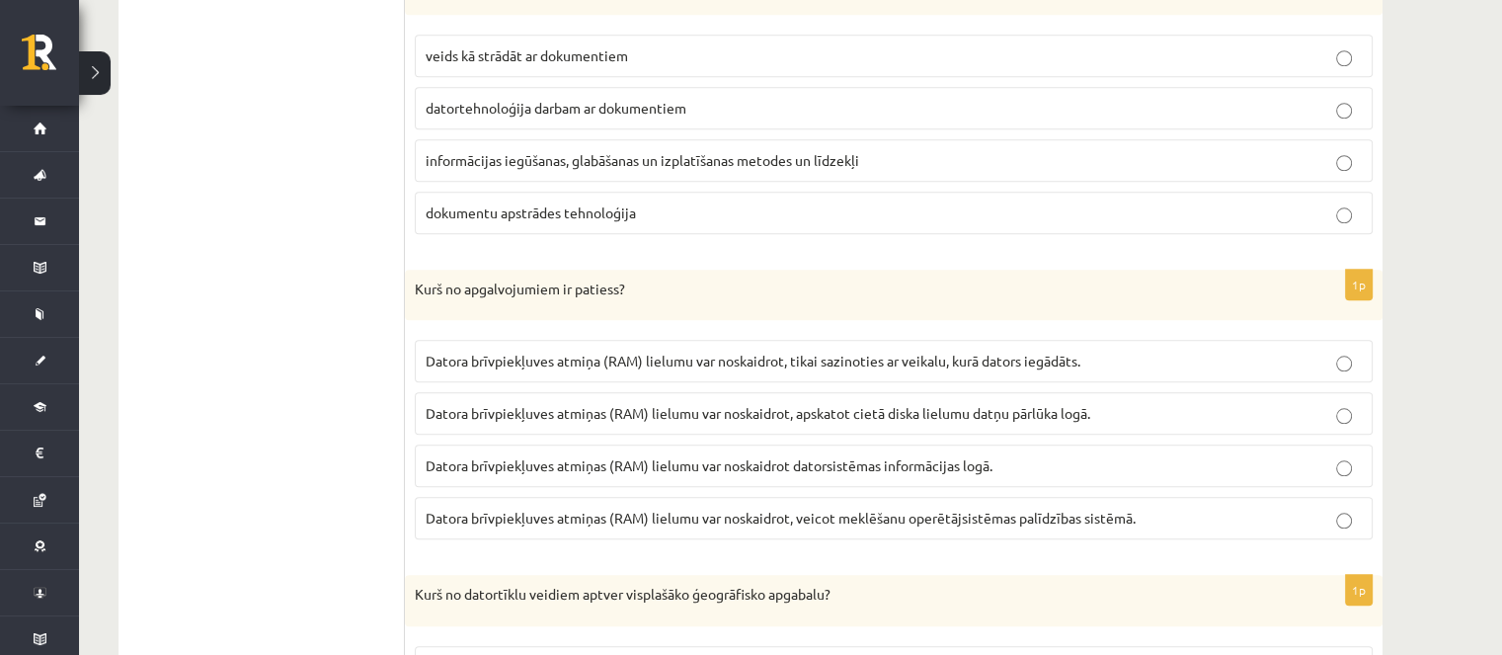
scroll to position [1975, 0]
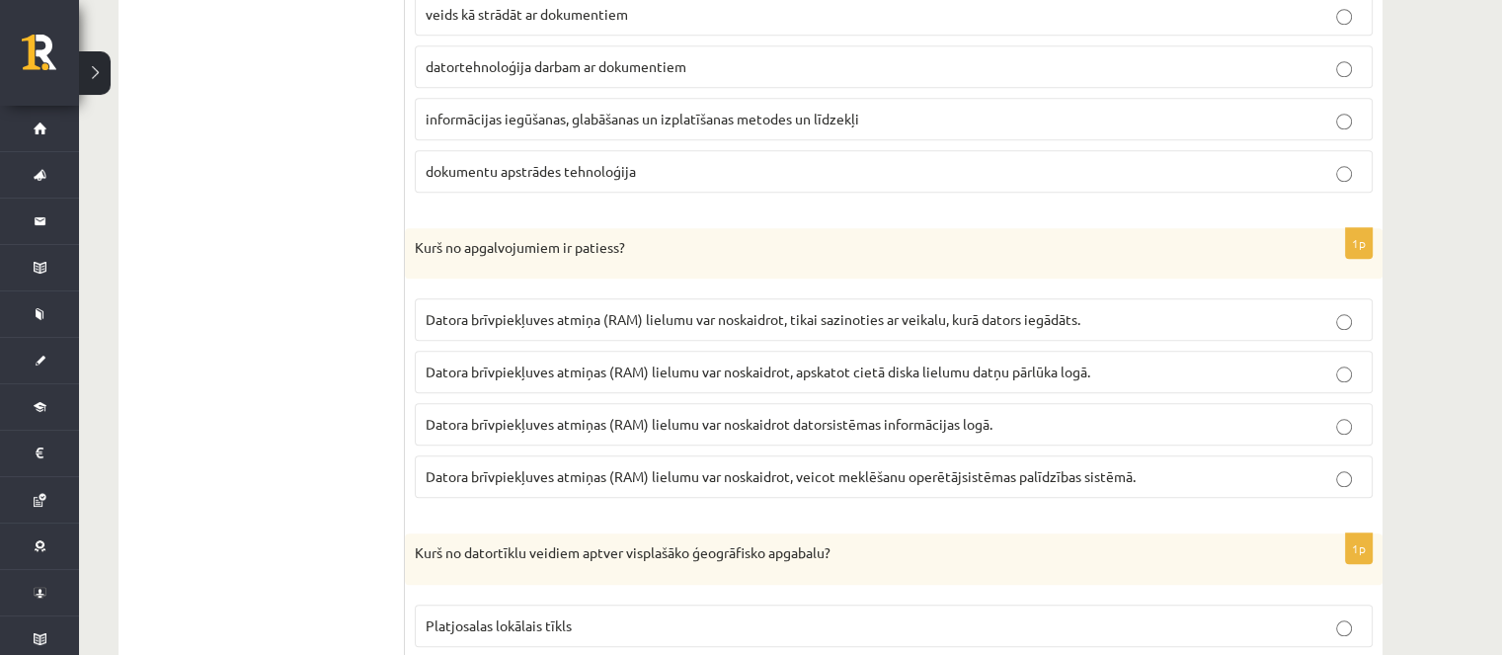
click at [681, 362] on span "Datora brīvpiekļuves atmiņas (RAM) lielumu var noskaidrot, apskatot cietā diska…" at bounding box center [758, 371] width 665 height 18
click at [885, 425] on p "Datora brīvpiekļuves atmiņas (RAM) lielumu var noskaidrot datorsistēmas informā…" at bounding box center [894, 424] width 936 height 21
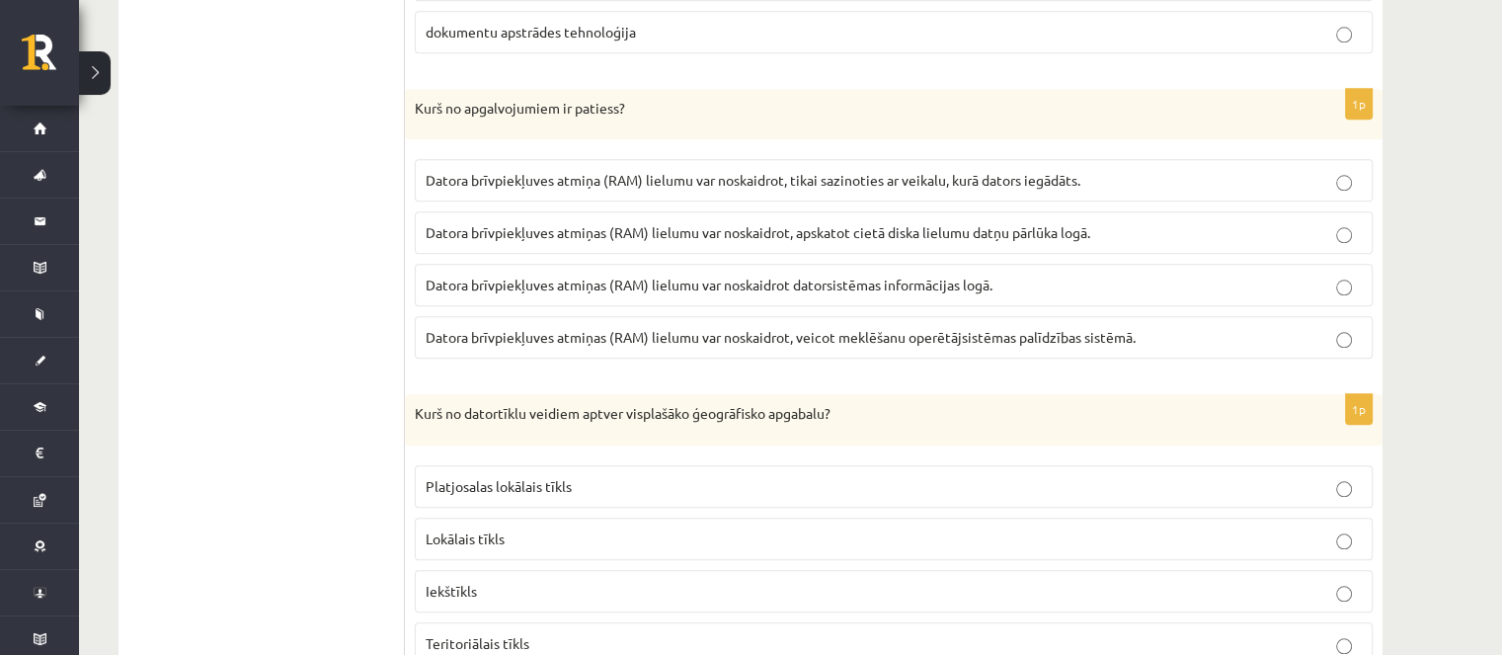
scroll to position [2271, 0]
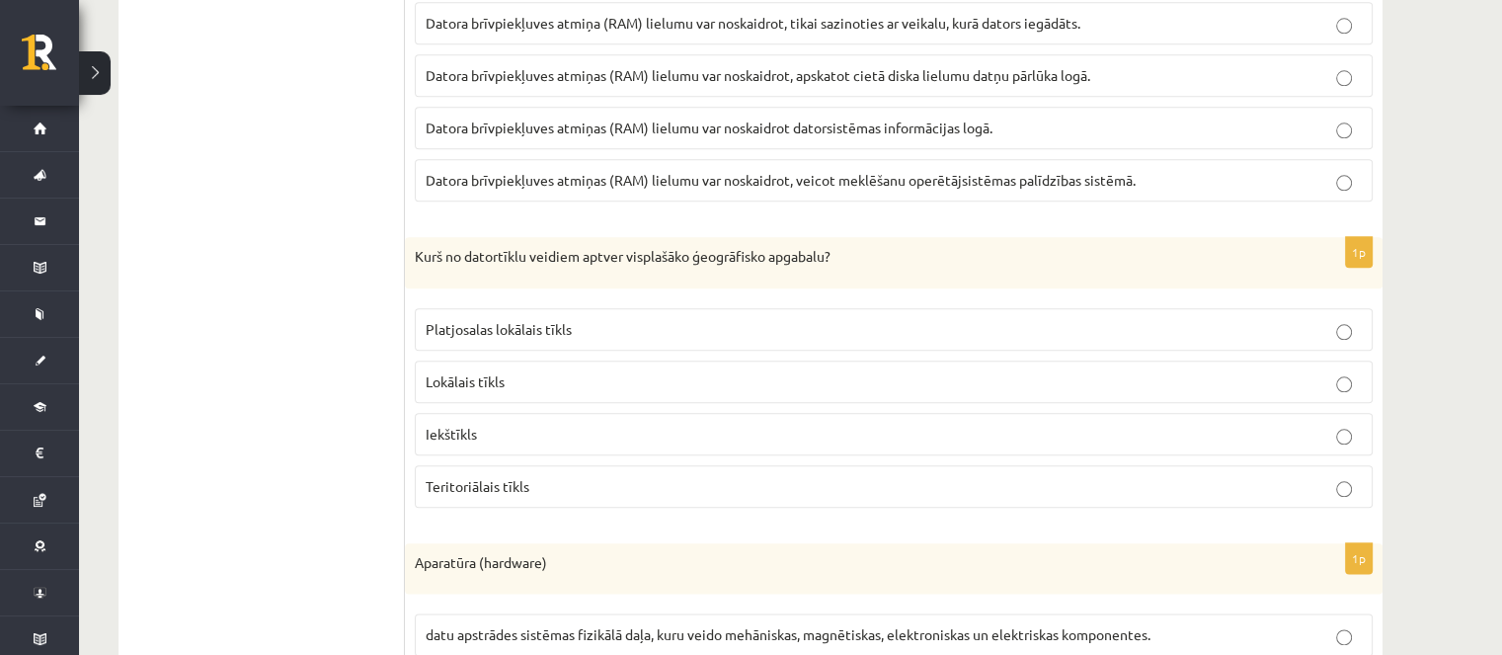
click at [573, 380] on p "Lokālais tīkls" at bounding box center [894, 381] width 936 height 21
click at [565, 476] on p "Teritoriālais tīkls" at bounding box center [894, 486] width 936 height 21
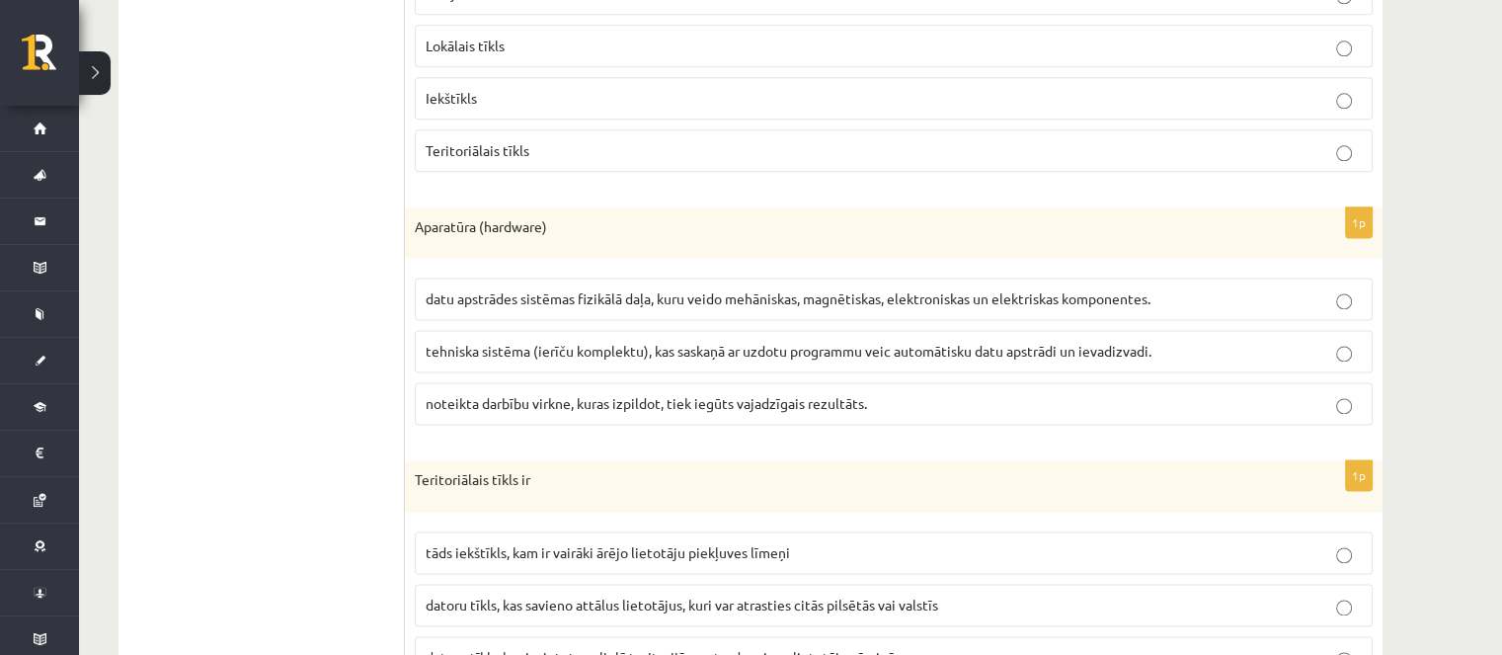
scroll to position [2666, 0]
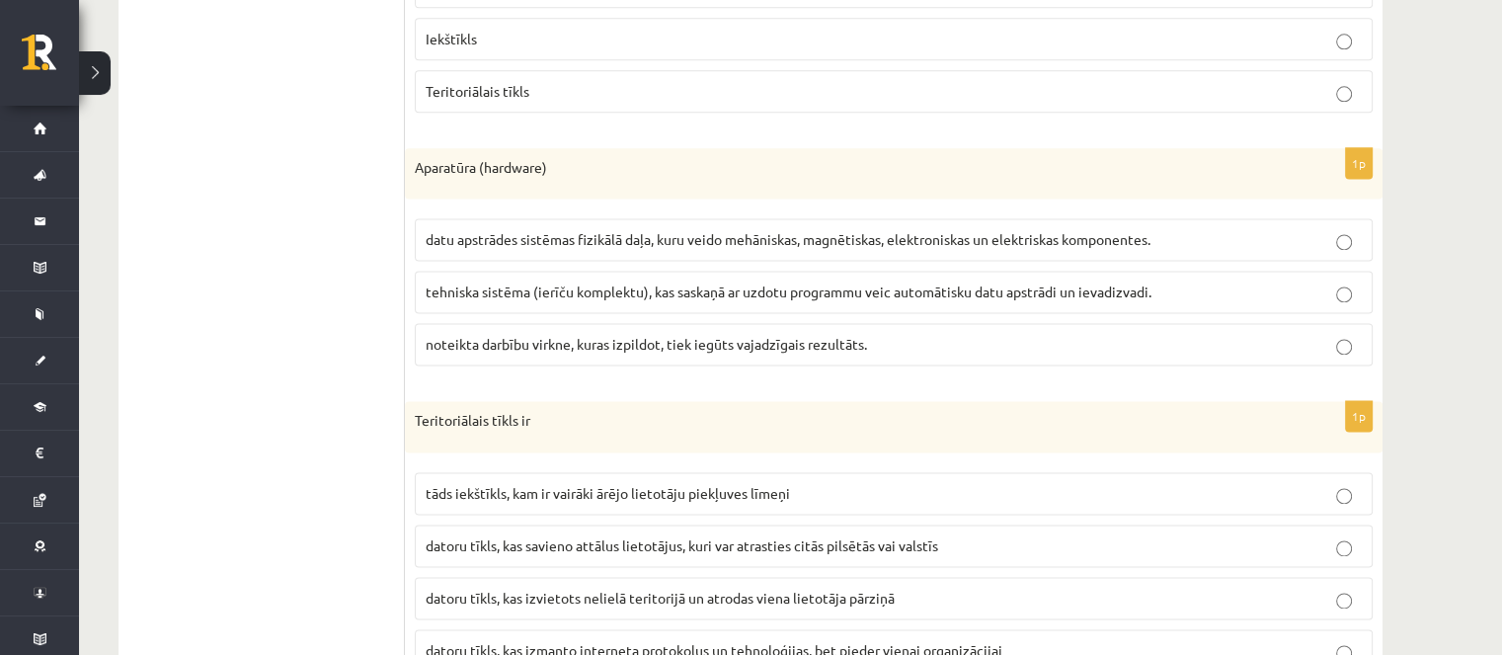
click at [697, 230] on span "datu apstrādes sistēmas fizikālā daļa, kuru veido mehāniskas, magnētiskas, elek…" at bounding box center [788, 239] width 725 height 18
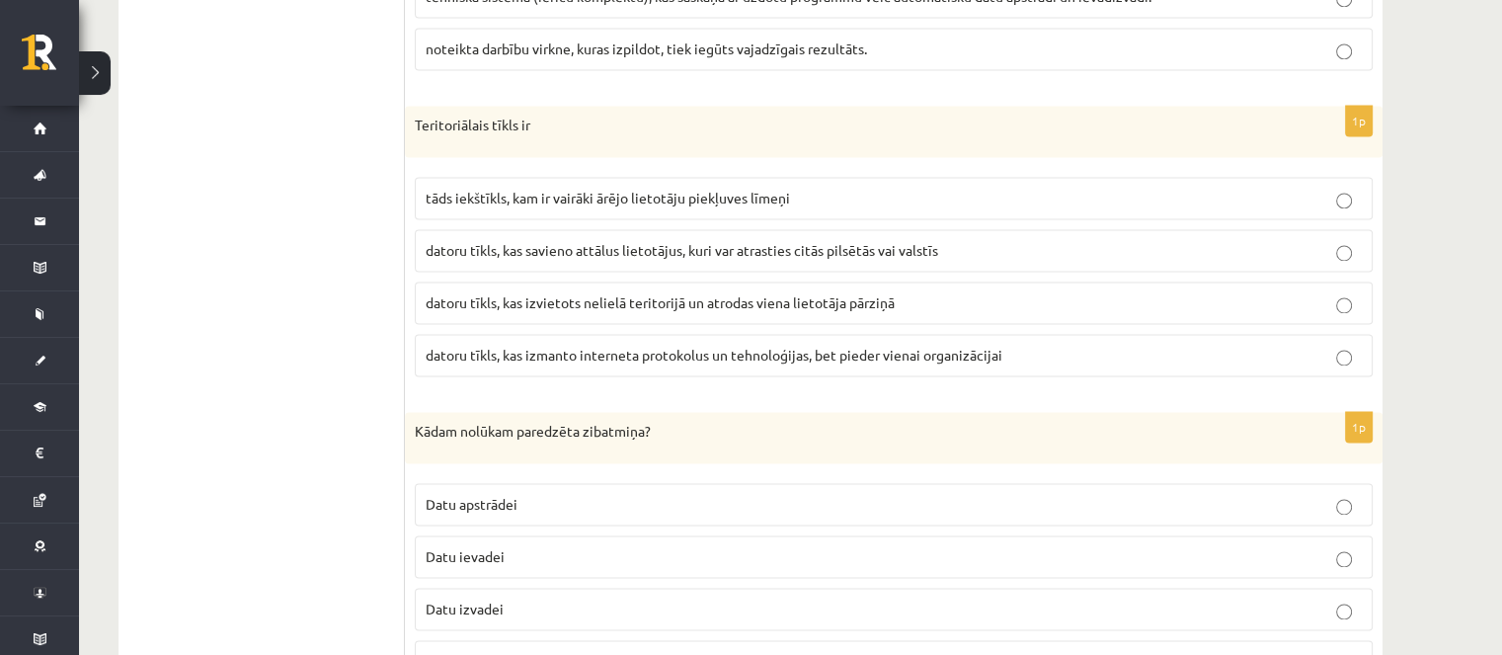
scroll to position [2963, 0]
click at [676, 240] on span "datoru tīkls, kas savieno attālus lietotājus, kuri var atrasties citās pilsētās…" at bounding box center [682, 249] width 513 height 18
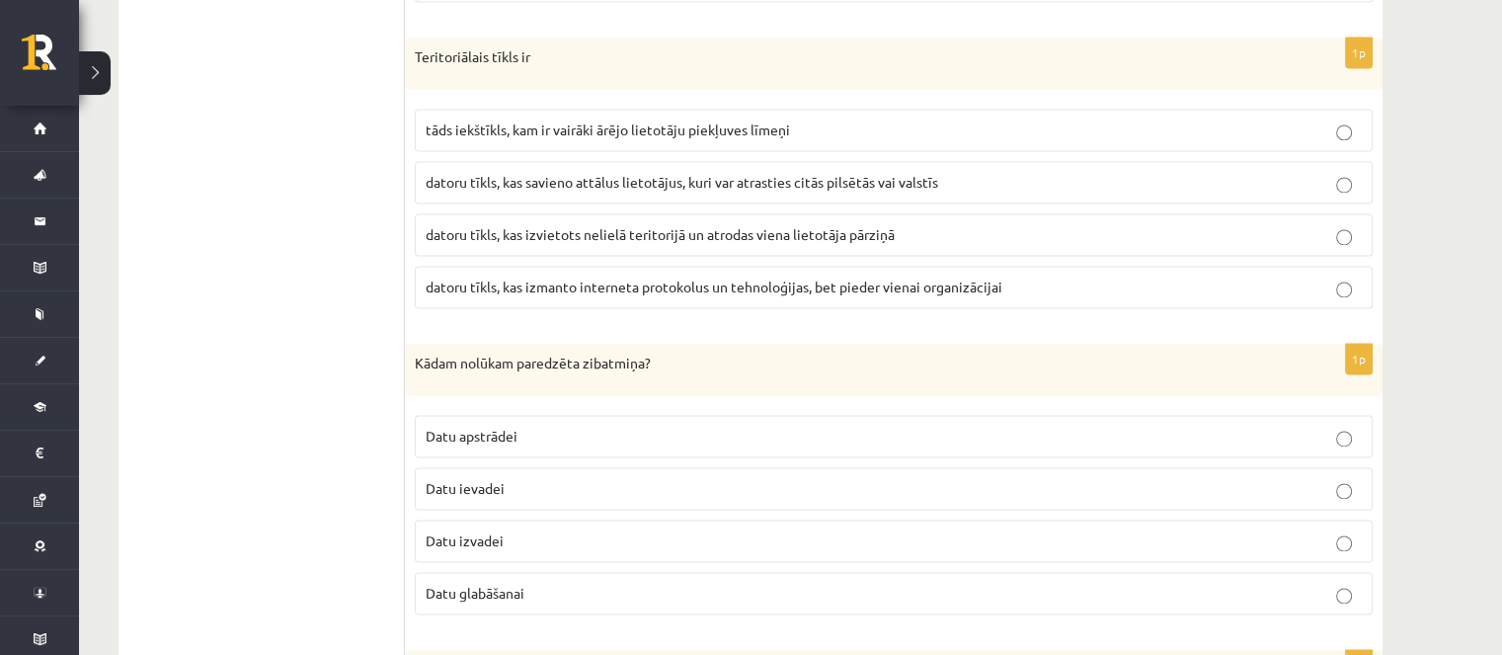
scroll to position [3160, 0]
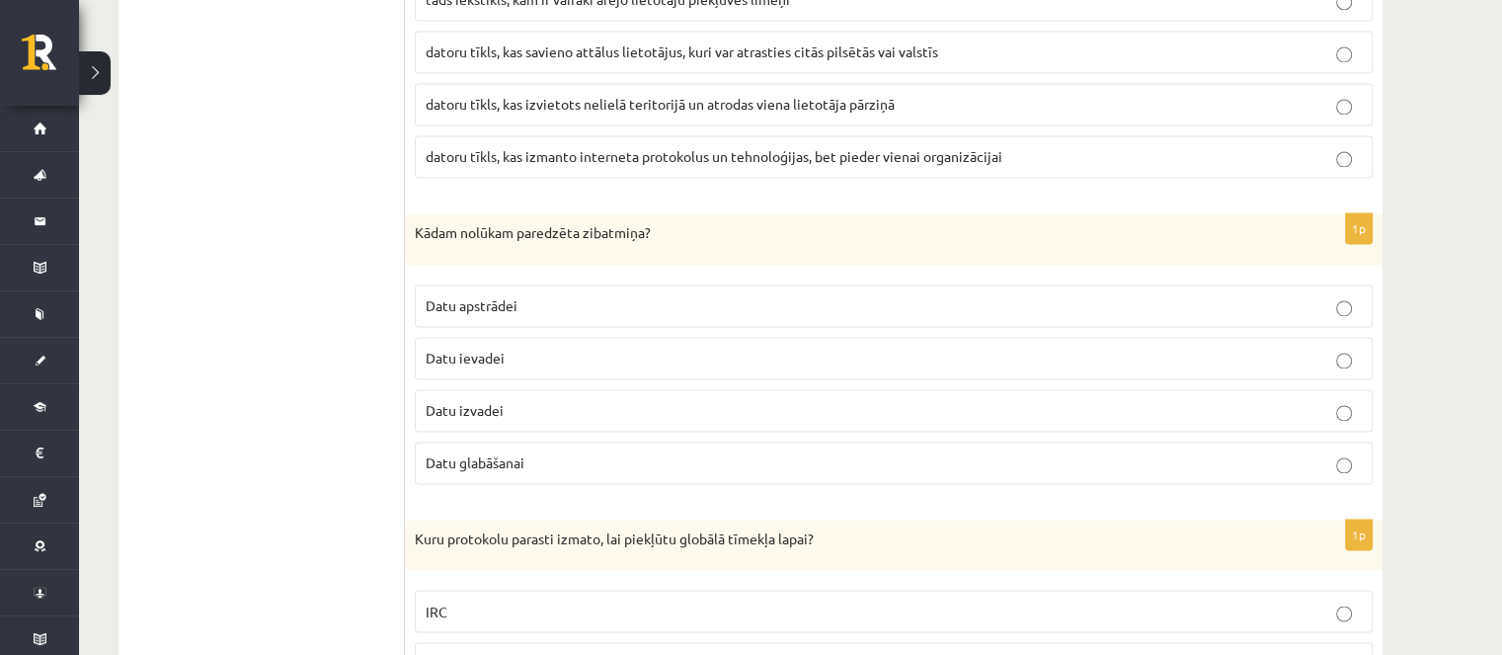
click at [552, 452] on p "Datu glabāšanai" at bounding box center [894, 462] width 936 height 21
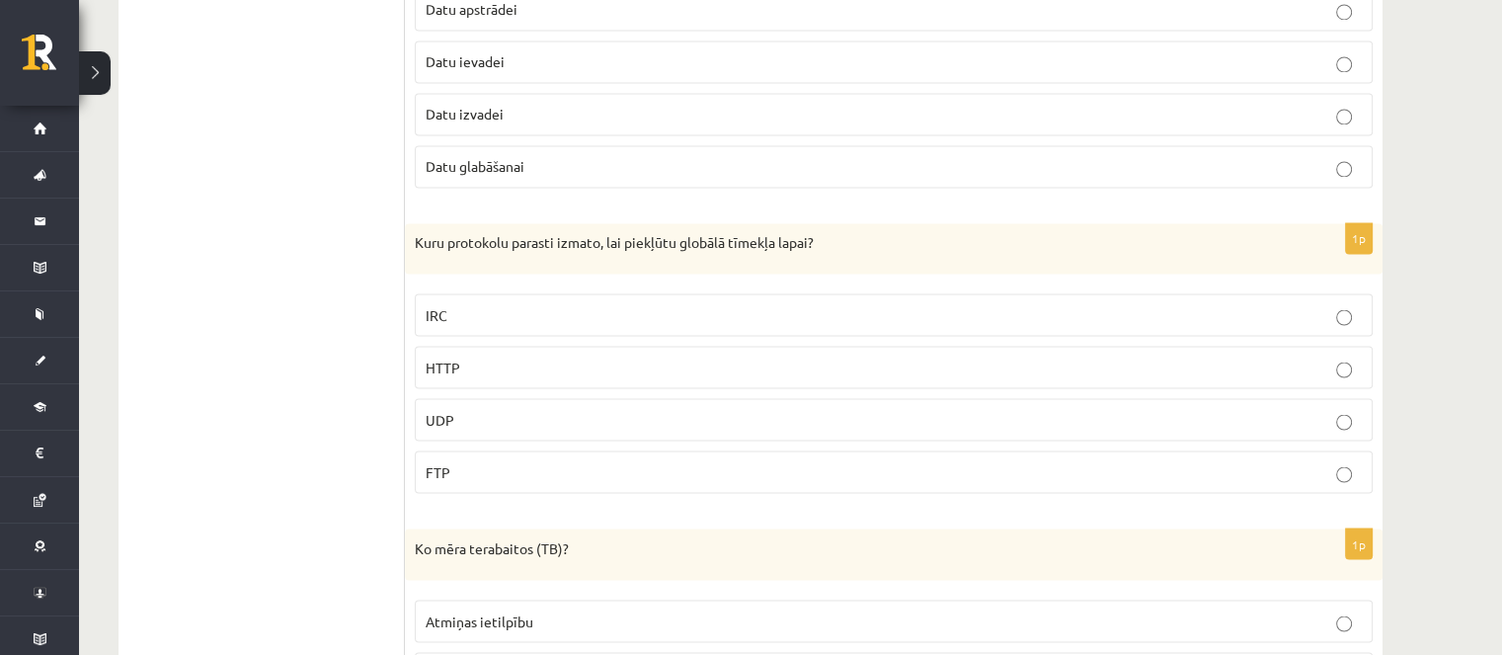
click at [446, 362] on label "HTTP" at bounding box center [894, 367] width 958 height 42
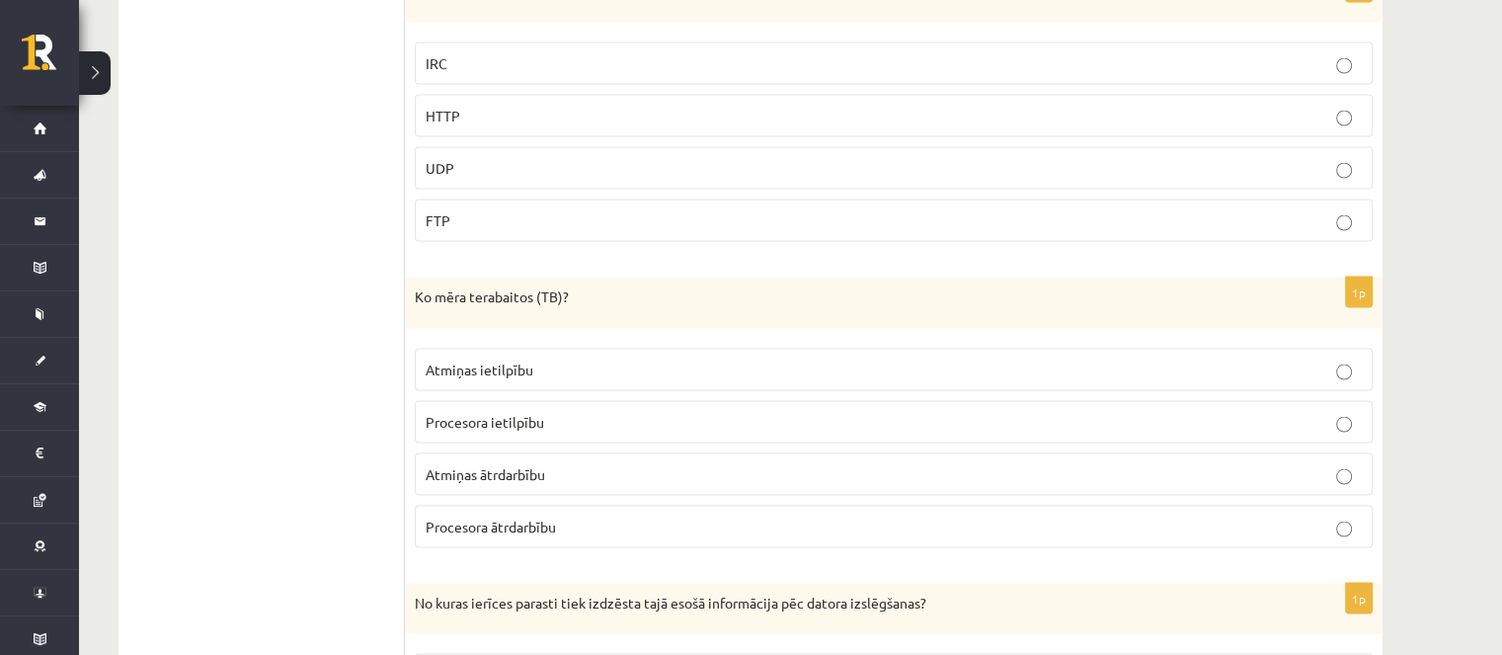
scroll to position [3753, 0]
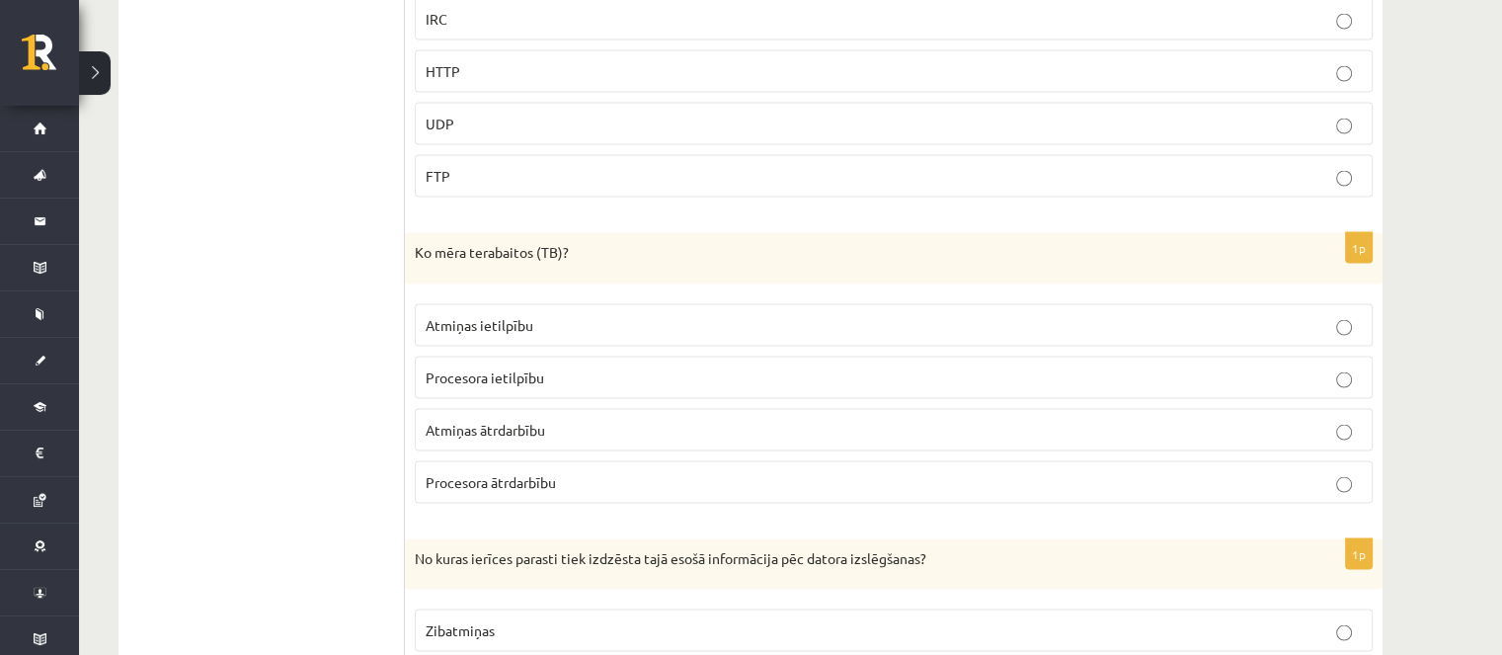
click at [543, 419] on p "Atmiņas ātrdarbību" at bounding box center [894, 429] width 936 height 21
click at [519, 315] on span "Atmiņas ietilpību" at bounding box center [480, 324] width 108 height 18
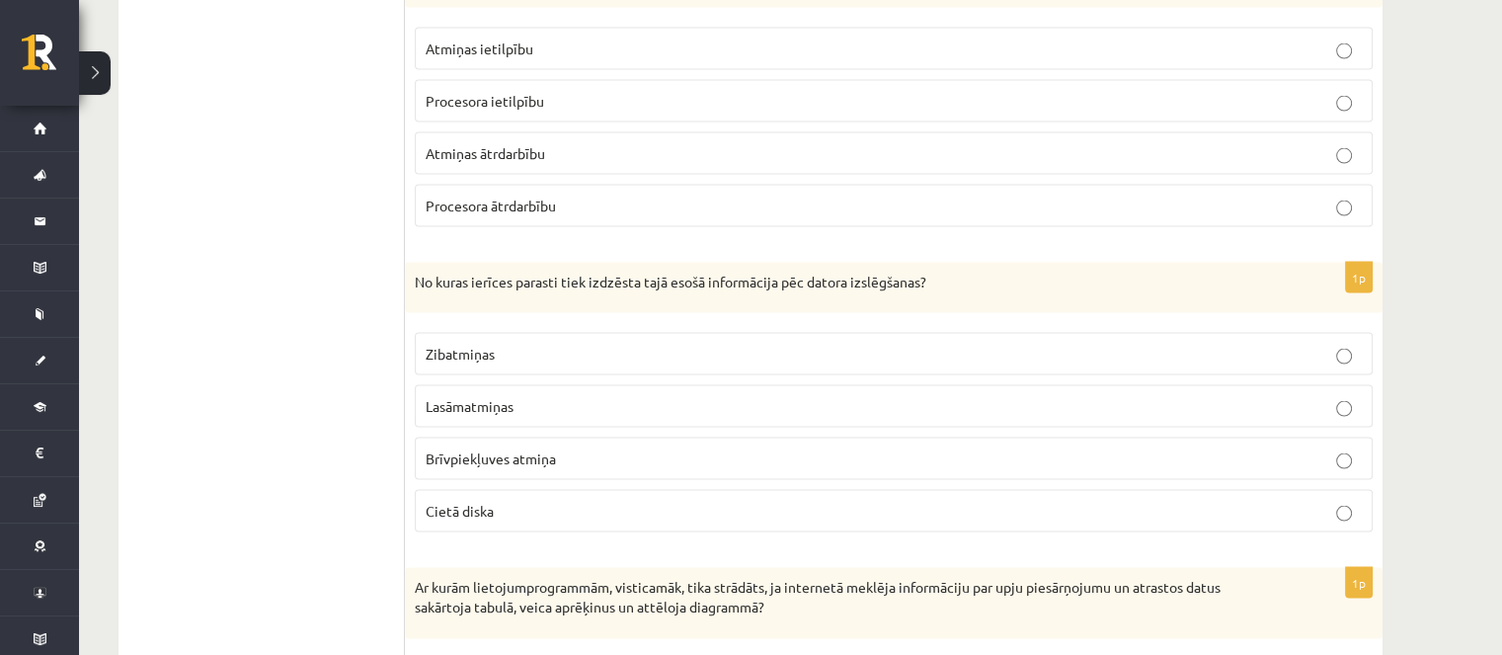
scroll to position [4049, 0]
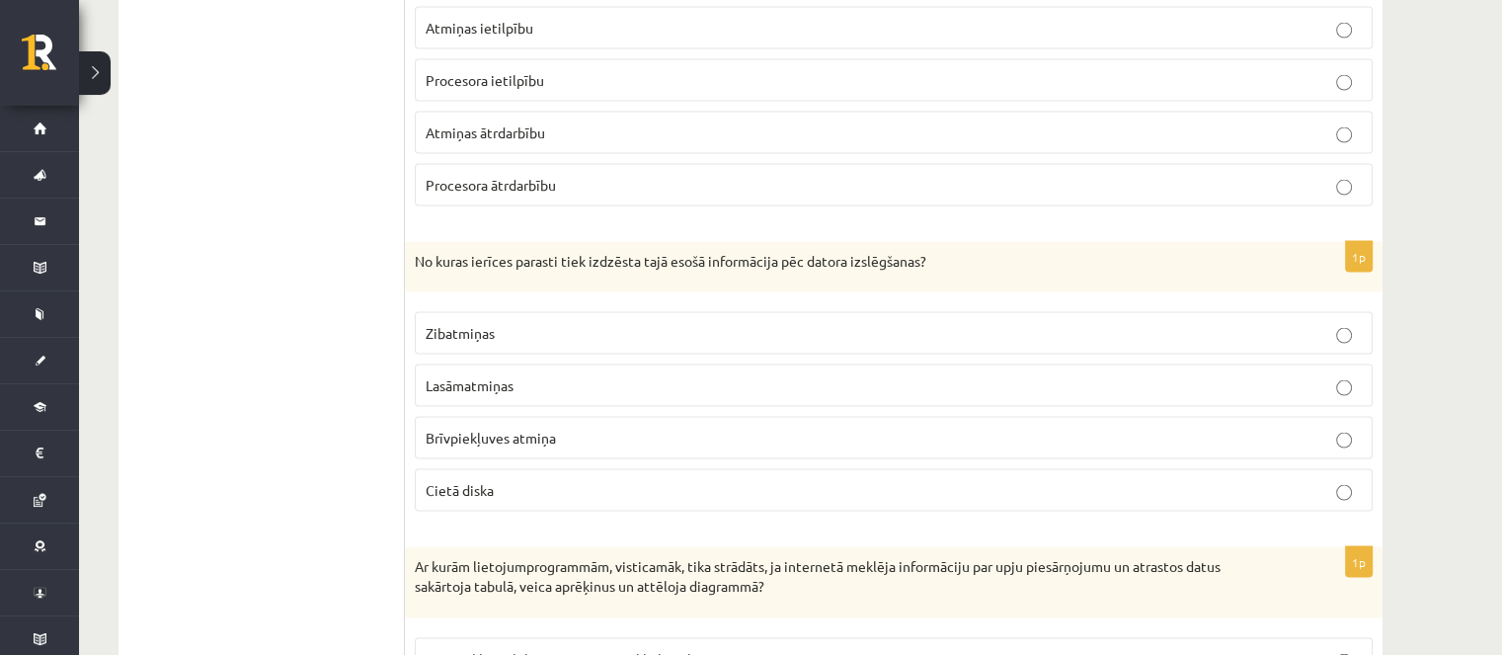
click at [601, 432] on label "Brīvpiekļuves atmiņa" at bounding box center [894, 438] width 958 height 42
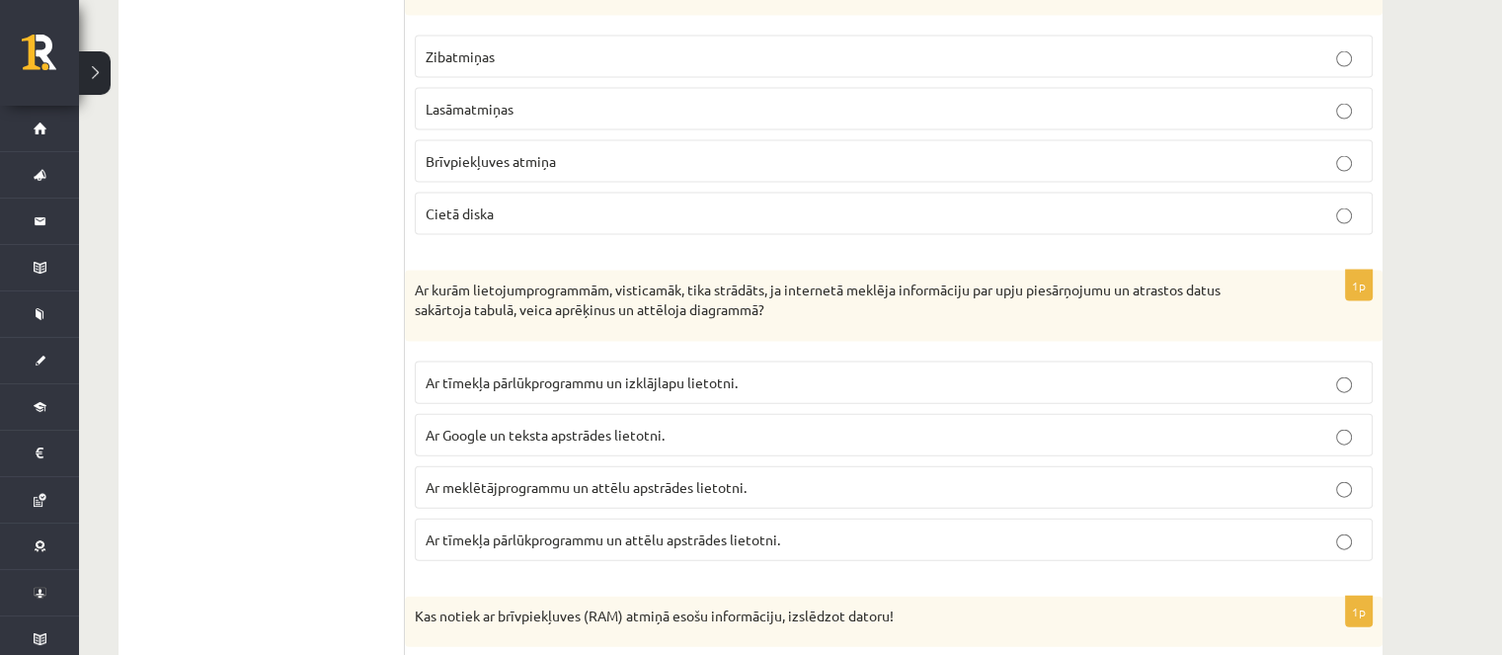
scroll to position [4444, 0]
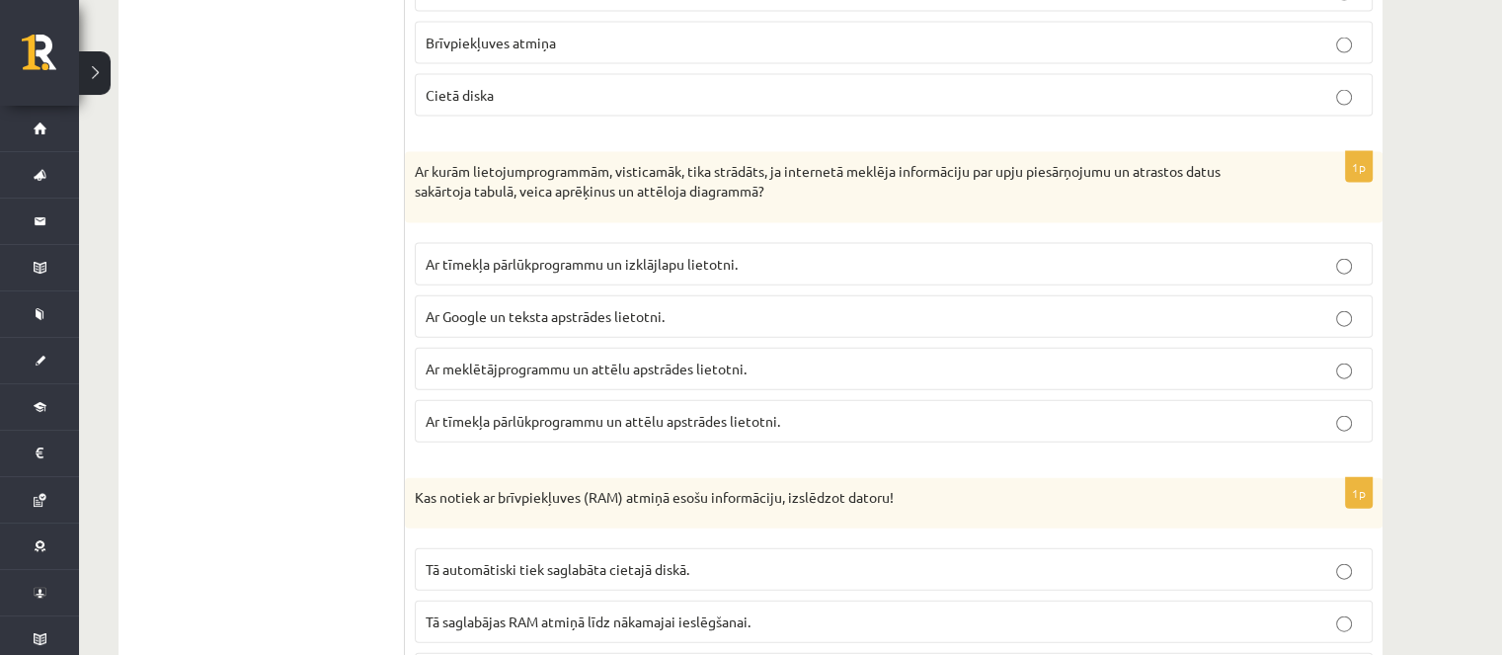
click at [641, 254] on label "Ar tīmekļa pārlūkprogrammu un izklājlapu lietotni." at bounding box center [894, 264] width 958 height 42
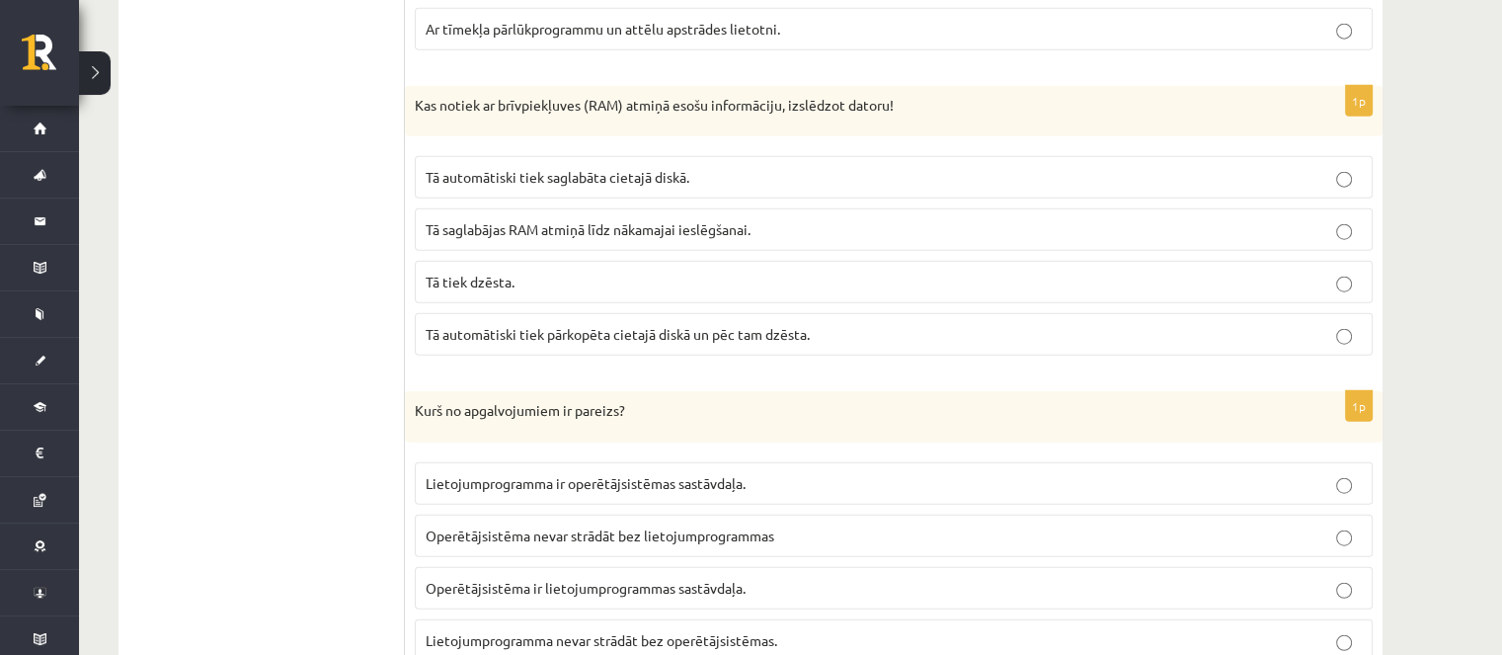
scroll to position [4839, 0]
click at [541, 268] on label "Tā tiek dzēsta." at bounding box center [894, 279] width 958 height 42
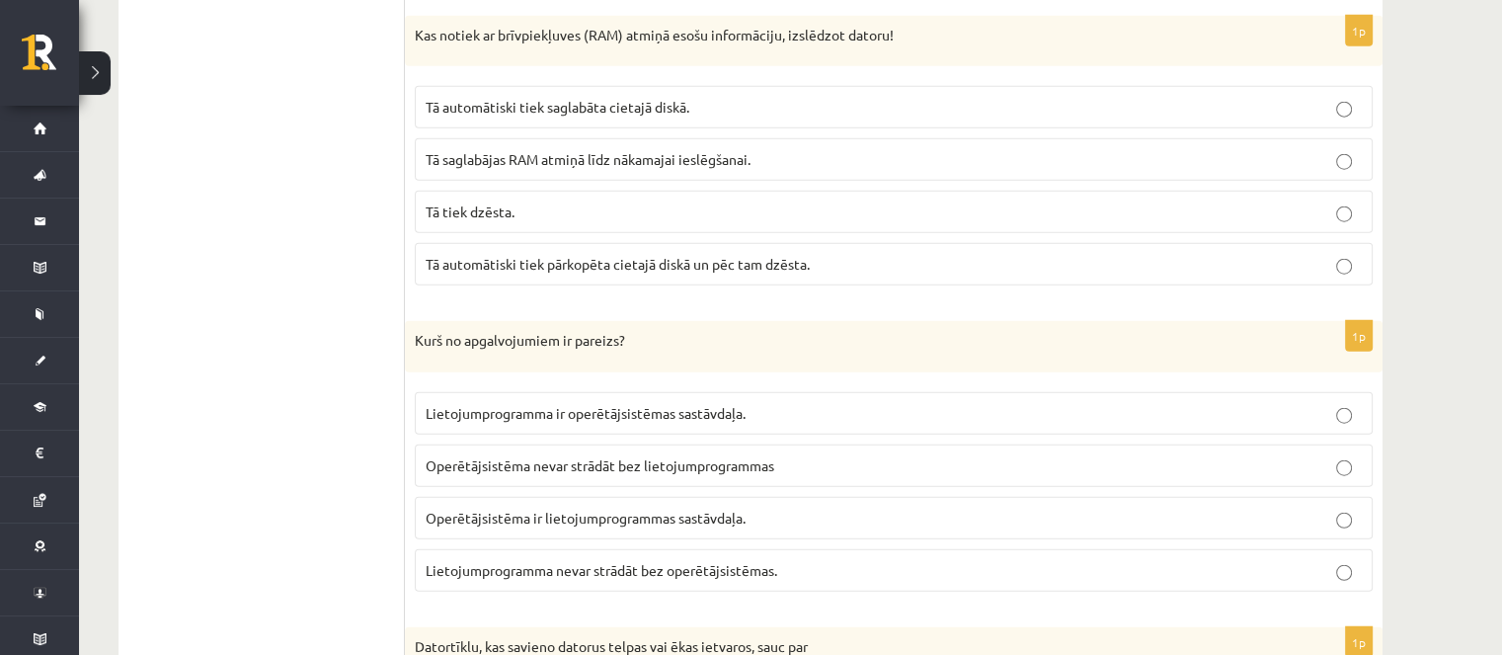
scroll to position [5037, 0]
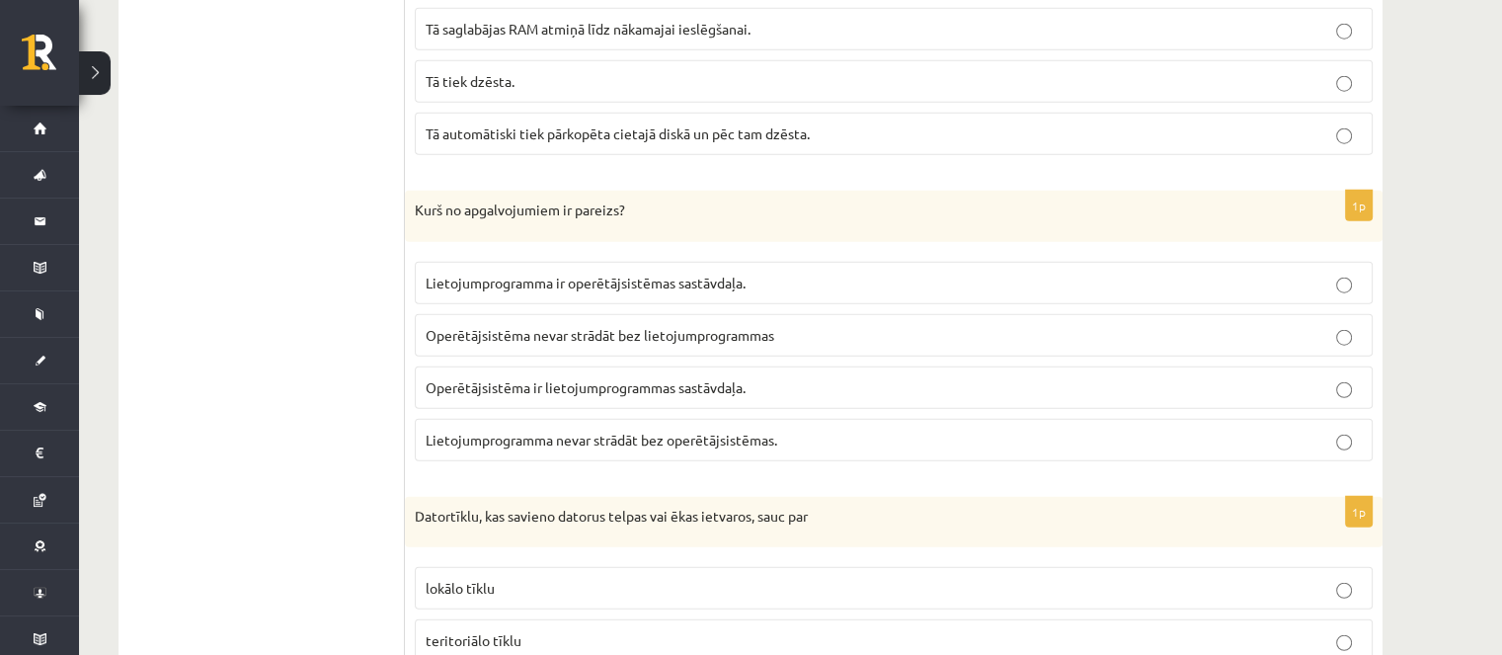
click at [694, 431] on span "Lietojumprogramma nevar strādāt bez operētājsistēmas." at bounding box center [602, 440] width 352 height 18
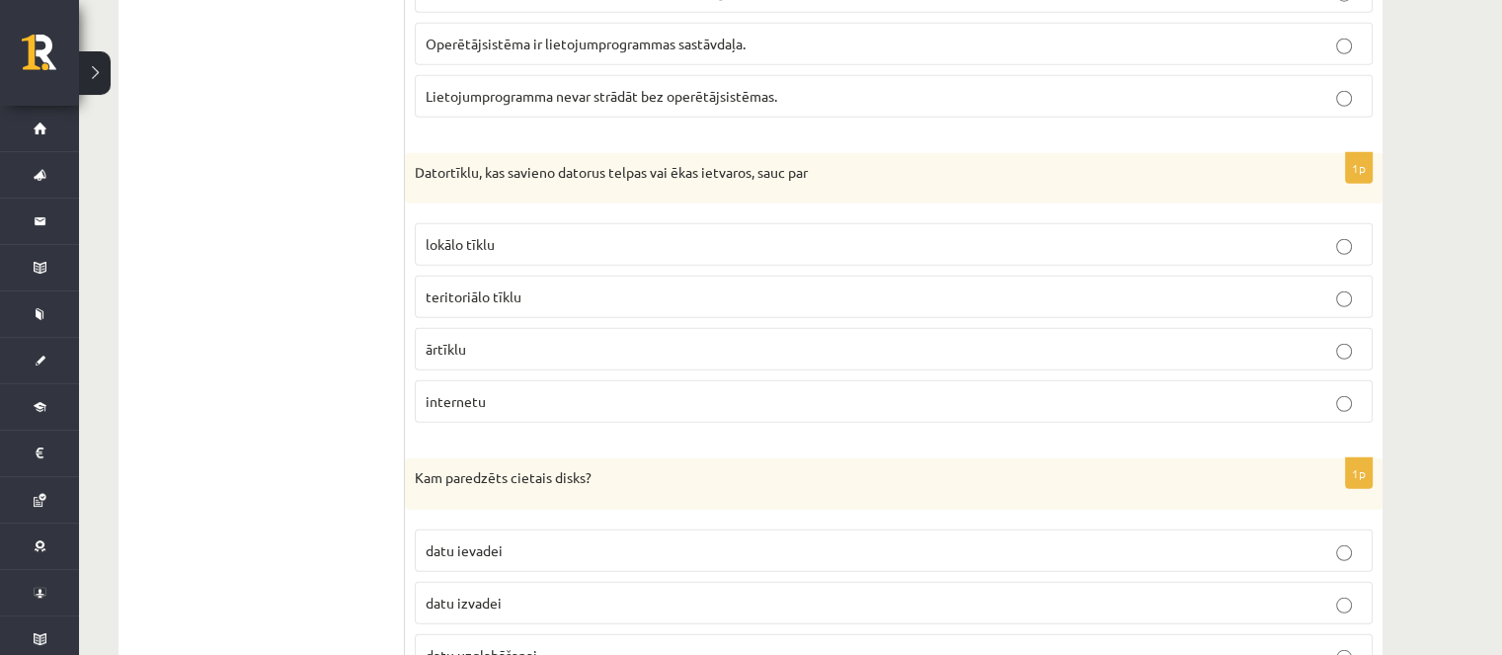
scroll to position [5432, 0]
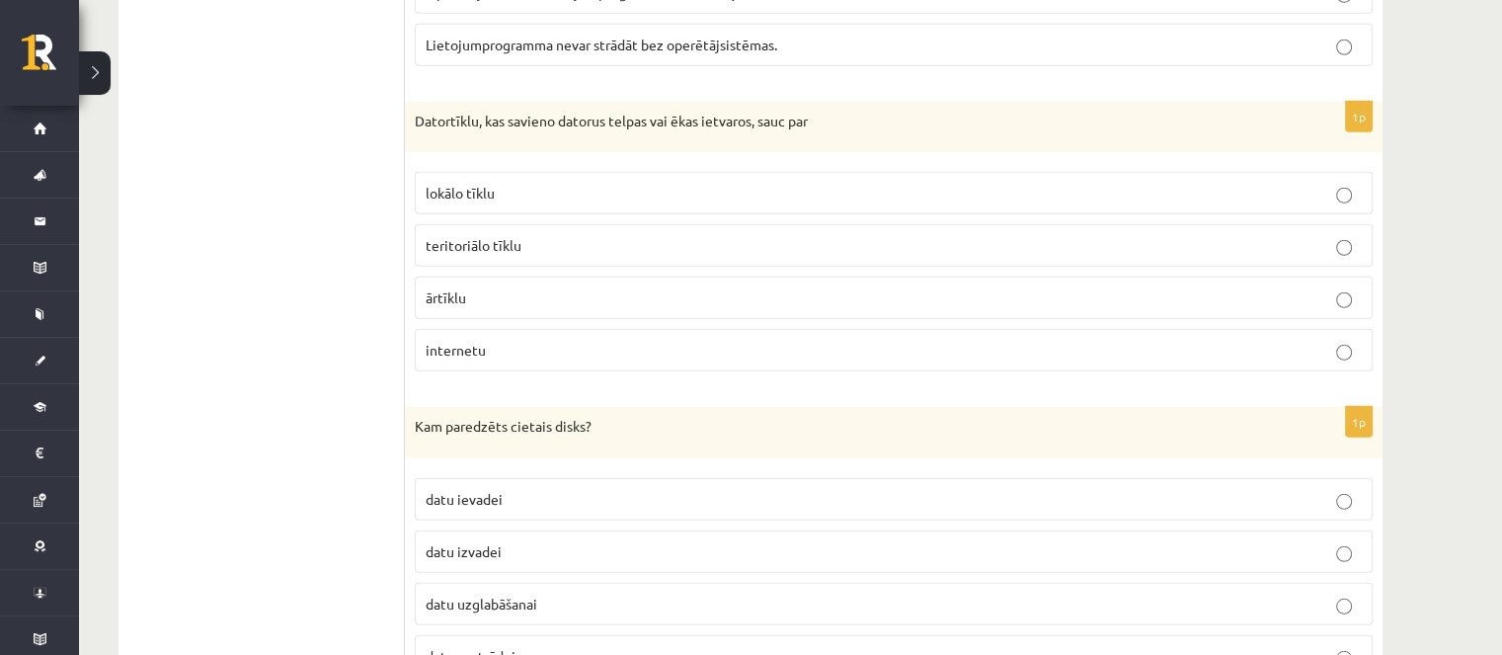
click at [506, 236] on span "teritoriālo tīklu" at bounding box center [474, 245] width 96 height 18
click at [463, 172] on label "lokālo tīklu" at bounding box center [894, 193] width 958 height 42
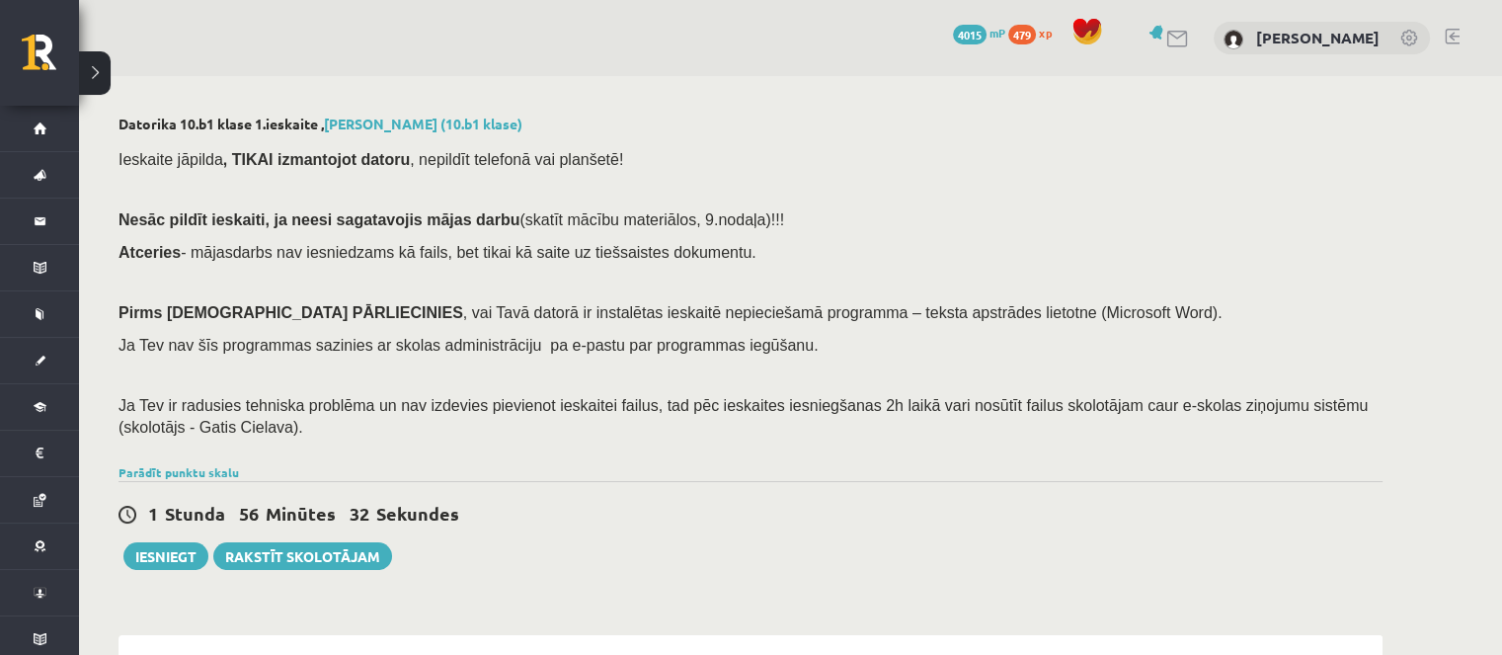
scroll to position [395, 0]
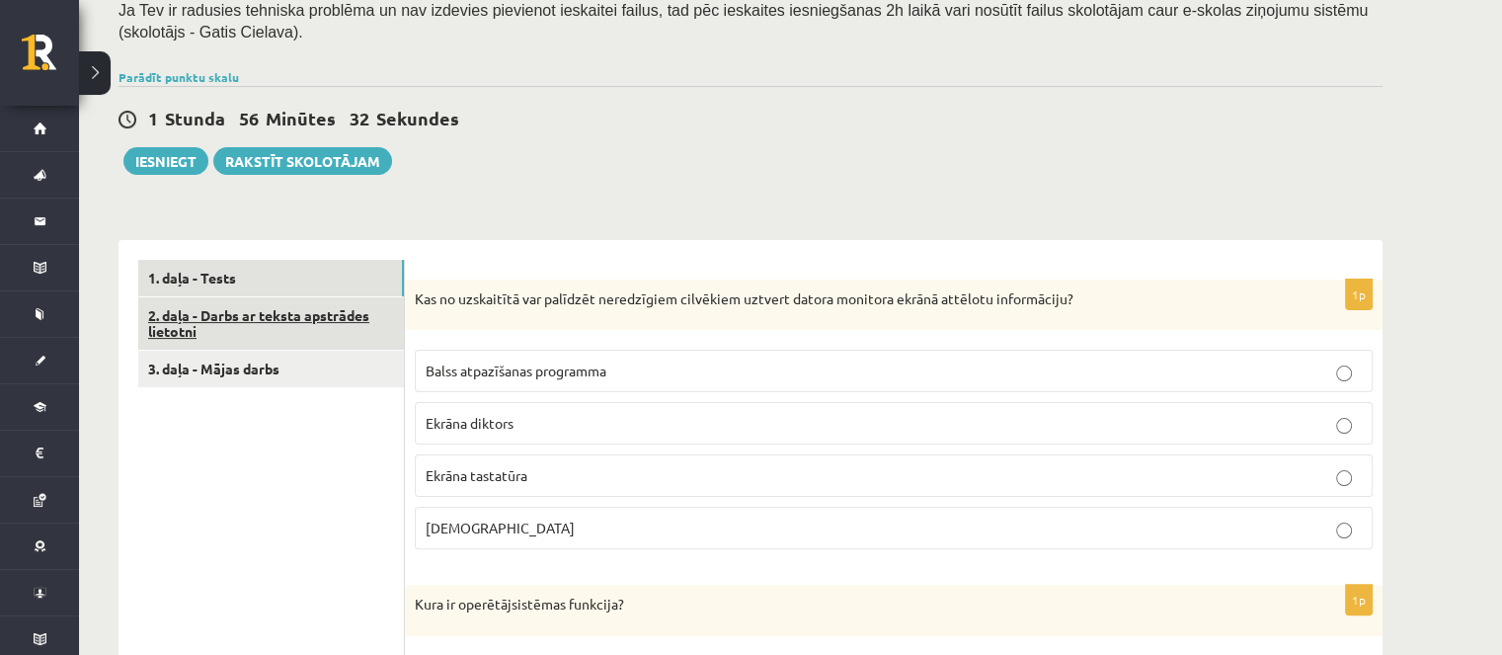
click at [249, 337] on link "2. daļa - Darbs ar teksta apstrādes lietotni" at bounding box center [271, 323] width 266 height 53
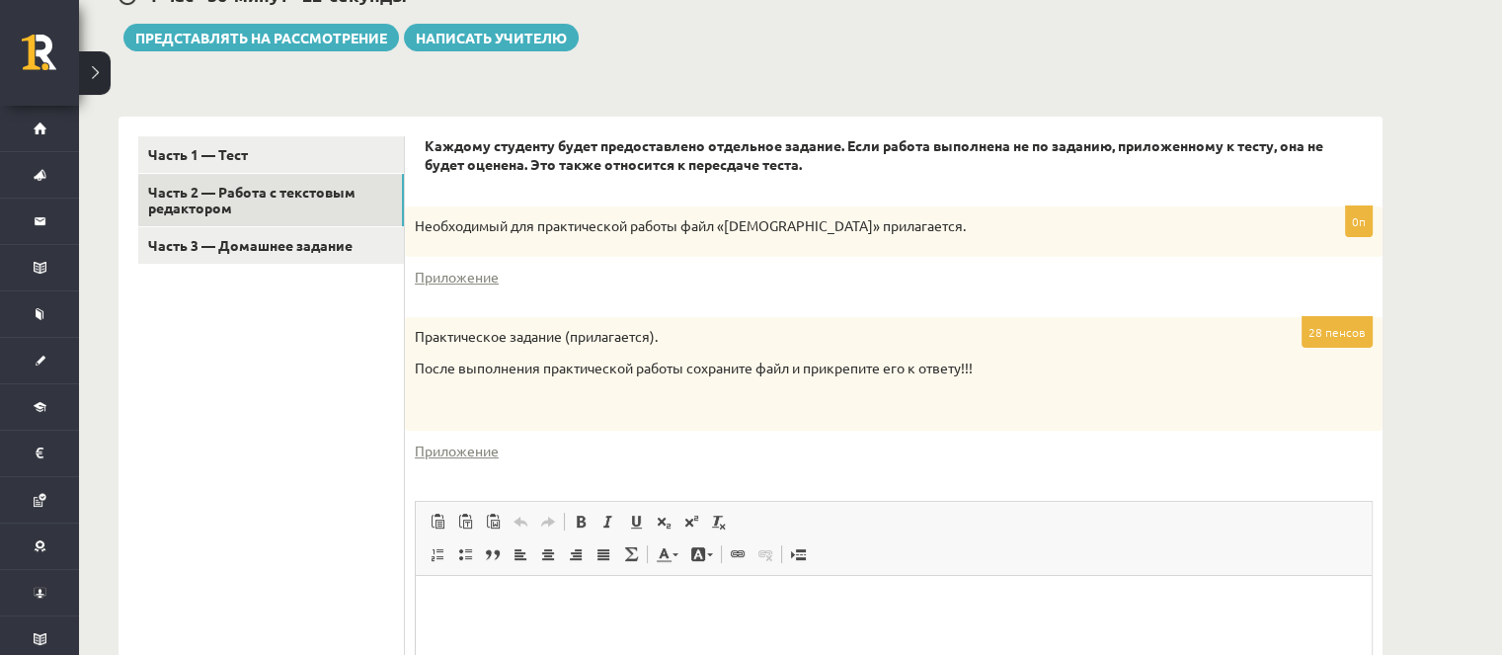
scroll to position [537, 0]
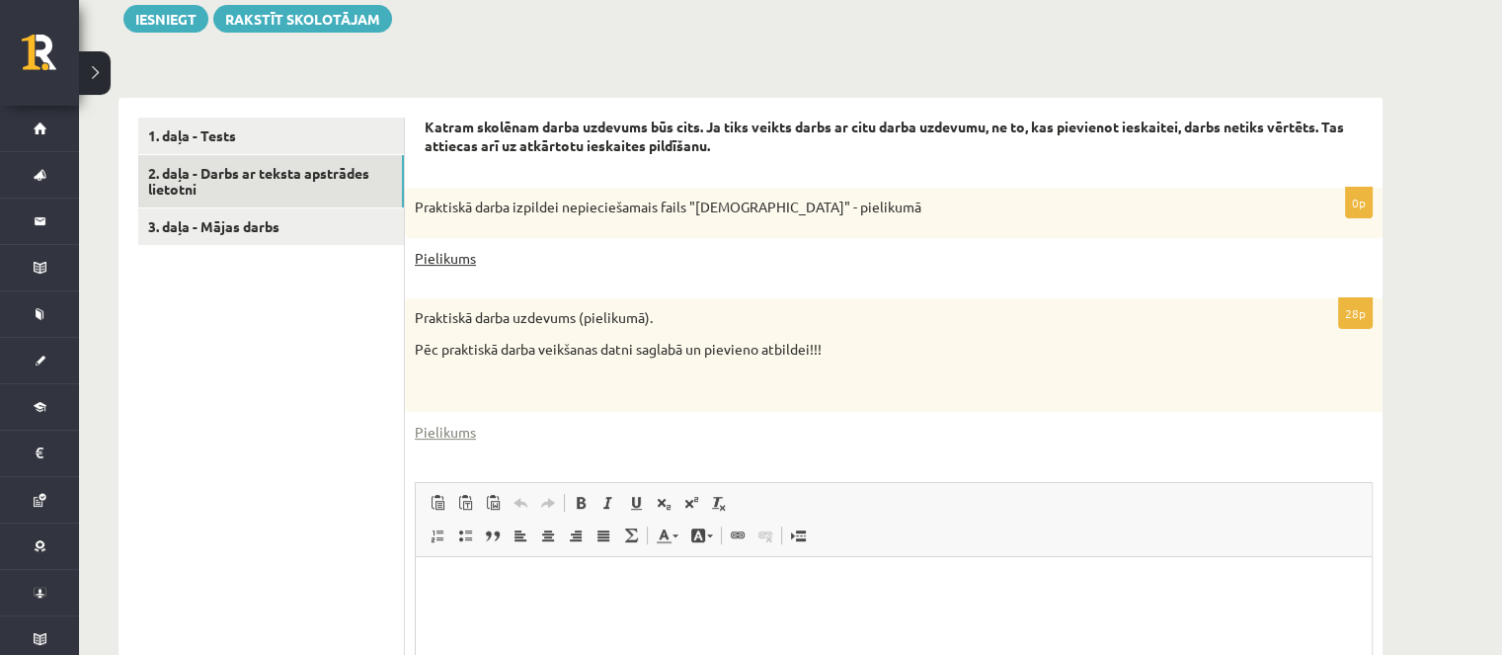
click at [449, 264] on link "Pielikums" at bounding box center [445, 258] width 61 height 21
click at [465, 434] on link "Pielikums" at bounding box center [445, 432] width 61 height 21
click at [892, 328] on div "Praktiskā darba uzdevums (pielikumā). Pēc praktiskā darba veikšanas datni sagla…" at bounding box center [894, 355] width 978 height 114
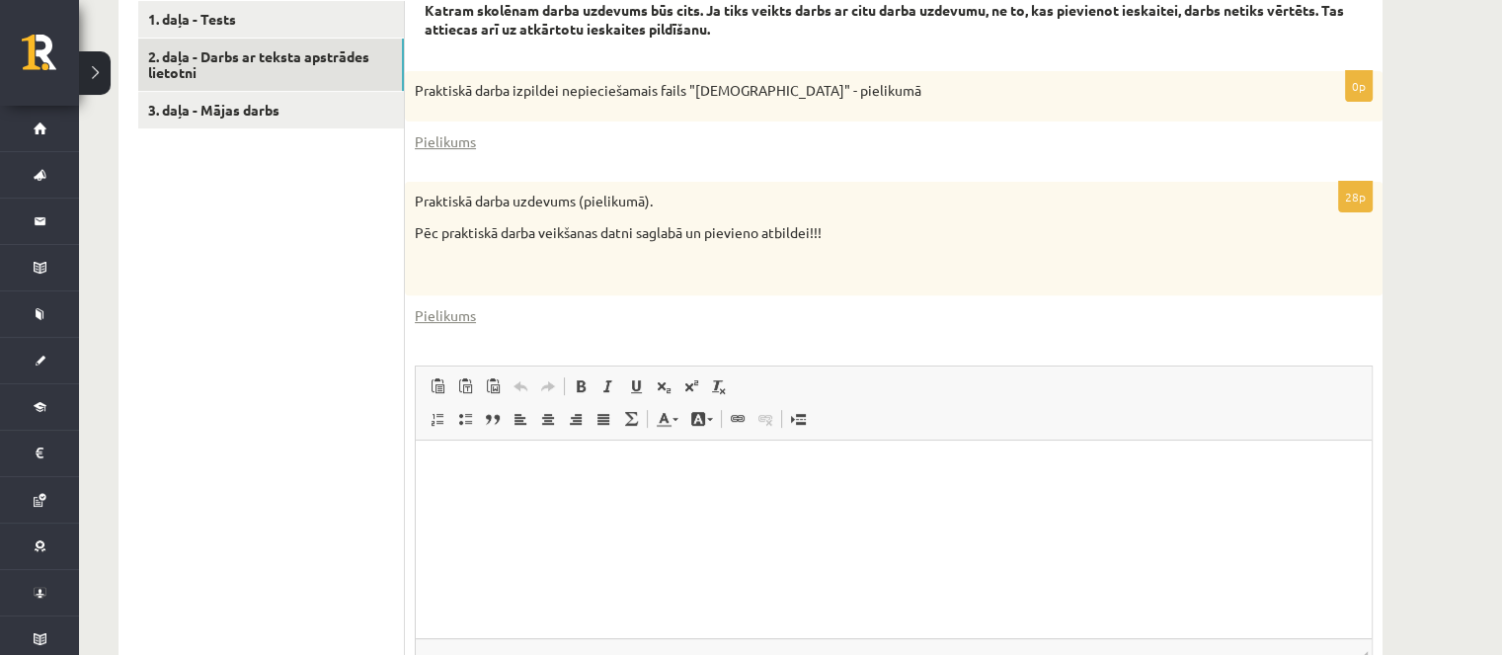
scroll to position [834, 0]
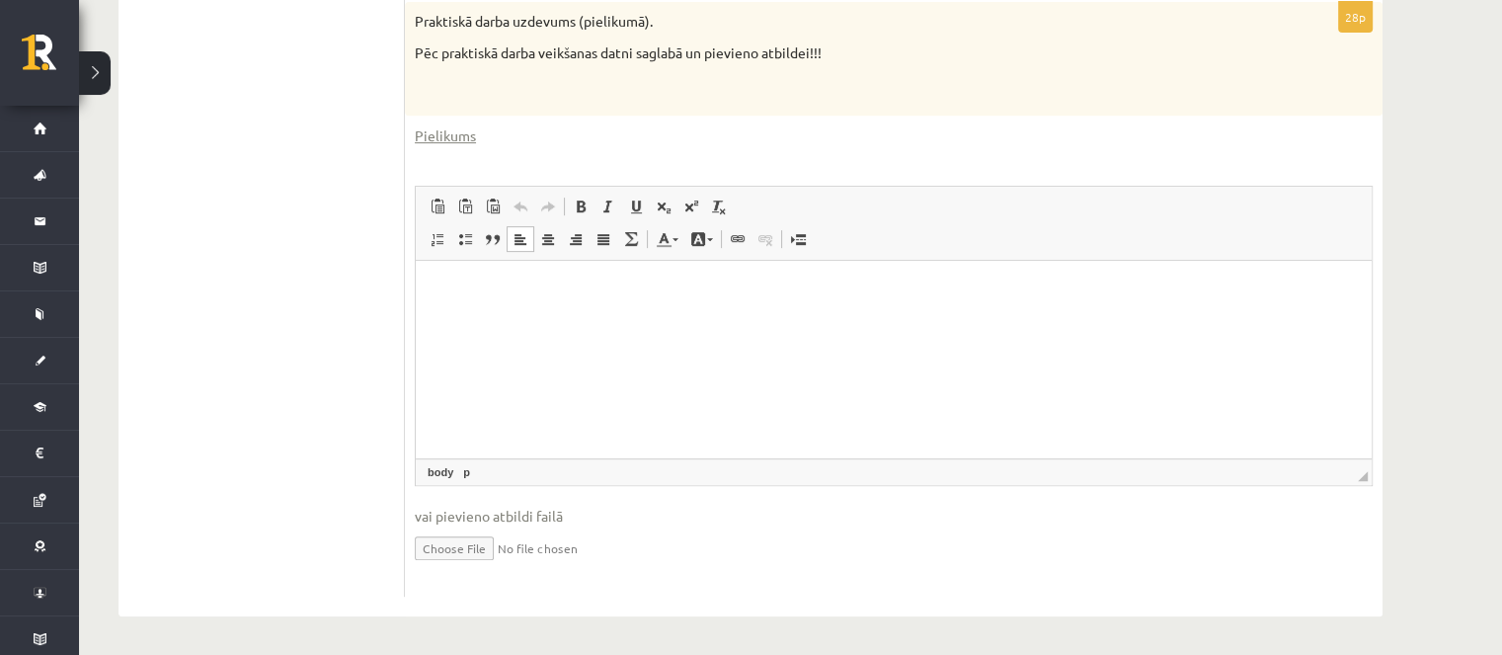
drag, startPoint x: 1308, startPoint y: 589, endPoint x: 893, endPoint y: 329, distance: 489.4
click at [893, 321] on html at bounding box center [894, 291] width 956 height 60
click at [486, 546] on input "file" at bounding box center [894, 546] width 958 height 40
type input "**********"
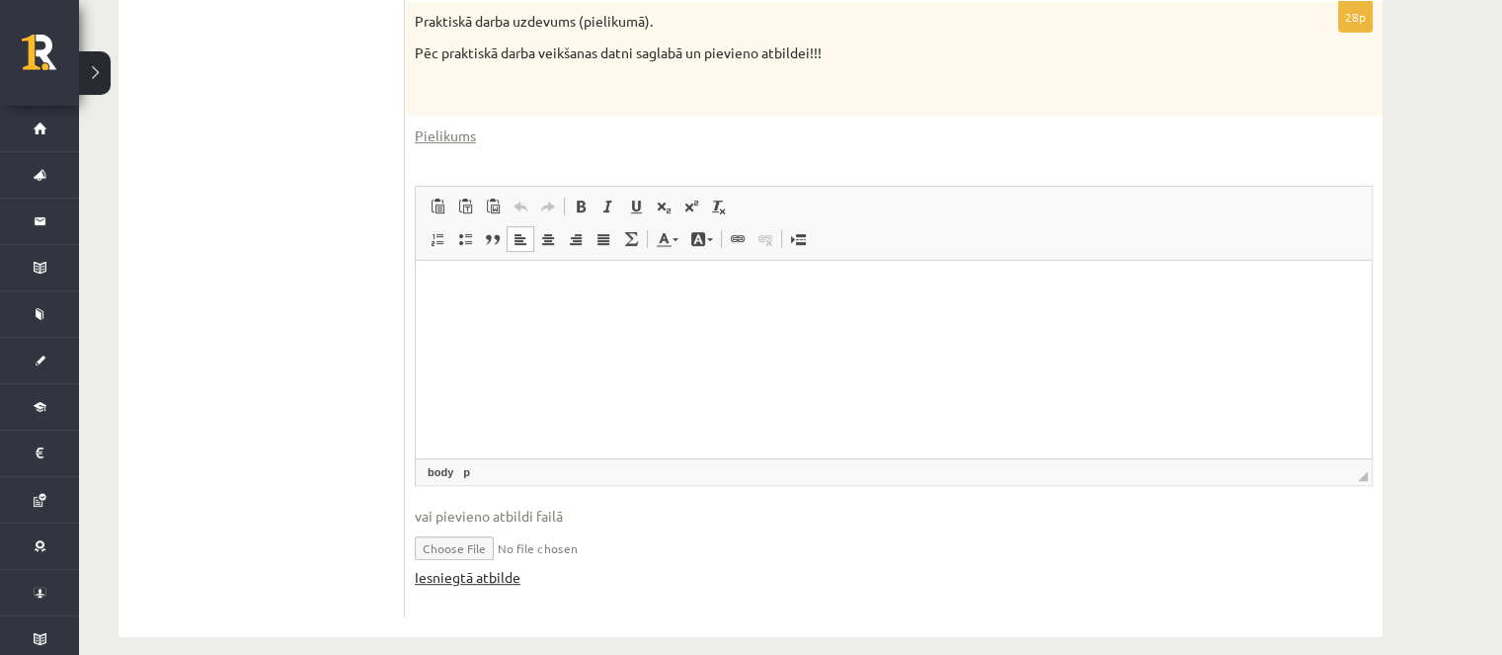
click at [502, 573] on link "Iesniegtā atbilde" at bounding box center [468, 577] width 106 height 21
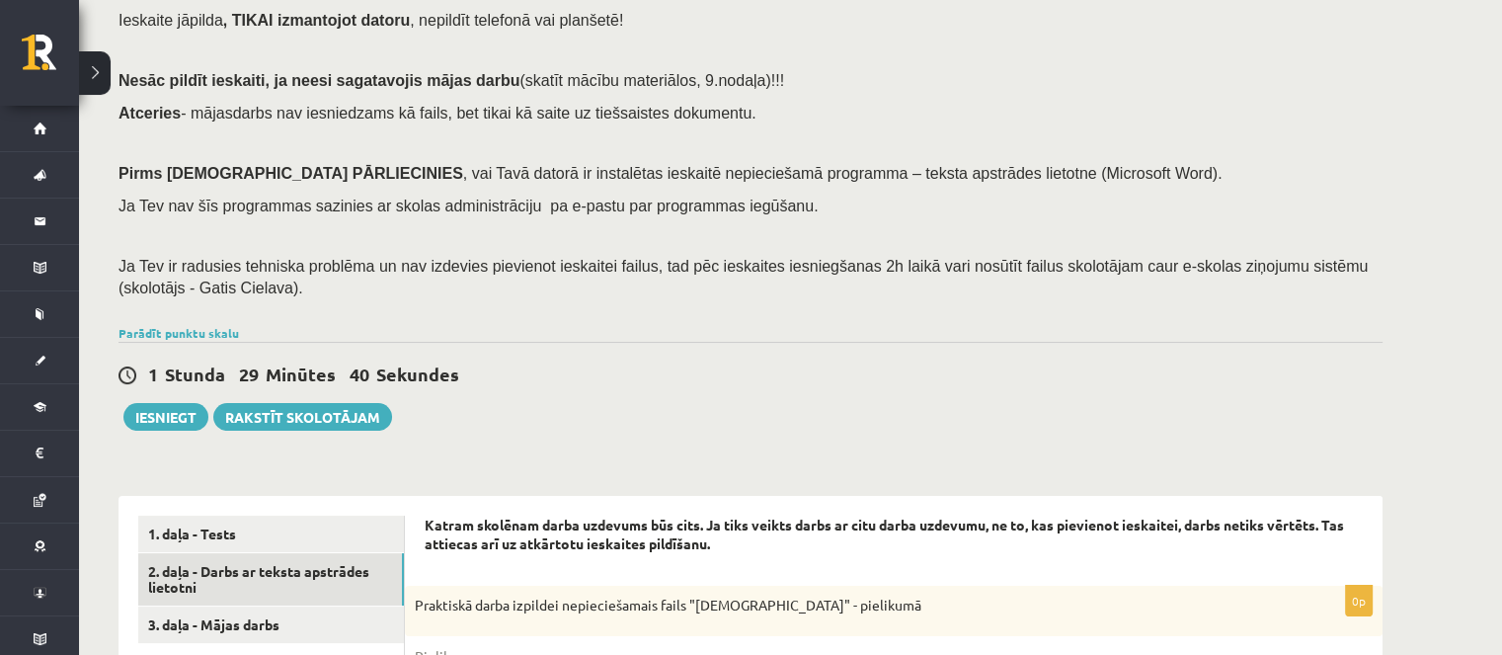
scroll to position [494, 0]
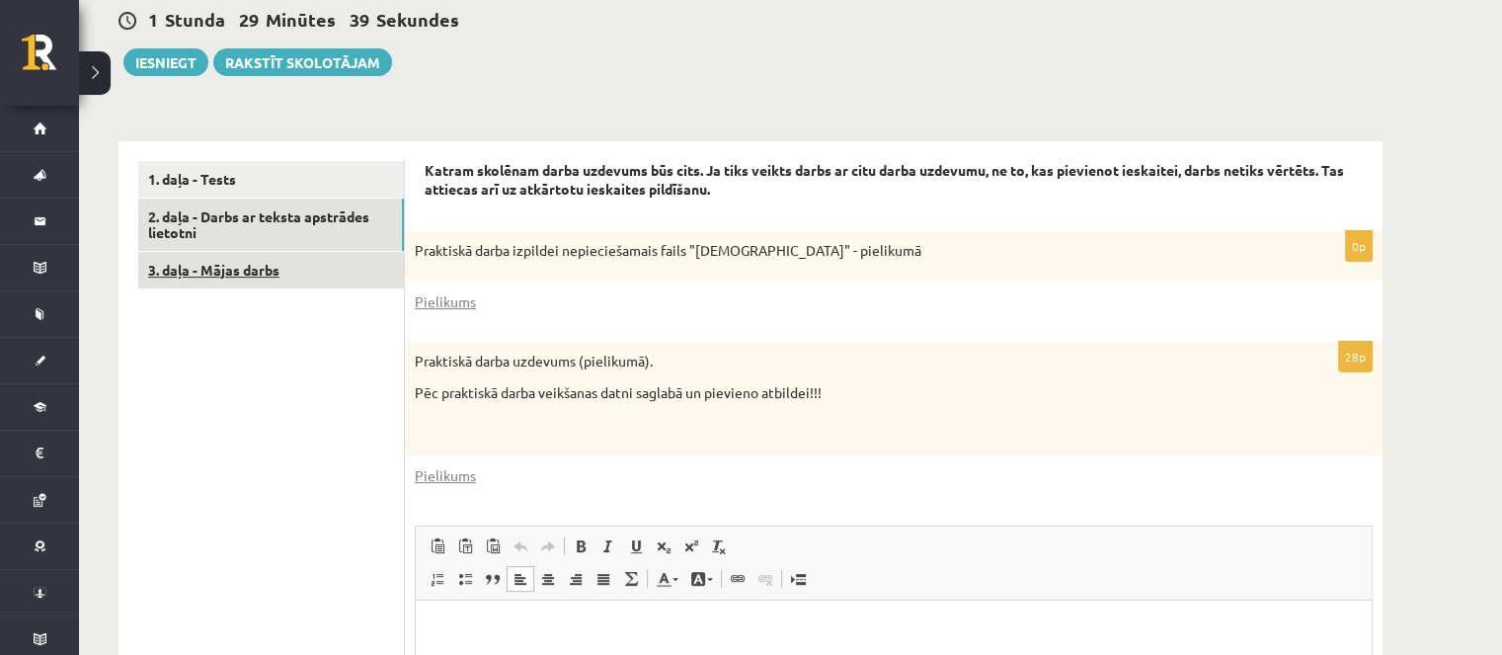
click at [318, 285] on link "3. daļa - Mājas darbs" at bounding box center [271, 270] width 266 height 37
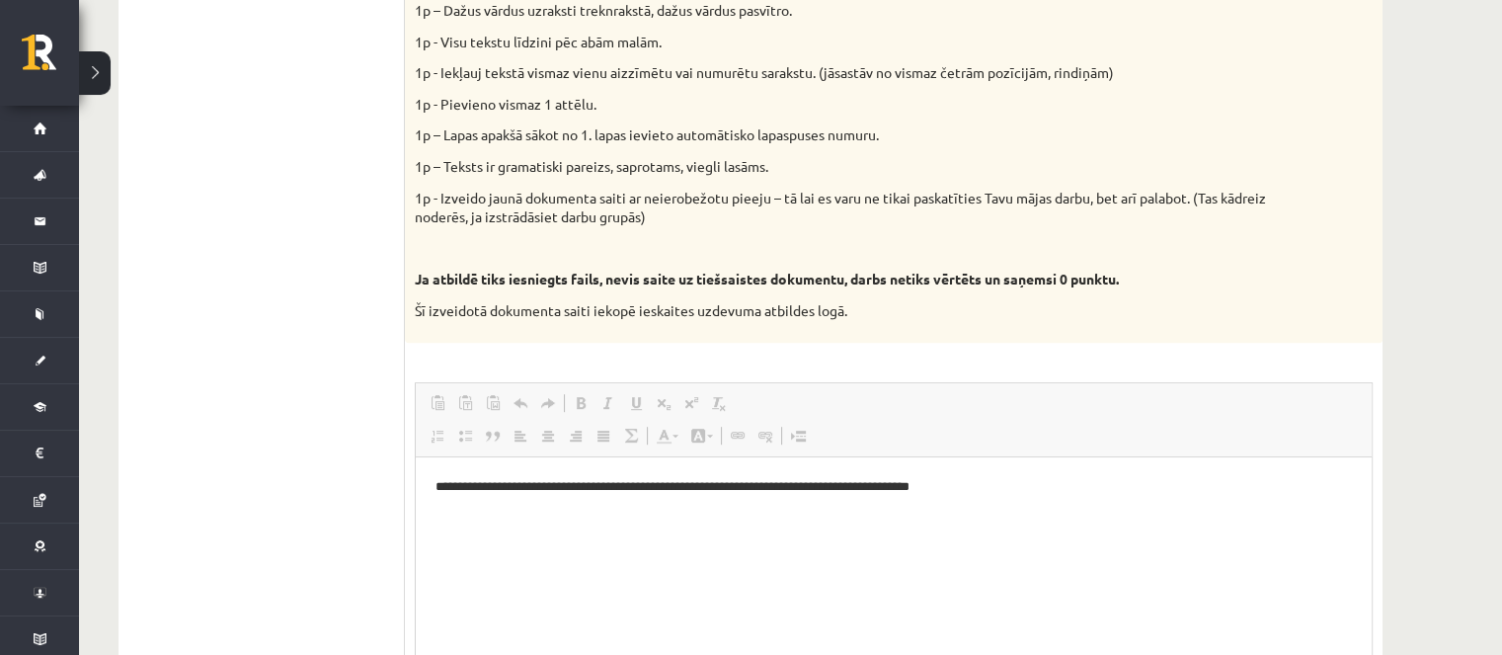
scroll to position [0, 0]
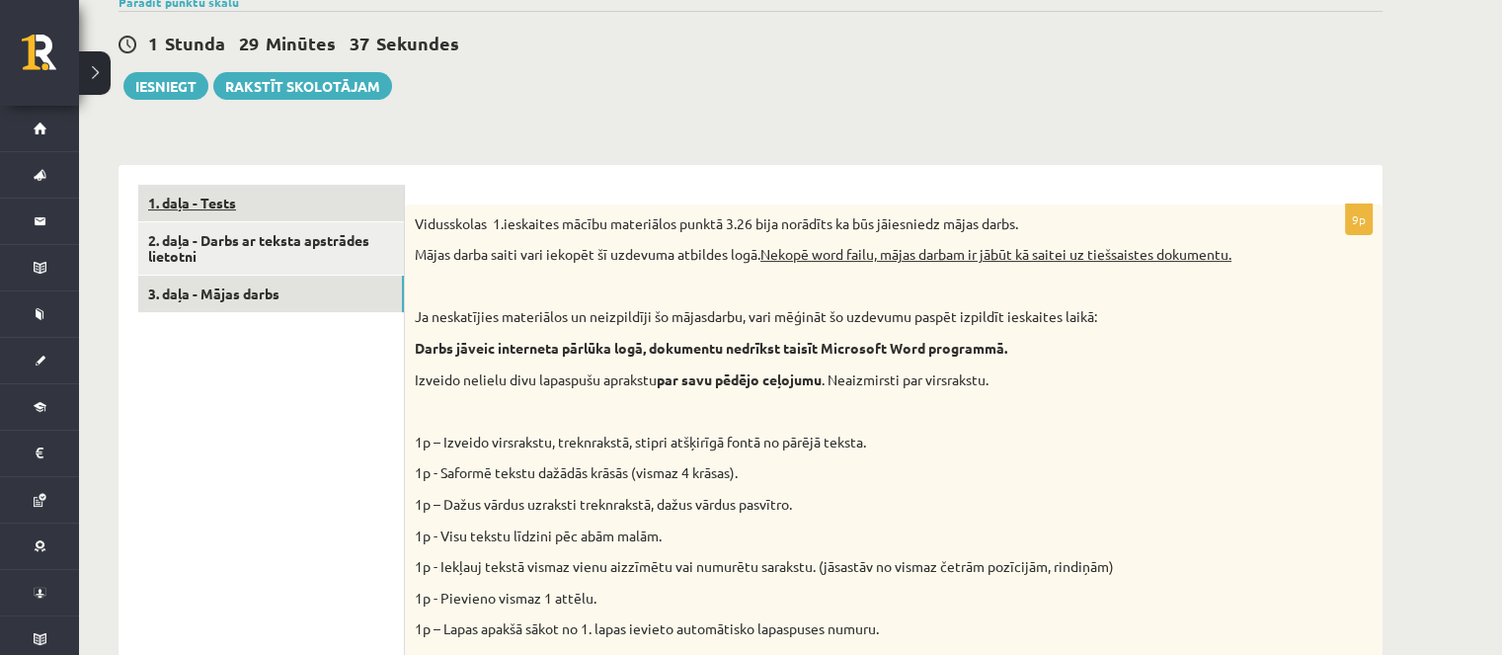
click at [285, 214] on link "1. daļa - Tests" at bounding box center [271, 203] width 266 height 37
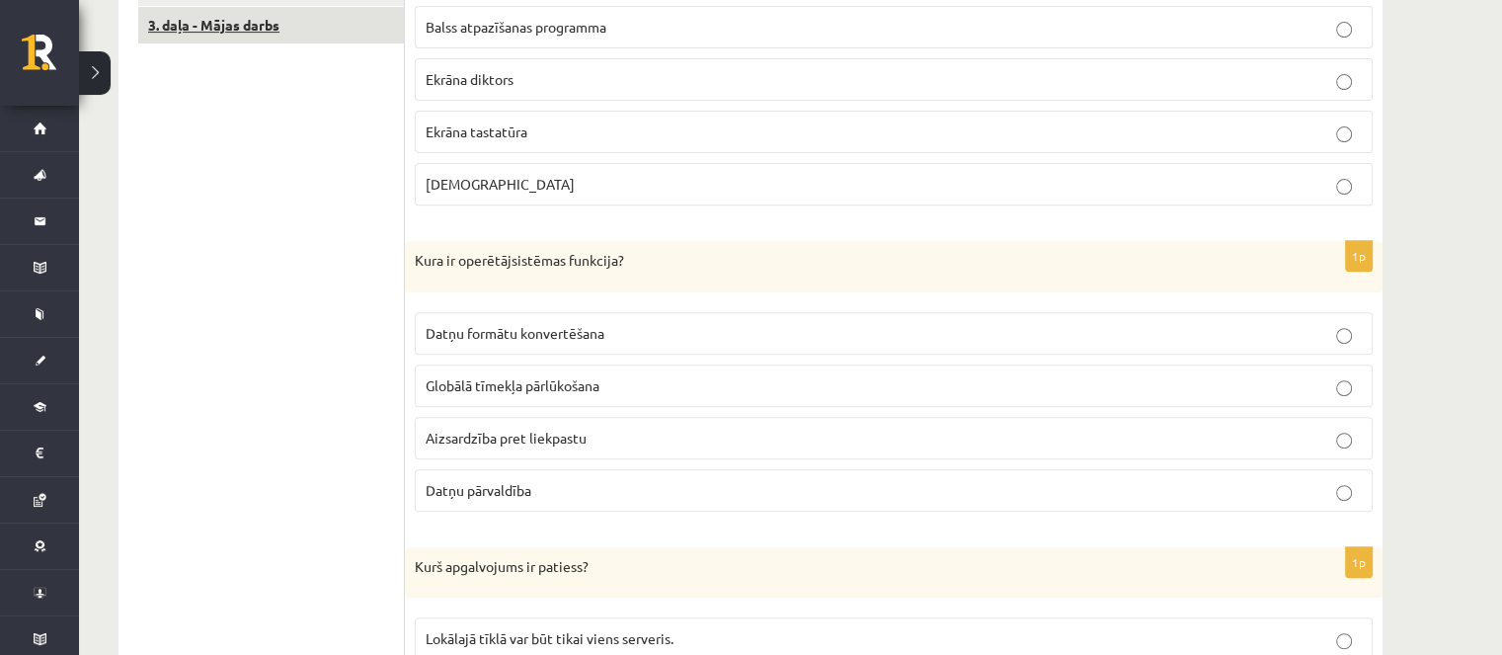
scroll to position [470, 0]
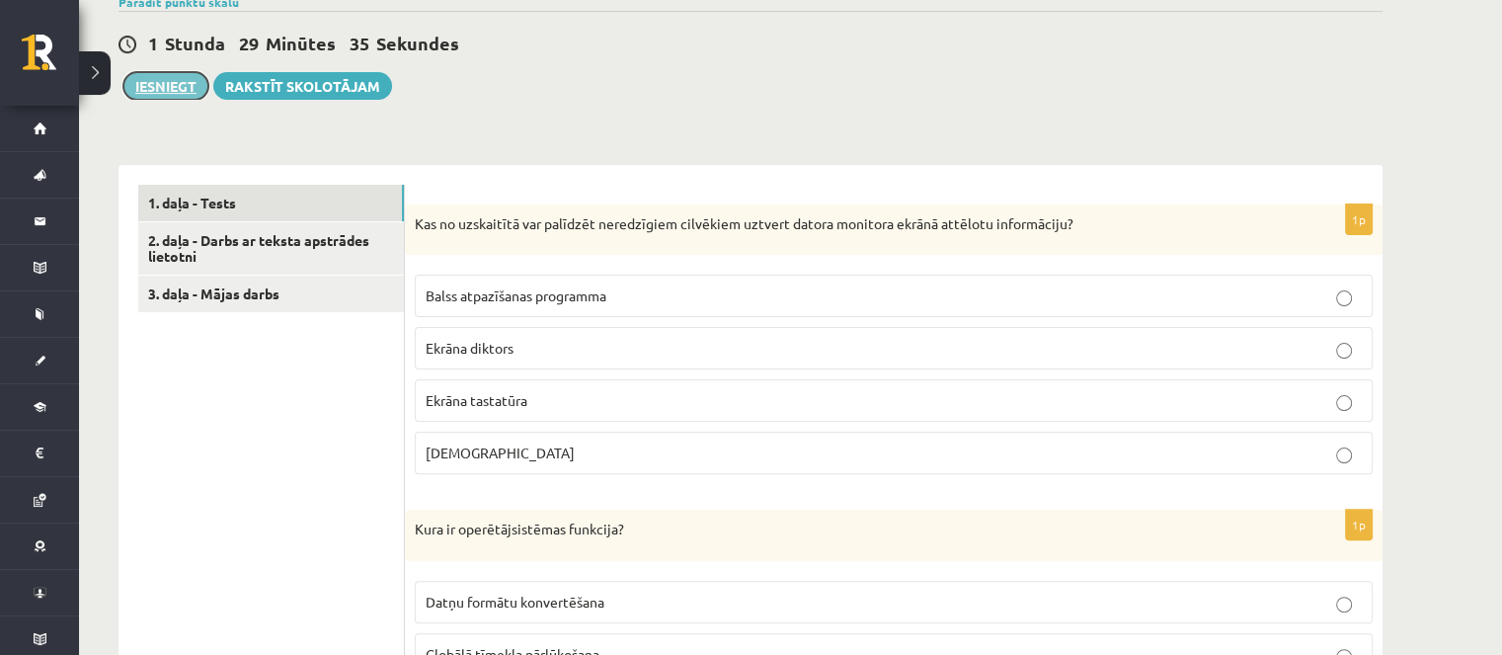
click at [176, 87] on button "Iesniegt" at bounding box center [165, 86] width 85 height 28
